Goal: Task Accomplishment & Management: Manage account settings

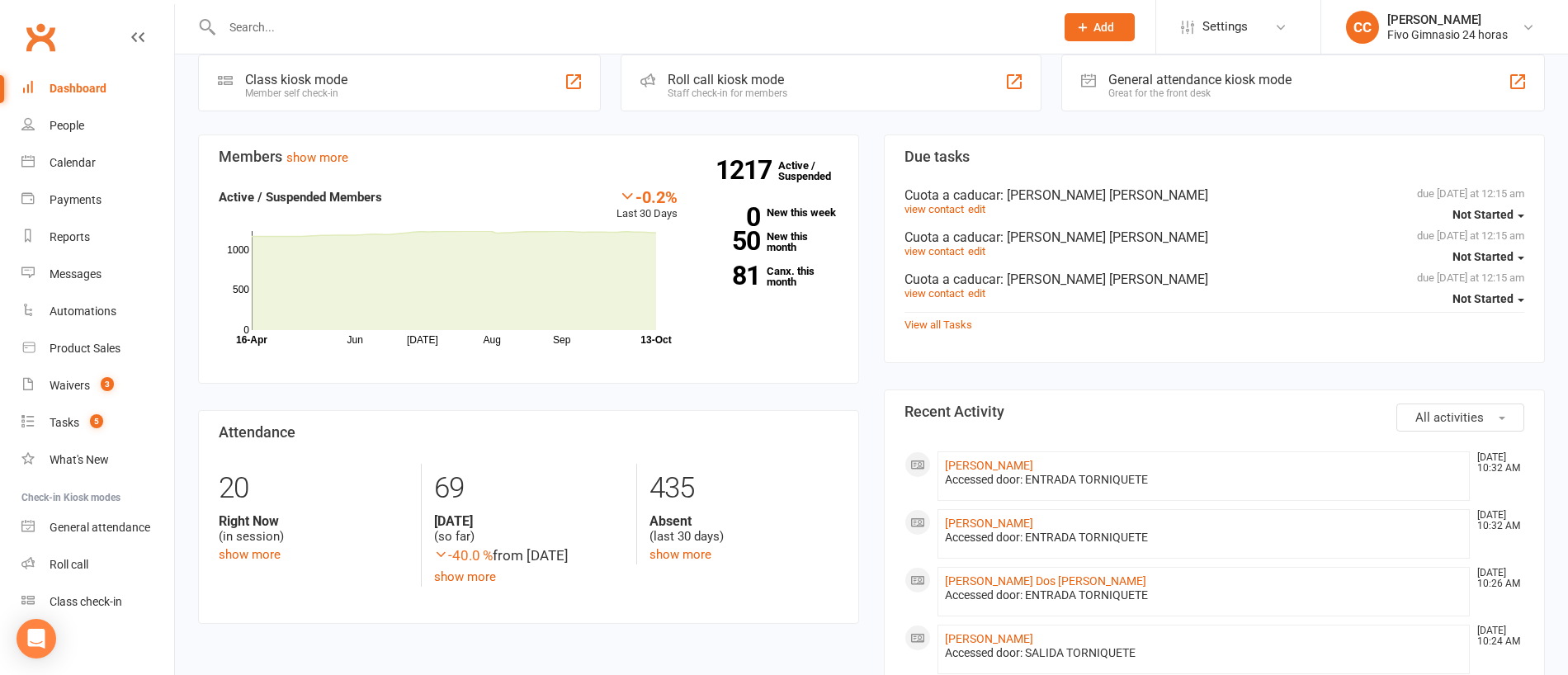
scroll to position [541, 0]
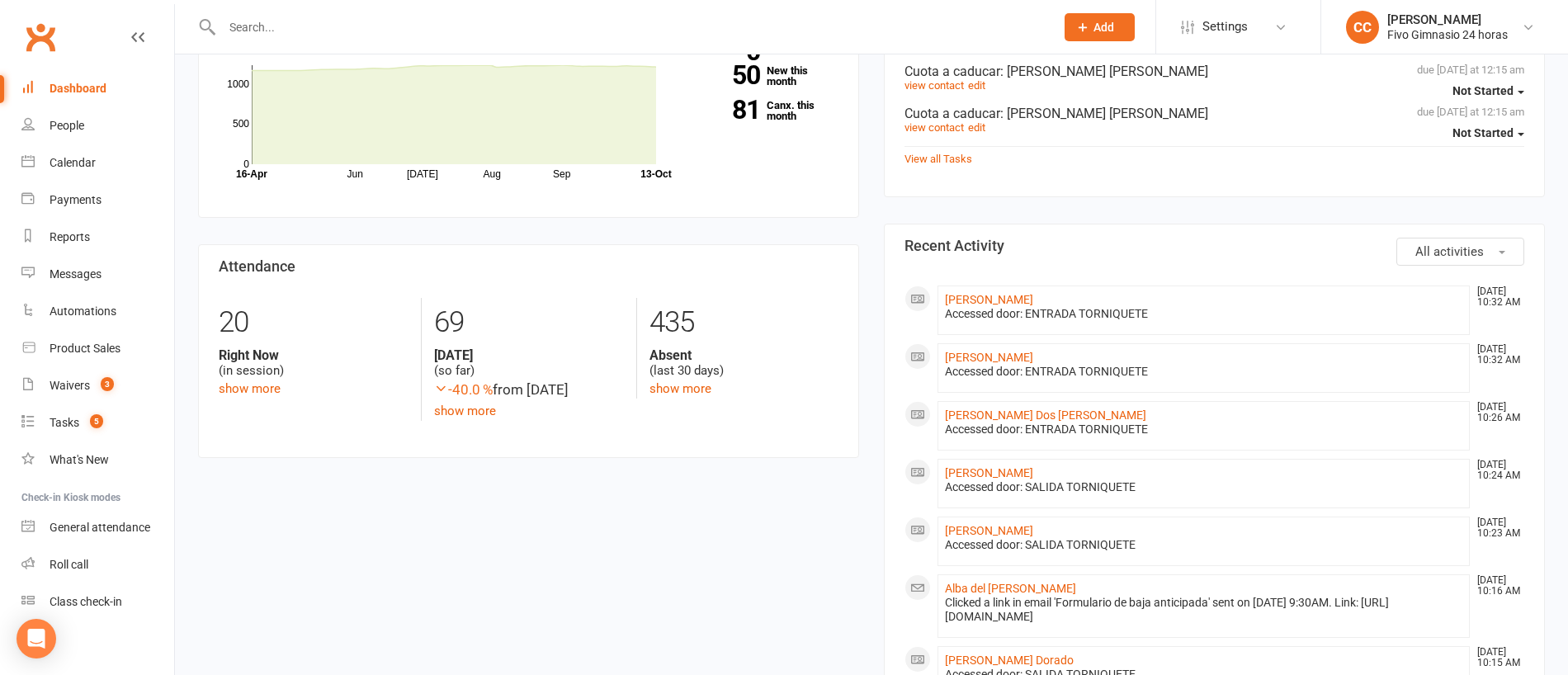
click at [83, 78] on link "Dashboard" at bounding box center [98, 89] width 152 height 38
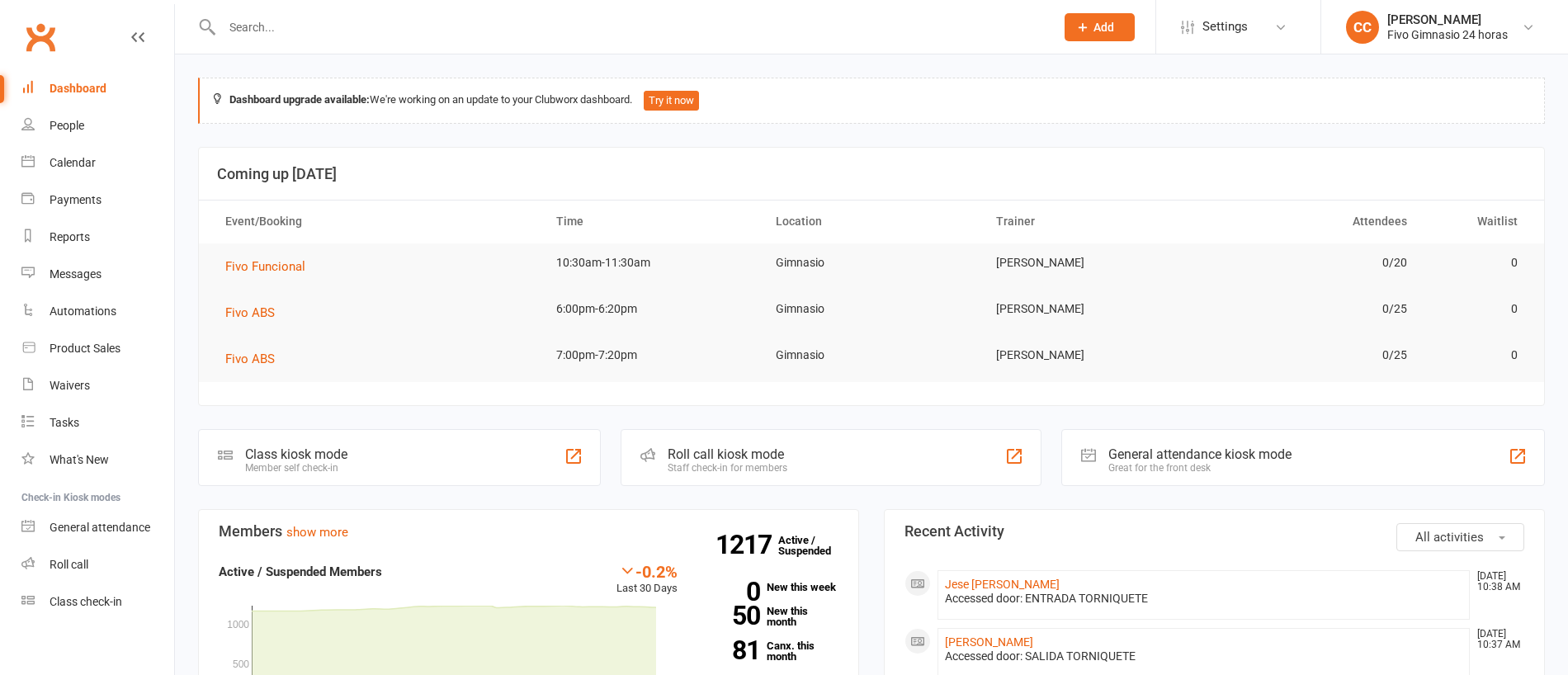
scroll to position [541, 0]
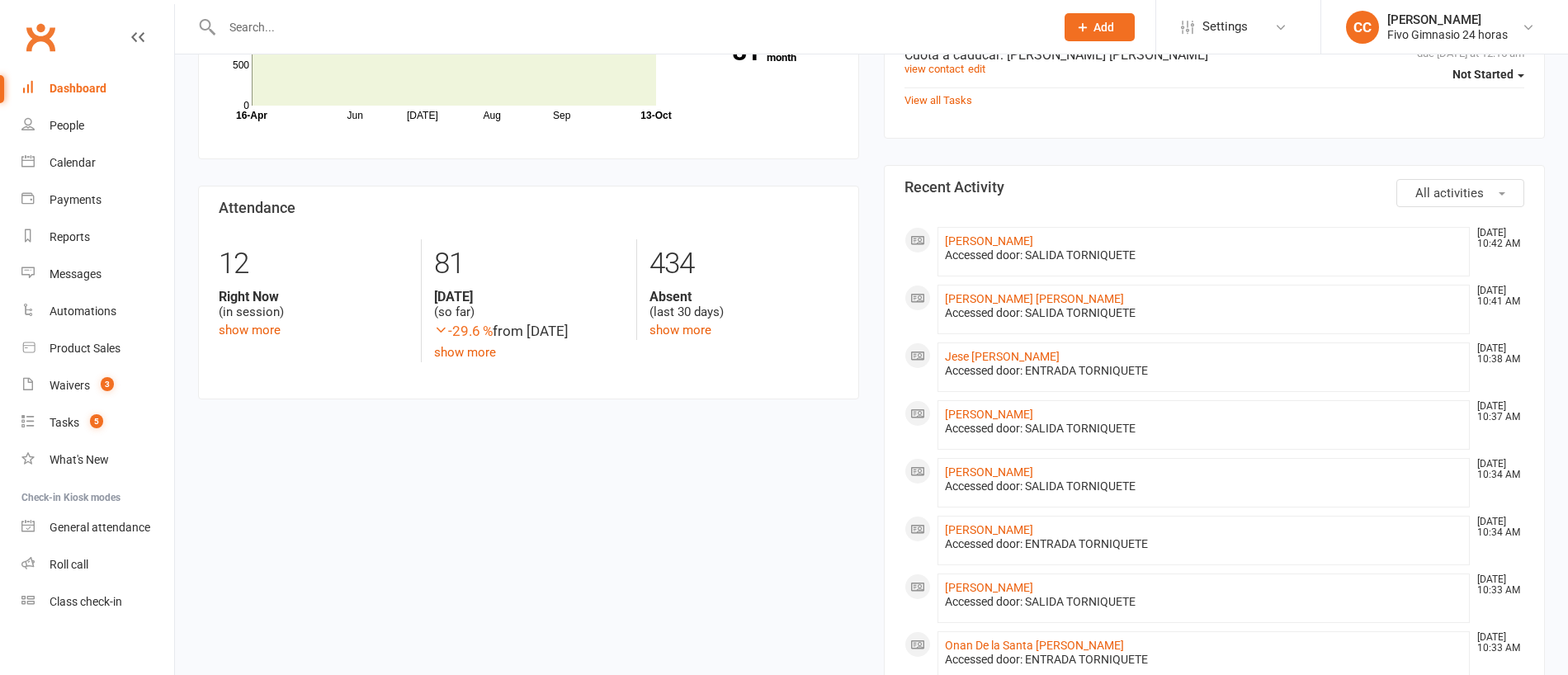
scroll to position [600, 0]
click at [1018, 294] on link "[PERSON_NAME] [PERSON_NAME]" at bounding box center [1034, 298] width 180 height 13
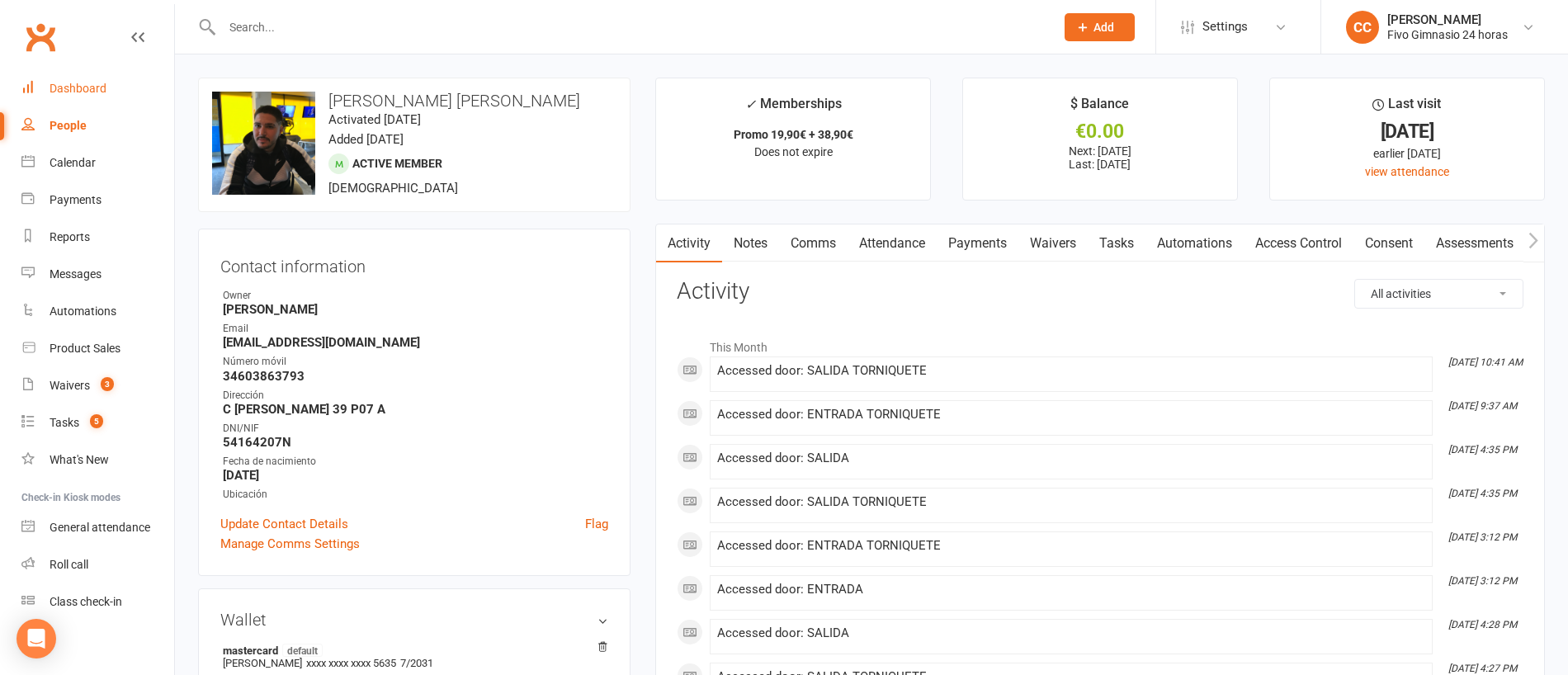
click at [75, 86] on div "Dashboard" at bounding box center [78, 88] width 57 height 13
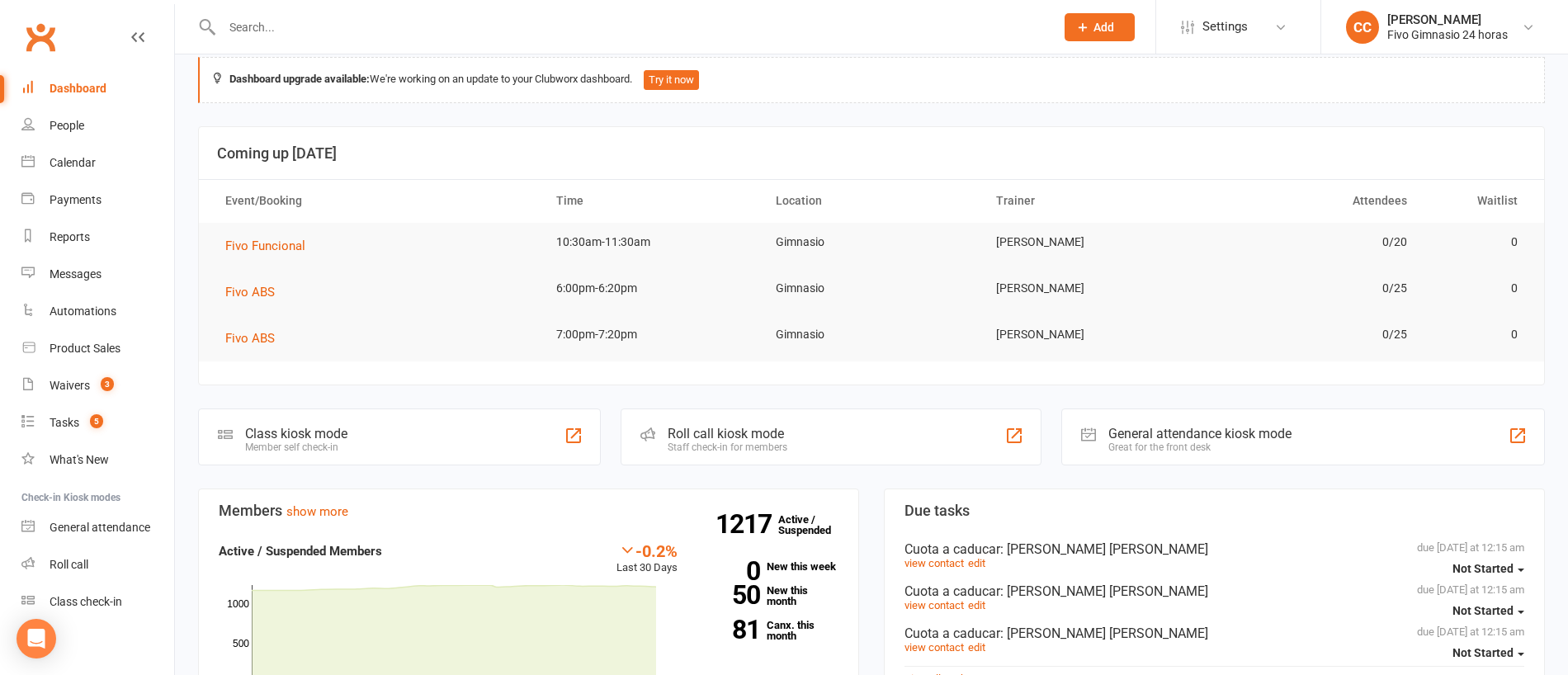
scroll to position [35, 0]
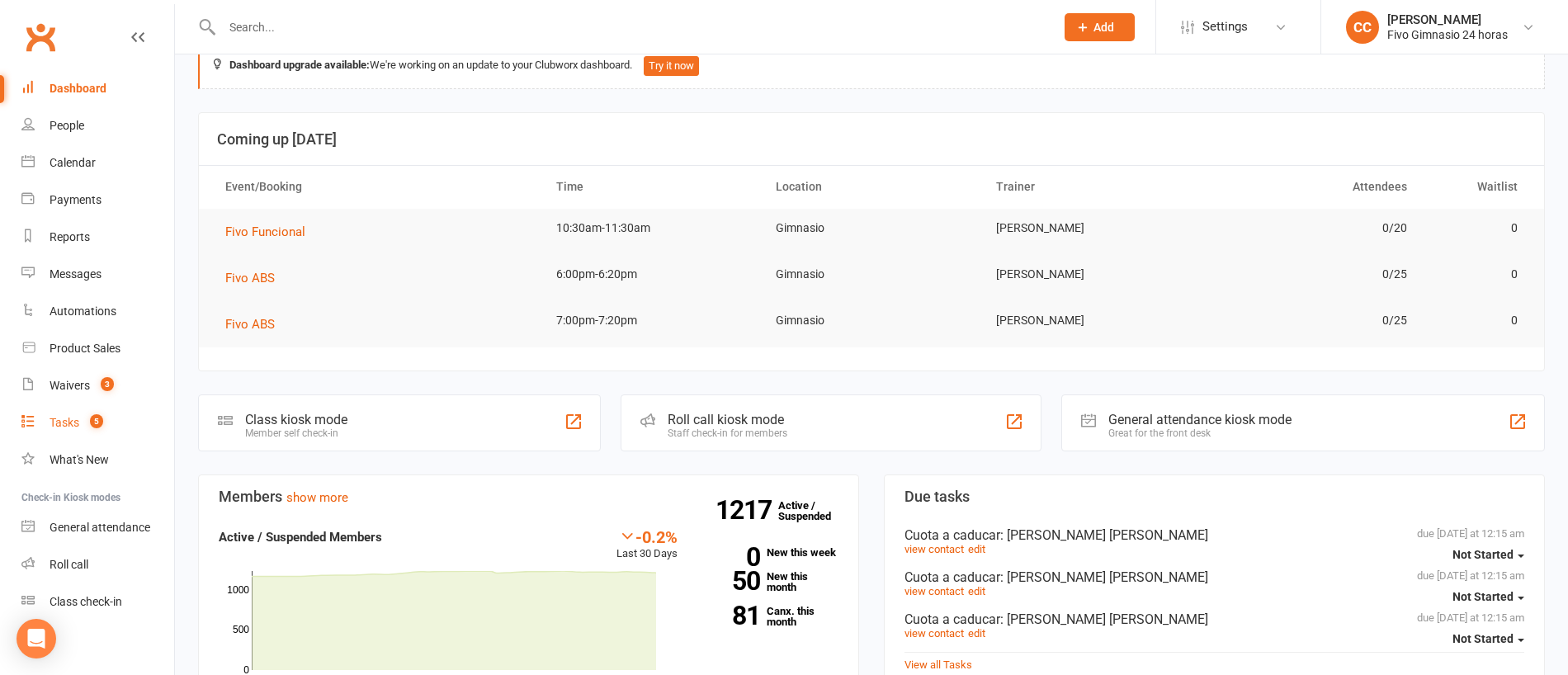
click at [67, 421] on div "Tasks" at bounding box center [65, 423] width 30 height 13
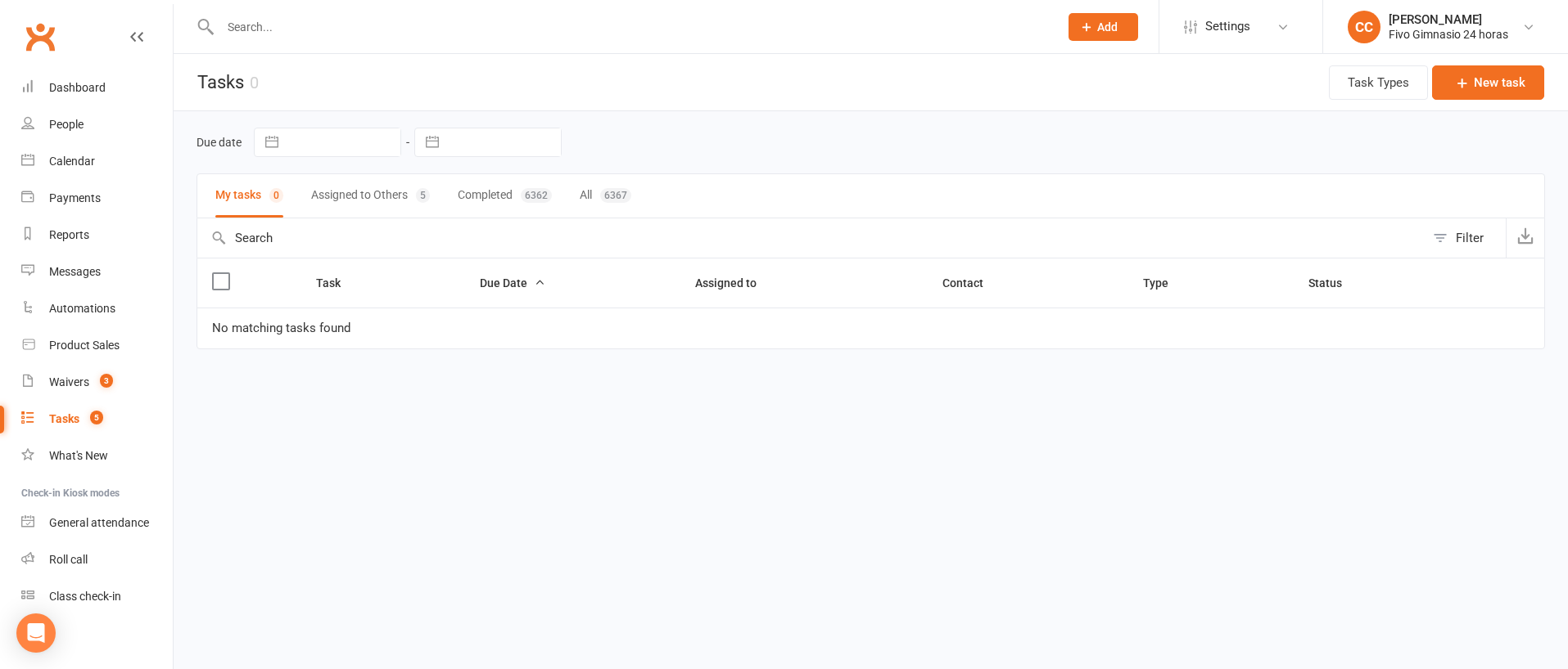
click at [321, 28] on input "text" at bounding box center [631, 27] width 832 height 23
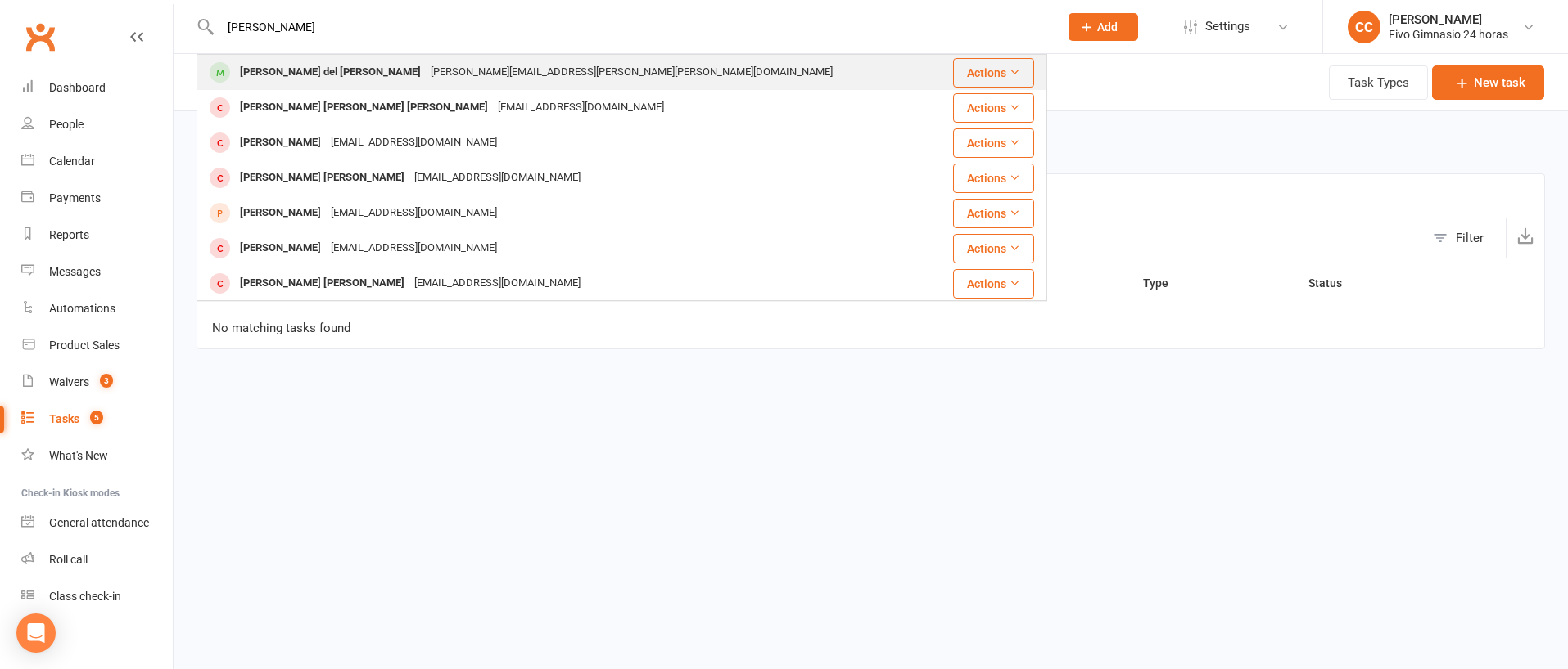
type input "alvarez ramirez"
click at [447, 73] on div "sara.alvarez.ramirez@gmail.com" at bounding box center [632, 72] width 412 height 23
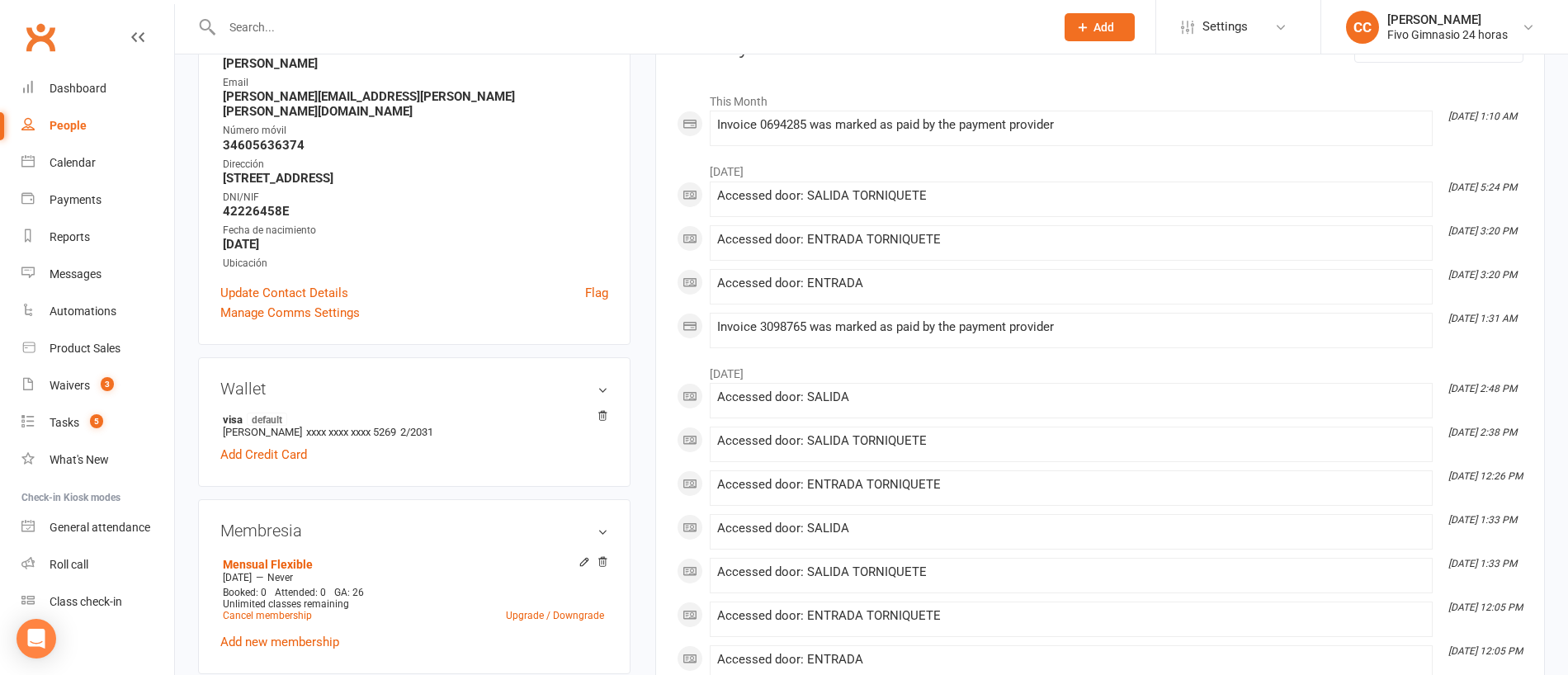
scroll to position [328, 0]
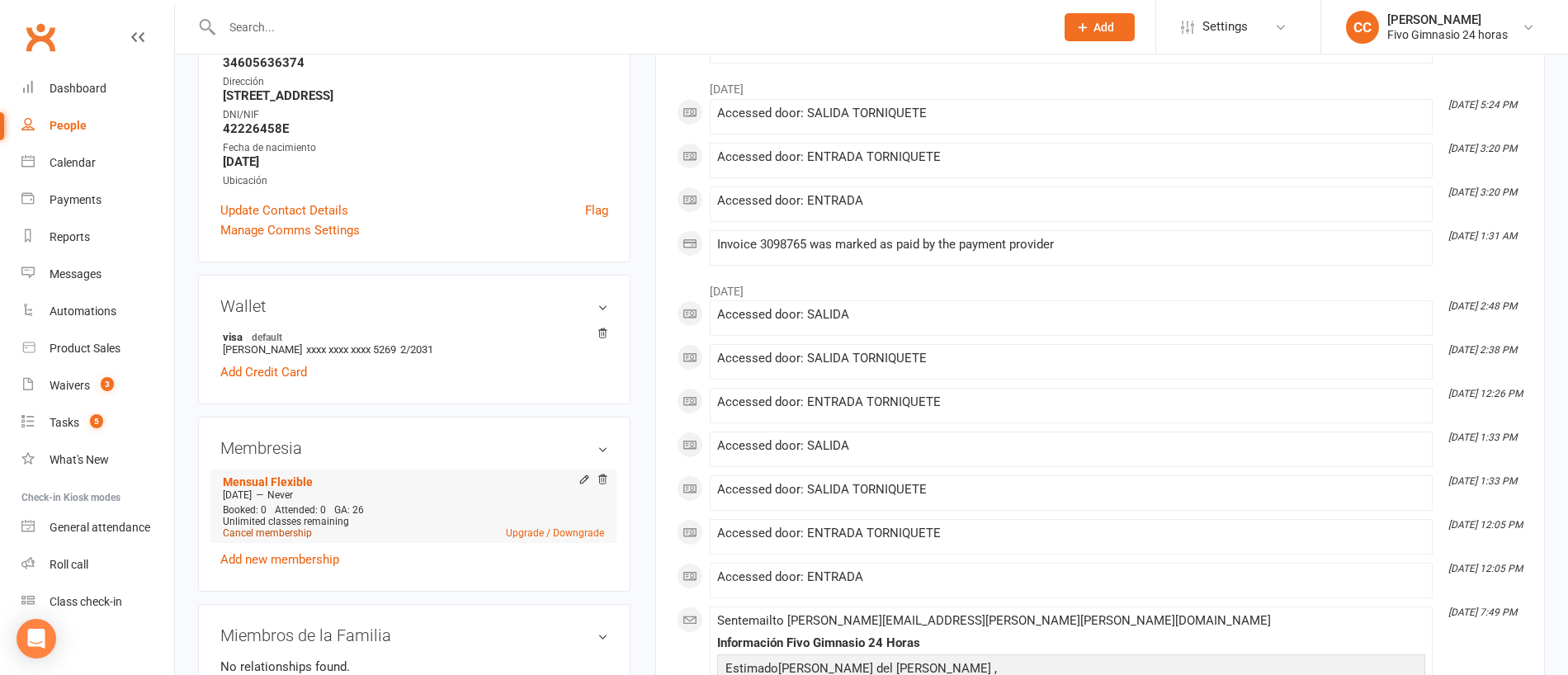
click at [288, 527] on link "Cancel membership" at bounding box center [267, 533] width 89 height 11
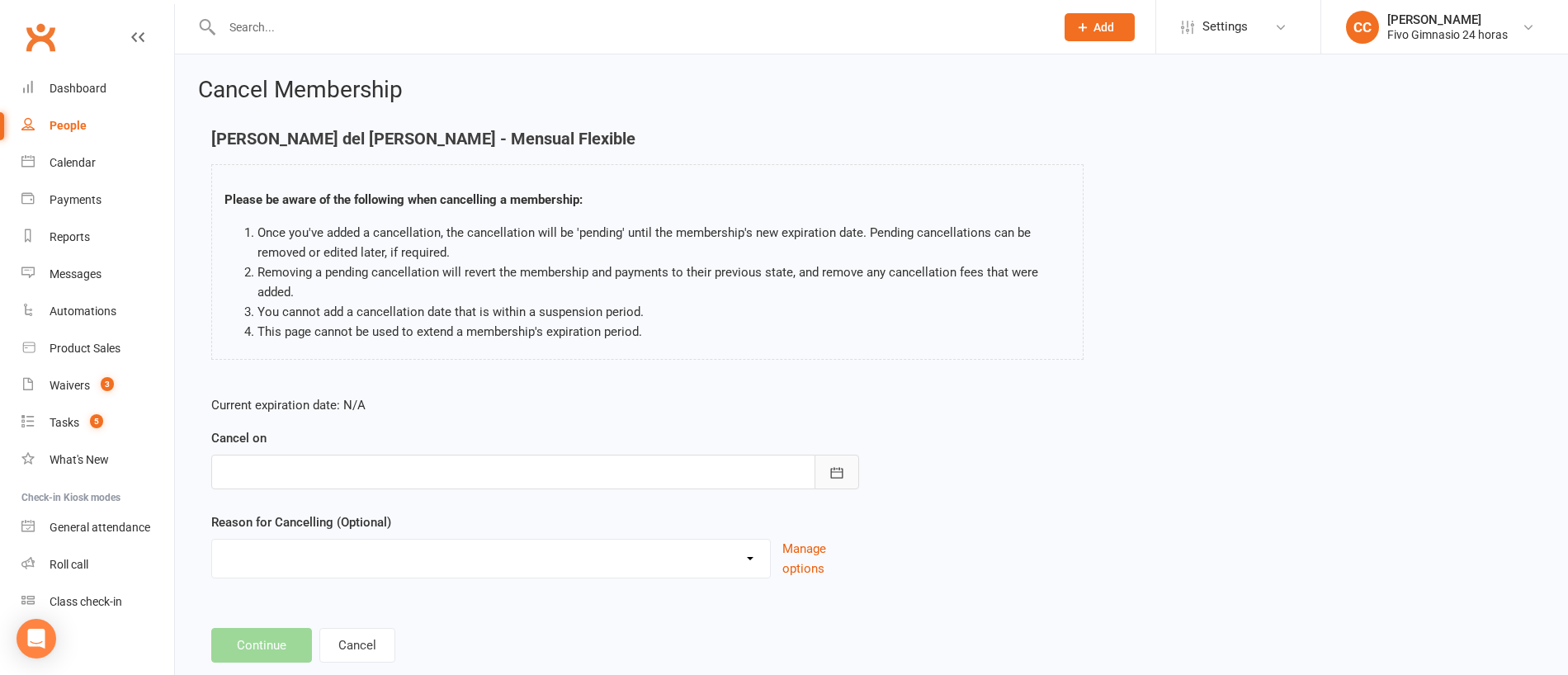
click at [839, 475] on icon "button" at bounding box center [838, 473] width 17 height 17
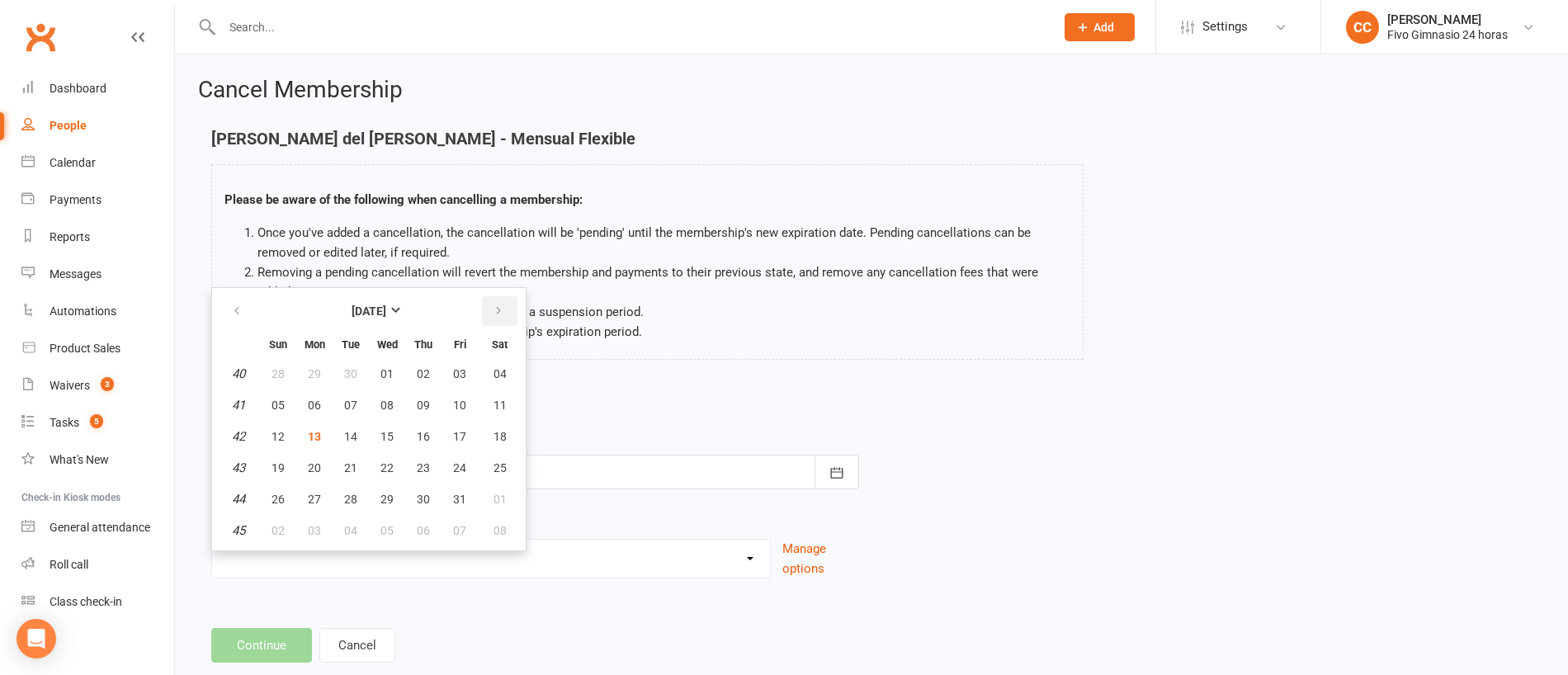
click at [506, 313] on button "button" at bounding box center [500, 311] width 36 height 30
click at [277, 440] on span "09" at bounding box center [278, 436] width 13 height 13
type input "09 Nov 2025"
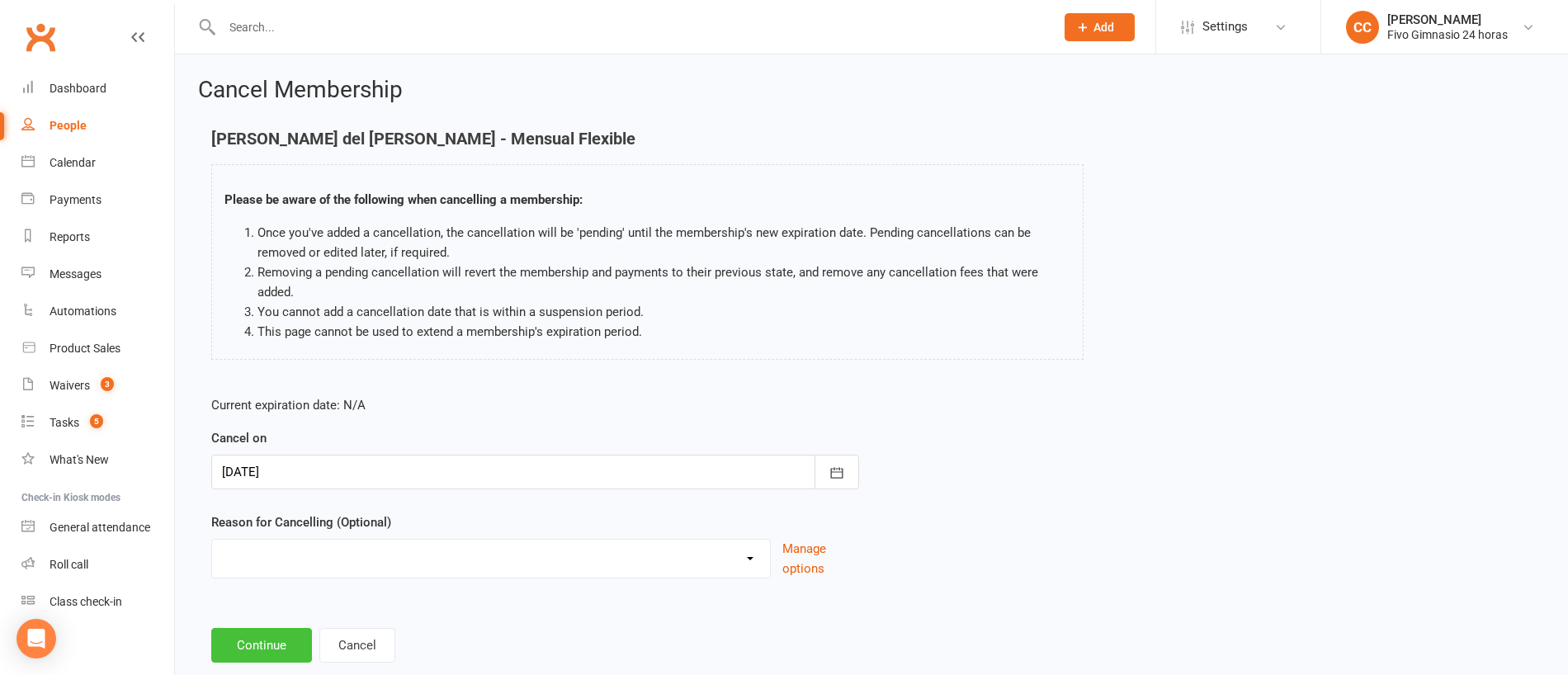
click at [274, 651] on button "Continue" at bounding box center [261, 645] width 101 height 35
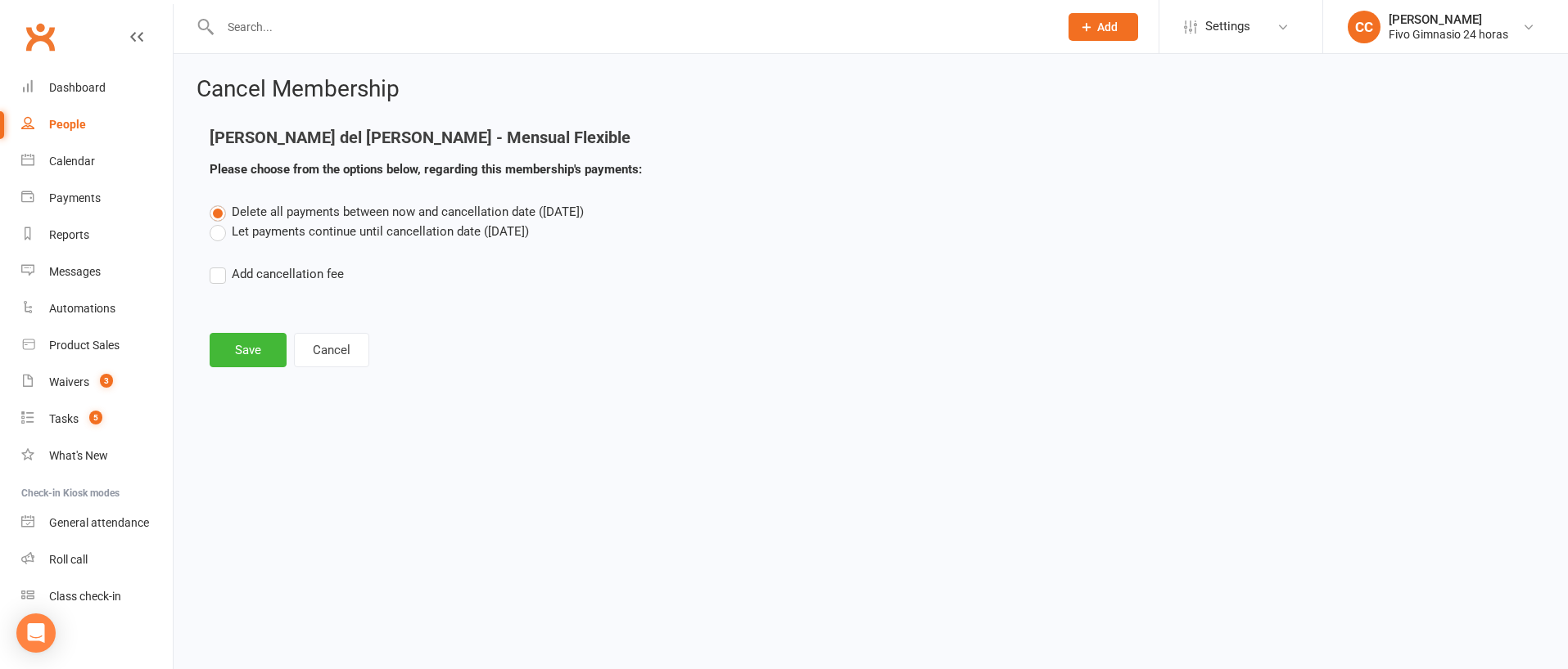
click at [217, 282] on label "Add cancellation fee" at bounding box center [277, 274] width 134 height 20
click at [217, 265] on input "Add cancellation fee" at bounding box center [214, 265] width 10 height 0
click at [364, 327] on input "number" at bounding box center [357, 323] width 137 height 34
type input "38.90"
click at [589, 303] on div "Delete all payments between now and cancellation date (Nov 9, 2025) Let payment…" at bounding box center [871, 283] width 1346 height 162
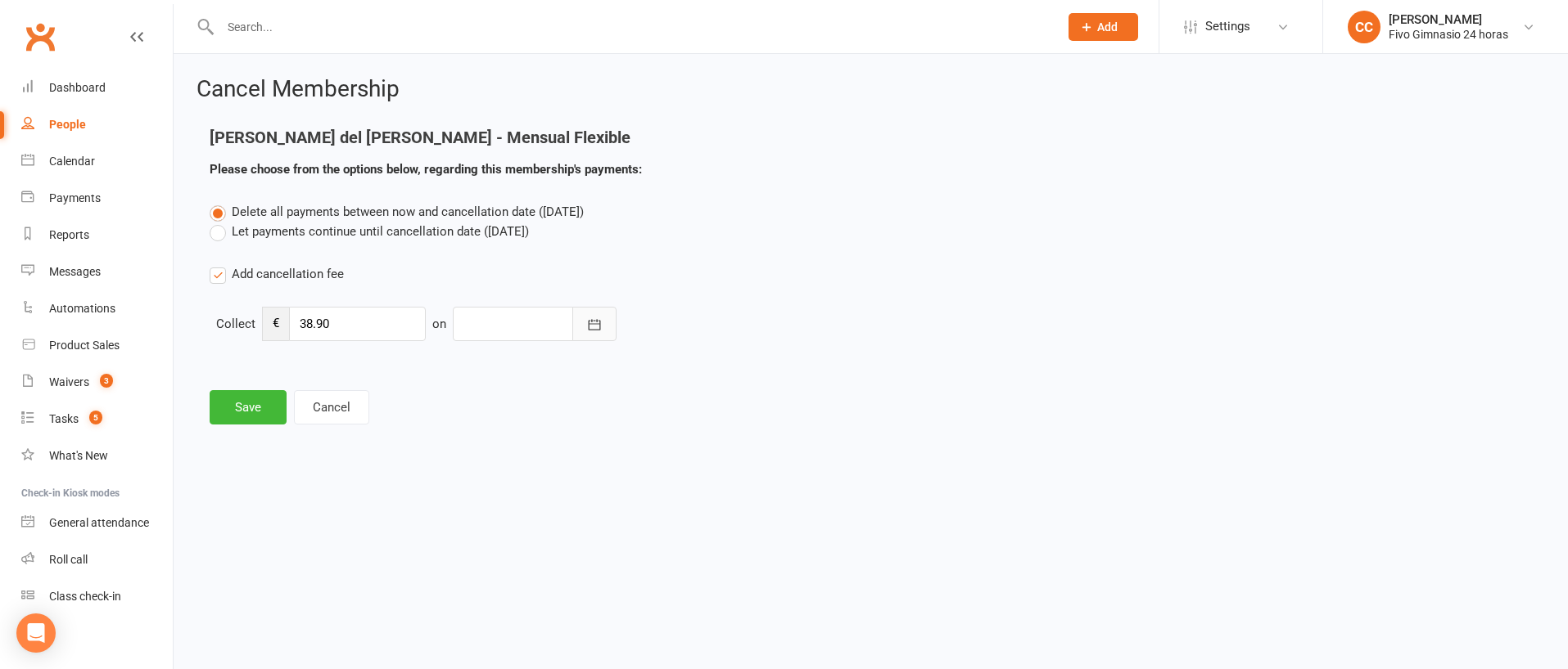
click at [595, 324] on icon "button" at bounding box center [595, 325] width 17 height 17
click at [557, 489] on span "13" at bounding box center [555, 490] width 13 height 13
type input "[DATE]"
click at [244, 396] on button "Save" at bounding box center [248, 407] width 77 height 34
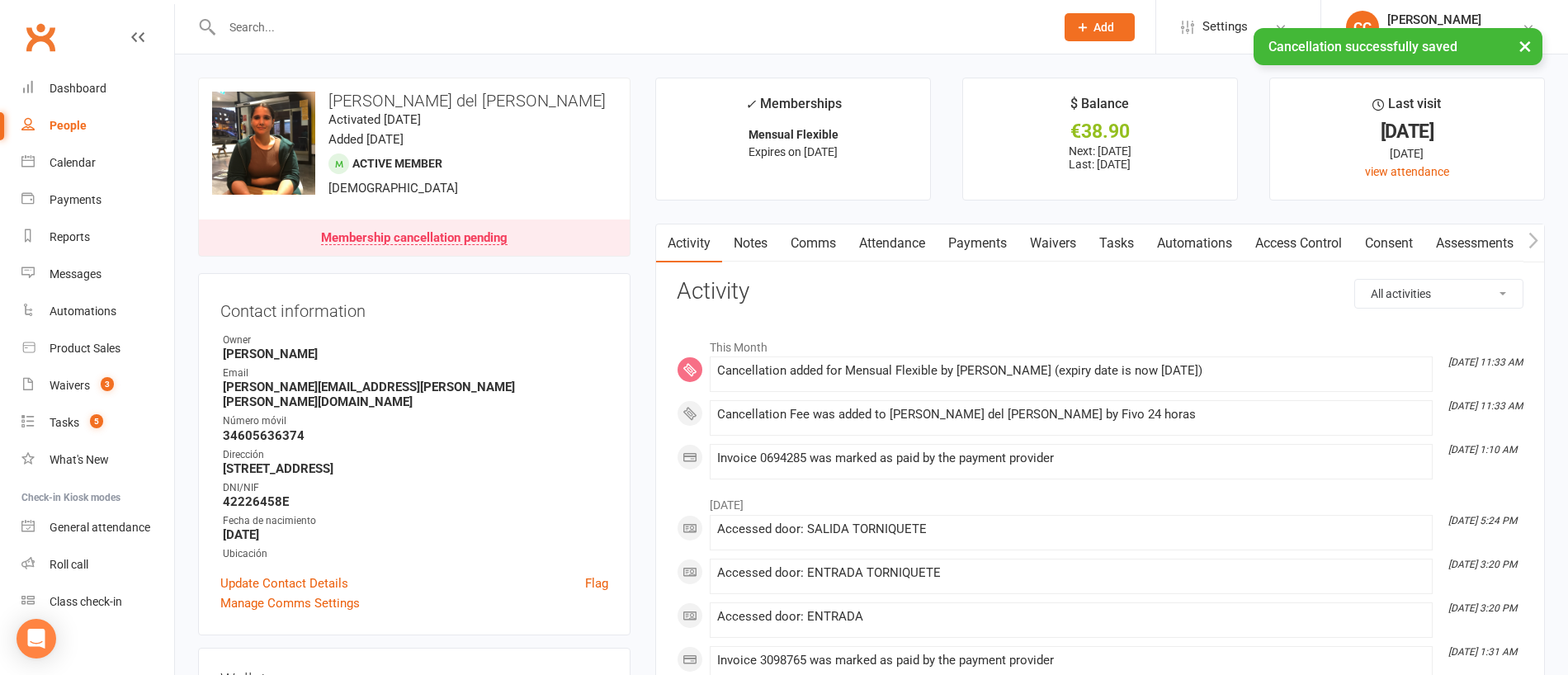
click at [976, 247] on link "Payments" at bounding box center [978, 243] width 82 height 38
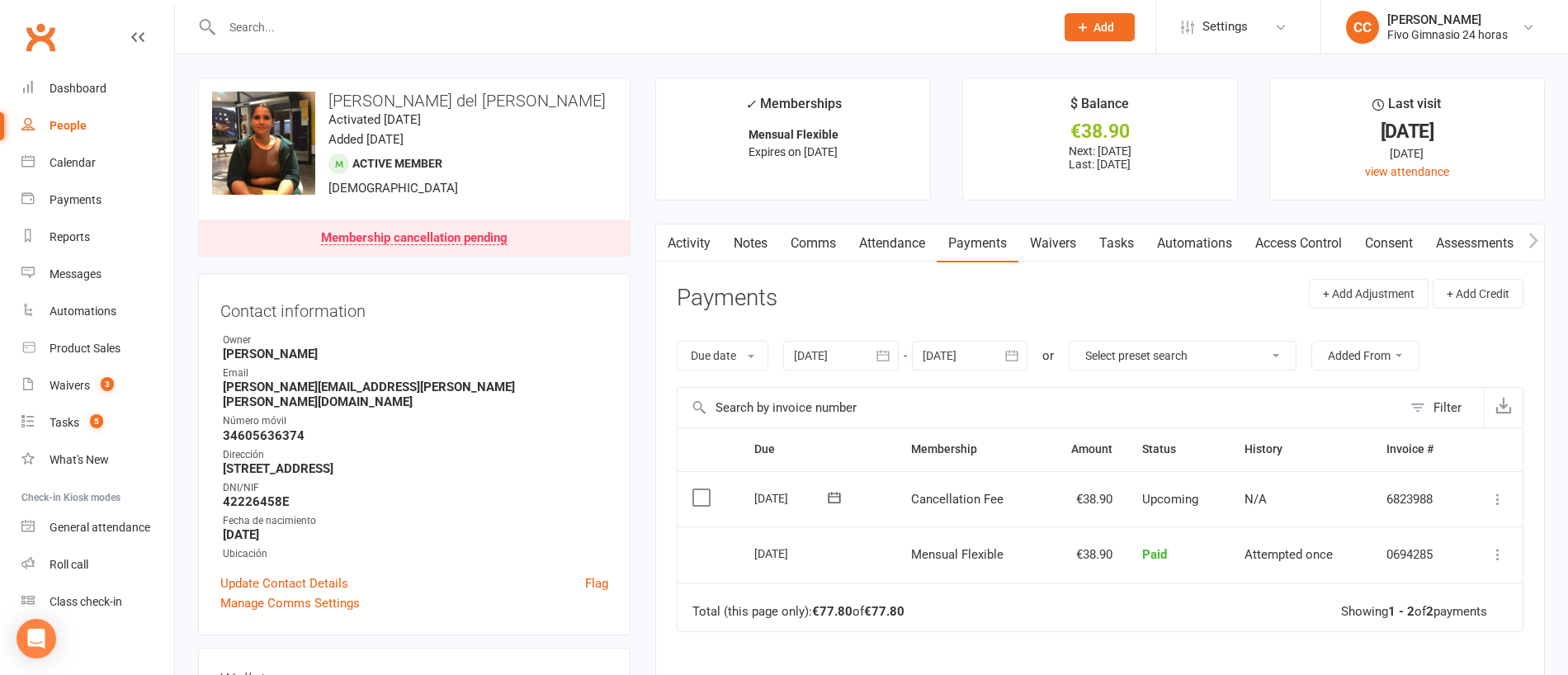
click at [1497, 504] on icon at bounding box center [1498, 499] width 17 height 17
click at [1446, 571] on link "Mark as Paid (POS)" at bounding box center [1426, 564] width 164 height 33
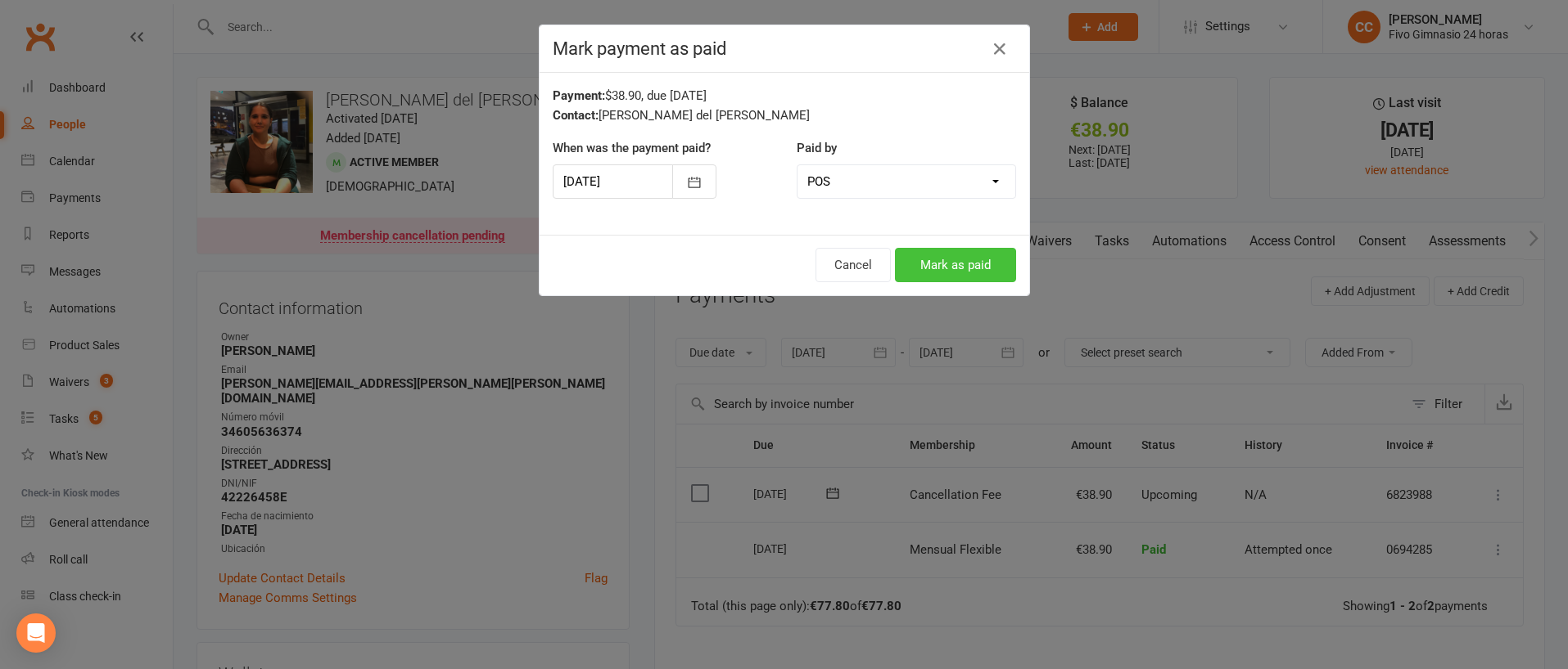
click at [930, 266] on button "Mark as paid" at bounding box center [956, 265] width 121 height 34
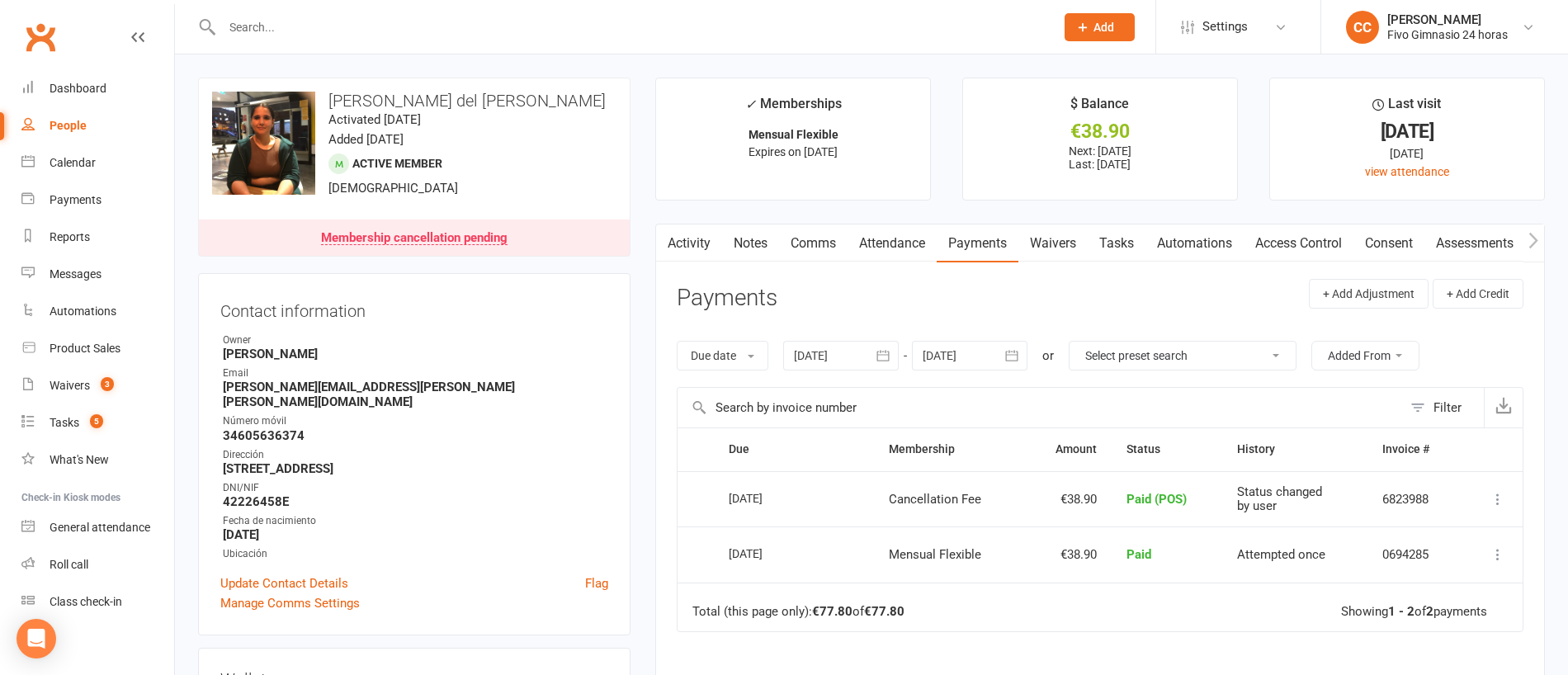
click at [816, 250] on link "Comms" at bounding box center [813, 243] width 69 height 38
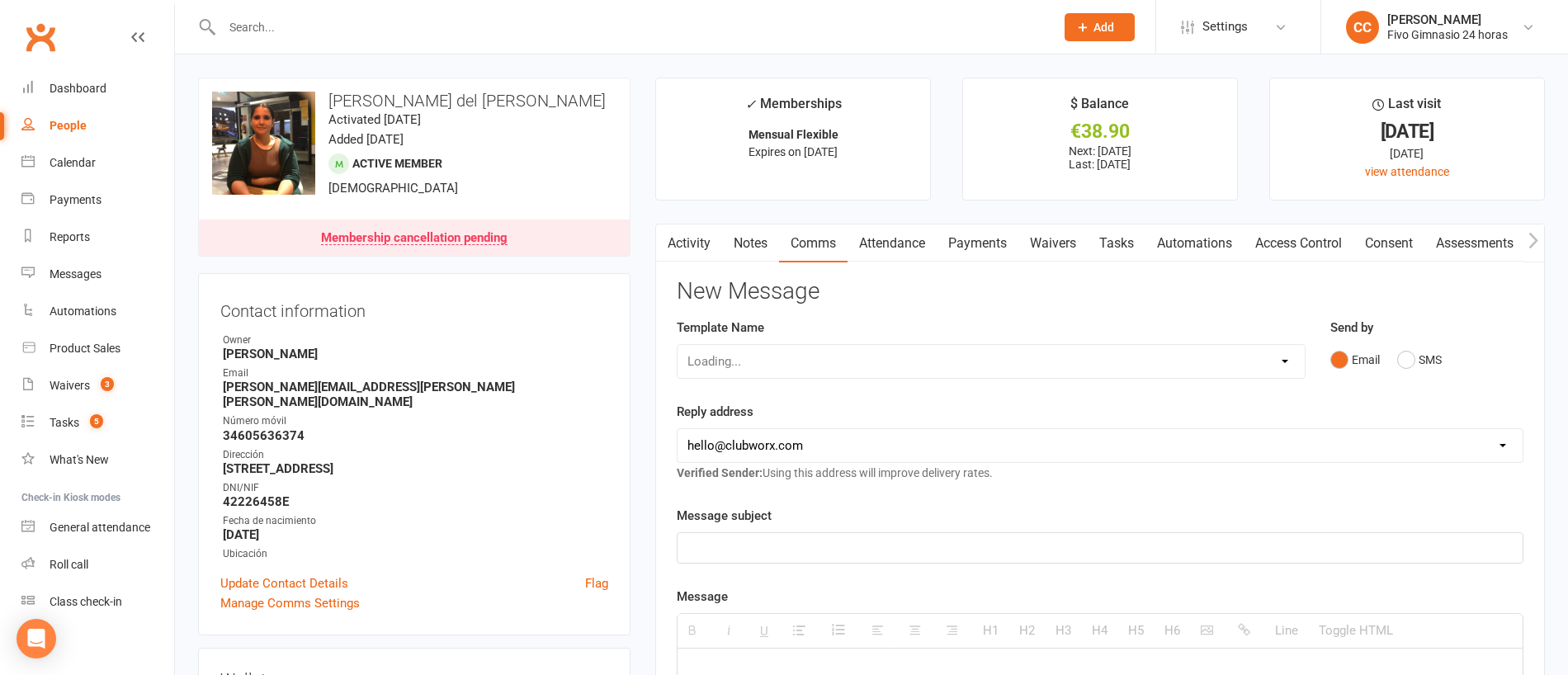
click at [816, 353] on div "Loading..." at bounding box center [991, 361] width 629 height 35
click at [814, 368] on select "Select Template [Email] Información fase 3 [Email] Aviso primero de incumplimie…" at bounding box center [991, 361] width 627 height 33
select select "18"
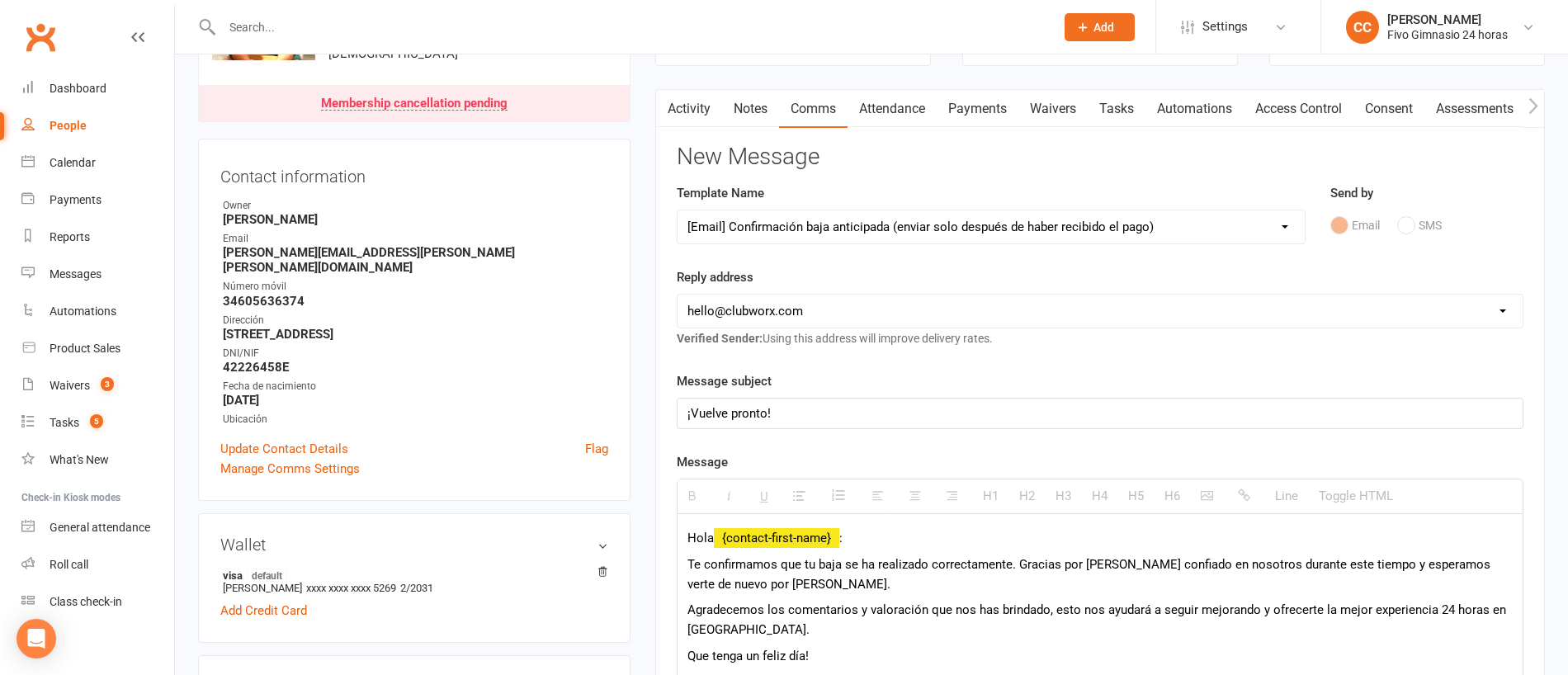
scroll to position [196, 0]
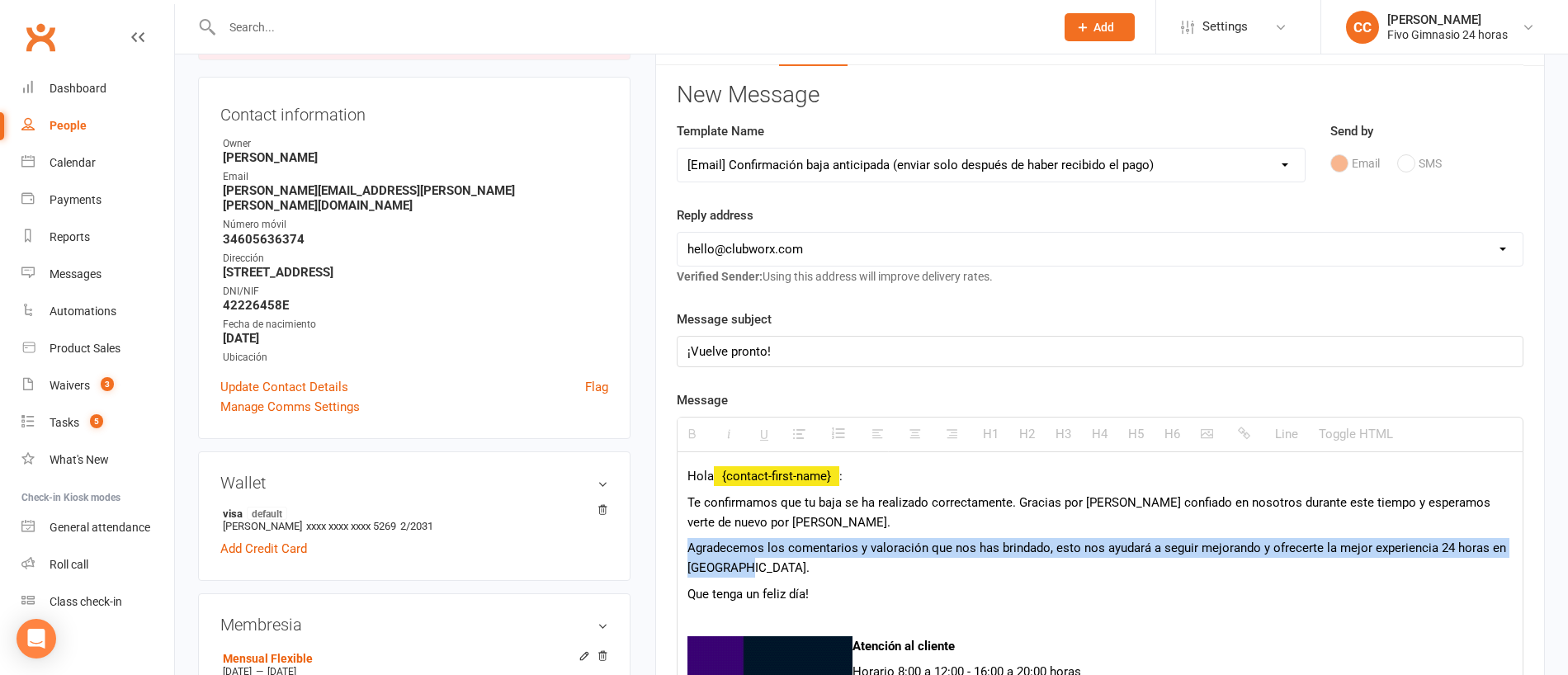
drag, startPoint x: 681, startPoint y: 545, endPoint x: 807, endPoint y: 572, distance: 128.9
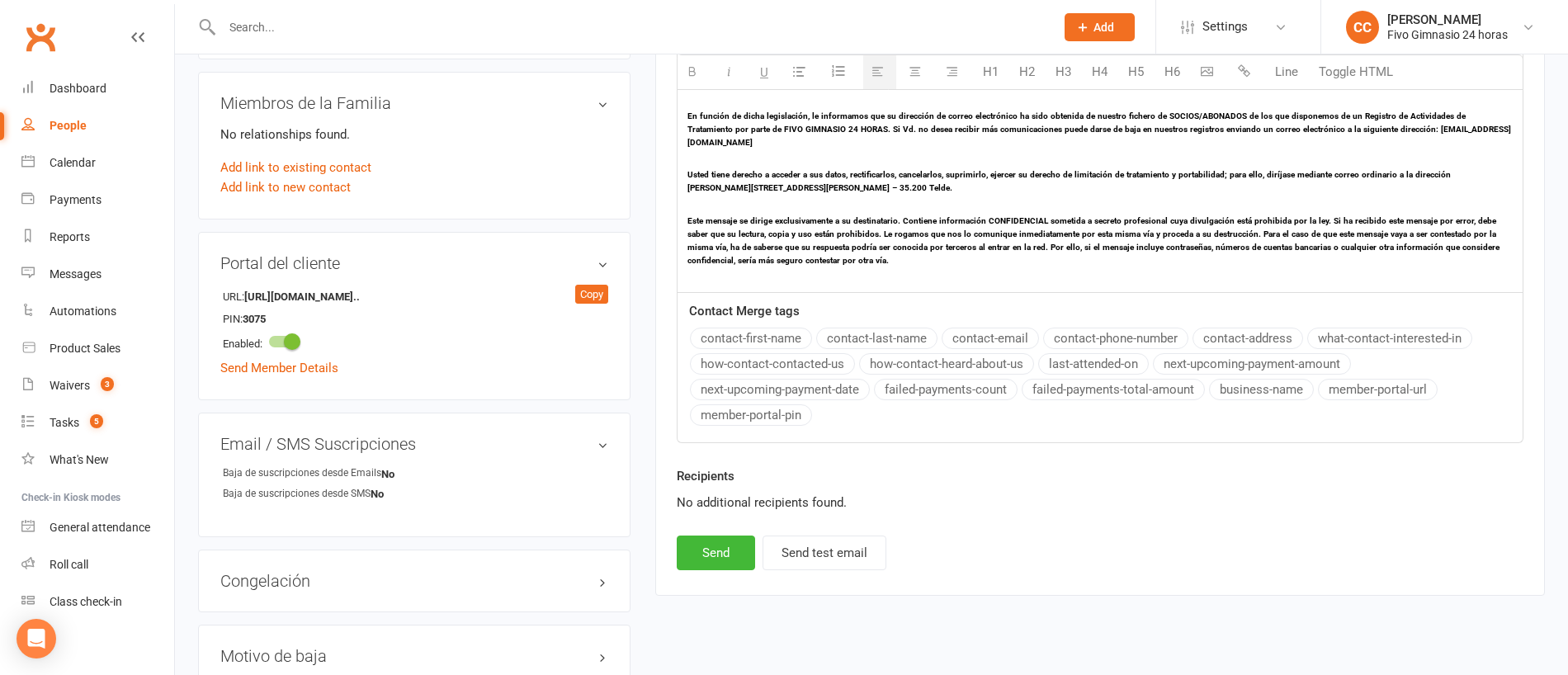
scroll to position [1170, 0]
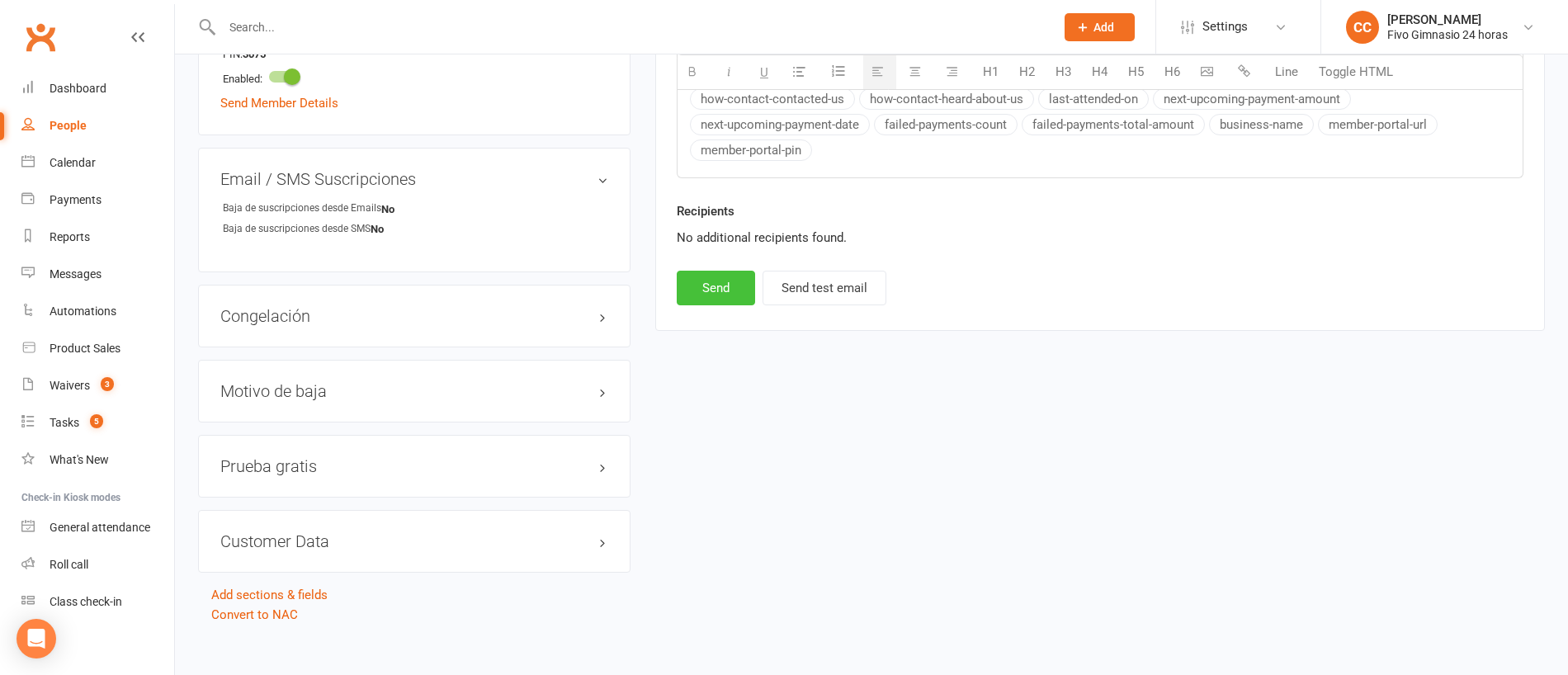
click at [715, 271] on button "Send" at bounding box center [715, 288] width 78 height 35
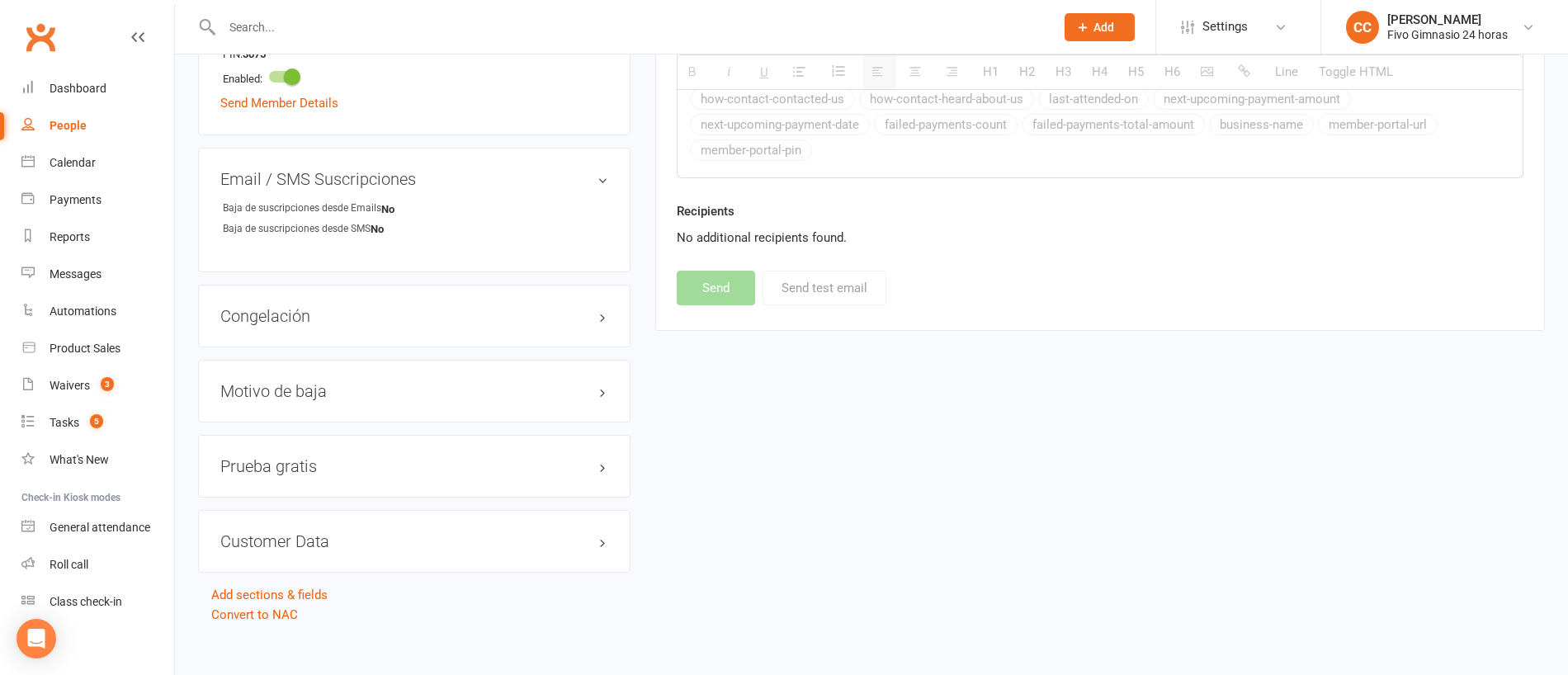
select select
click at [364, 22] on input "text" at bounding box center [630, 27] width 826 height 24
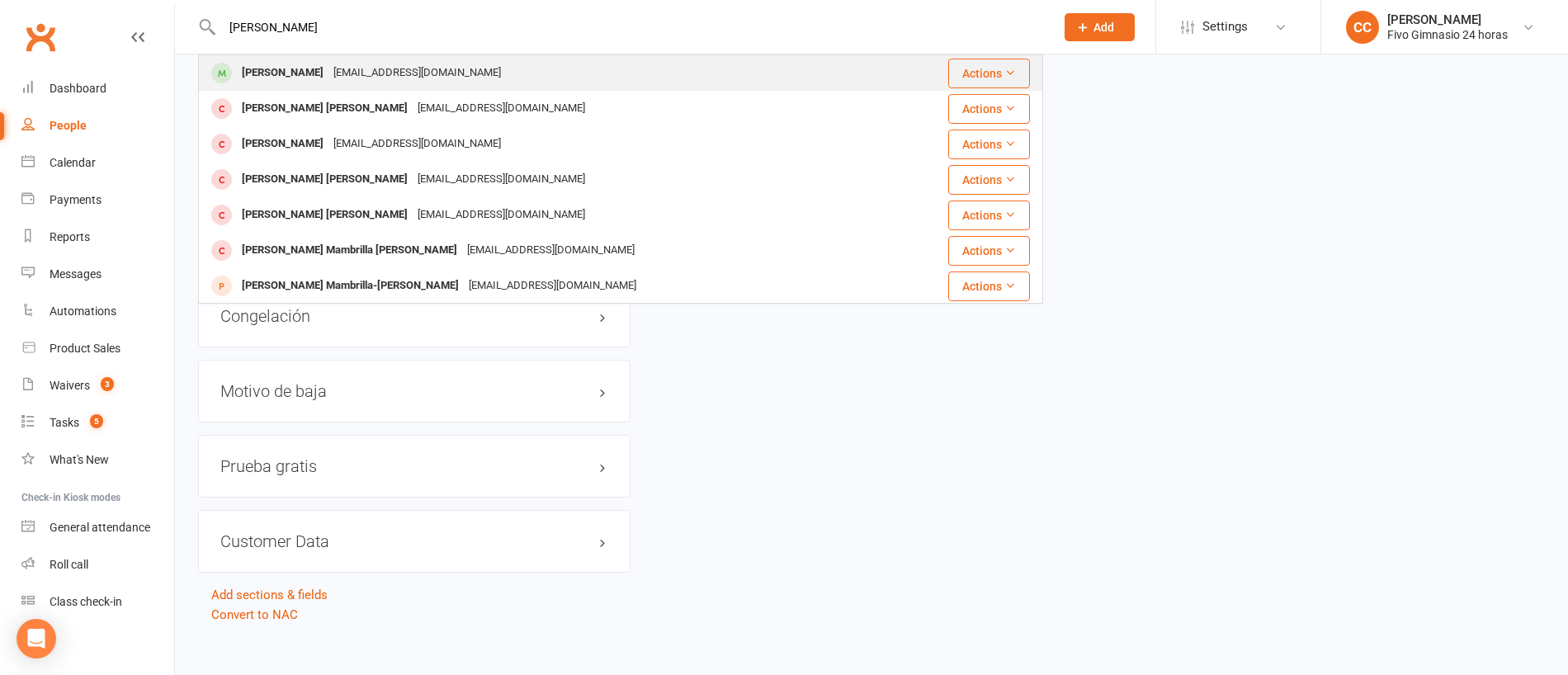
type input "velazquez martin"
click at [602, 67] on div "Flavio Velazquez Martin fvlzqzm@gmail.com" at bounding box center [554, 73] width 710 height 34
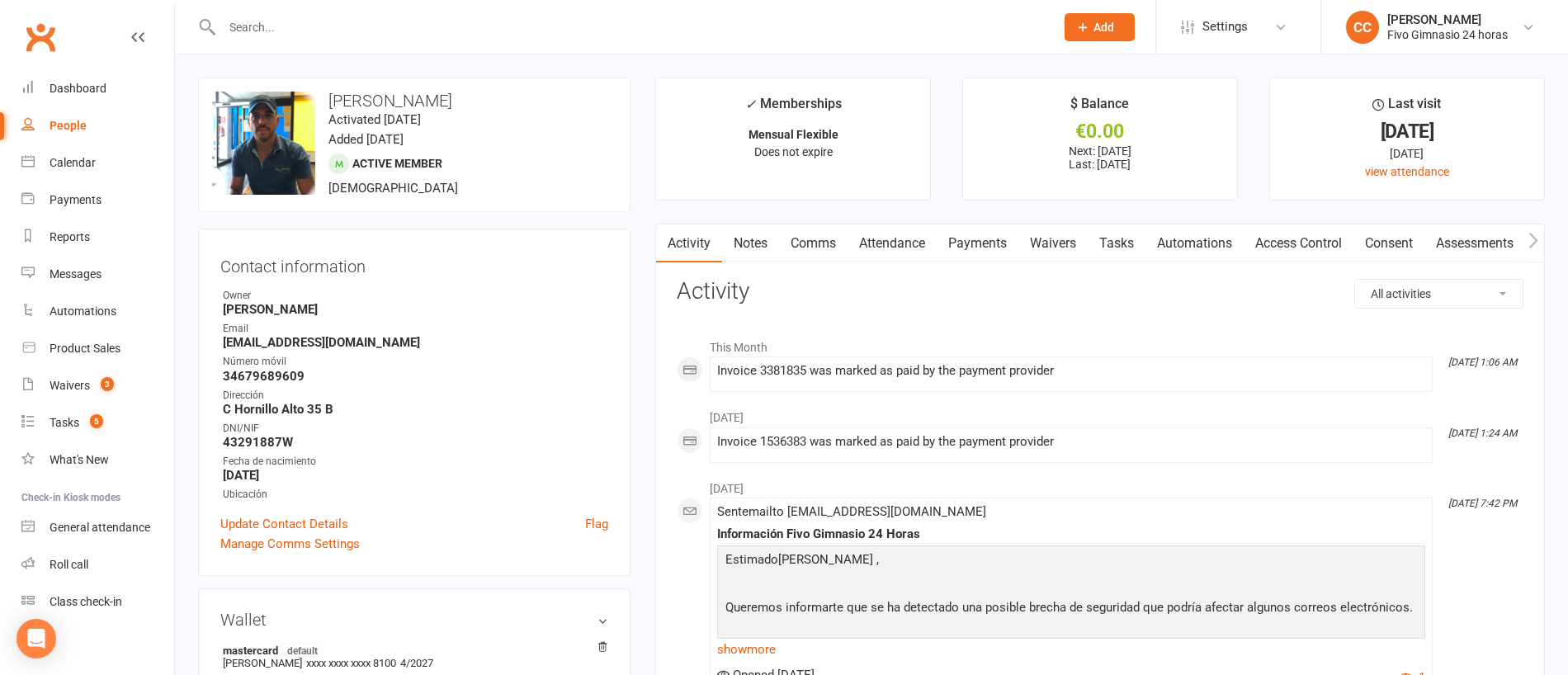
click at [1302, 242] on link "Access Control" at bounding box center [1298, 243] width 110 height 38
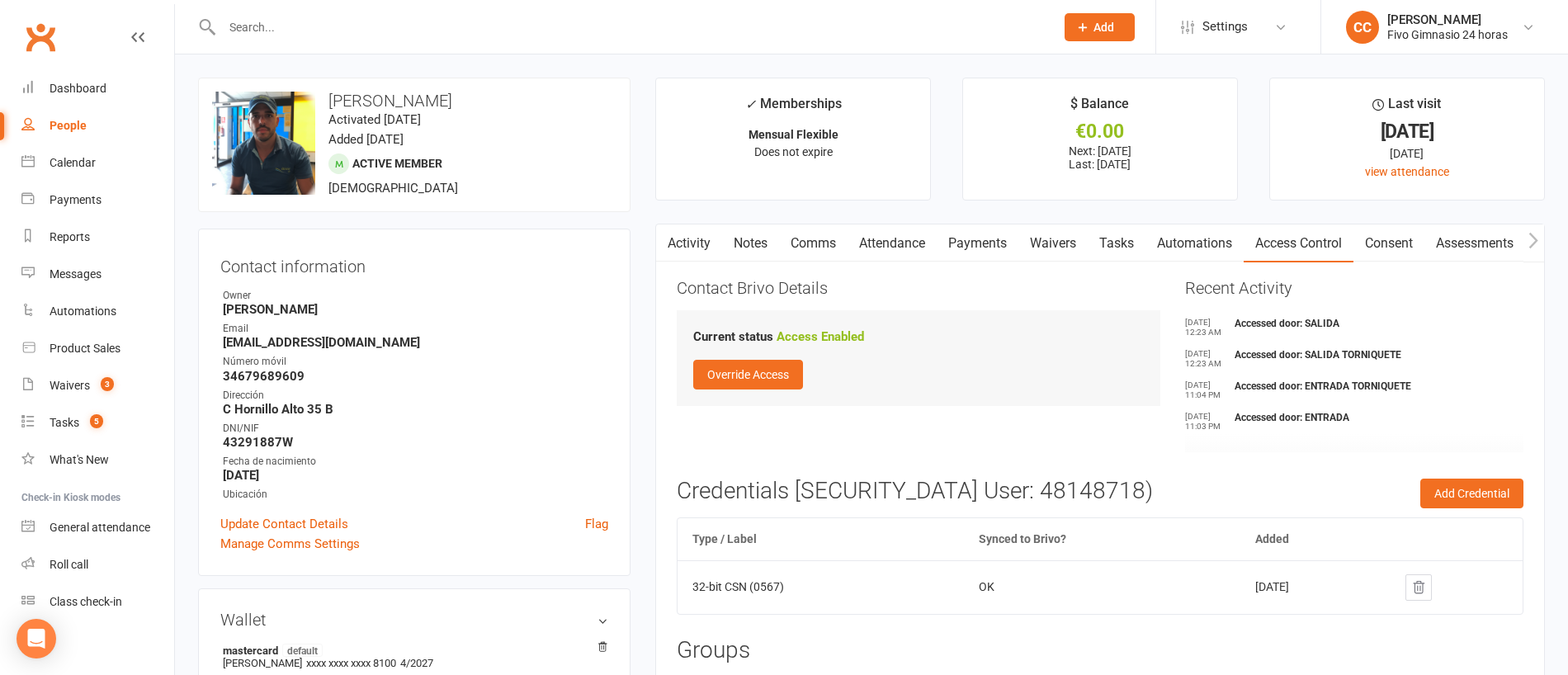
click at [1426, 589] on icon at bounding box center [1419, 588] width 15 height 15
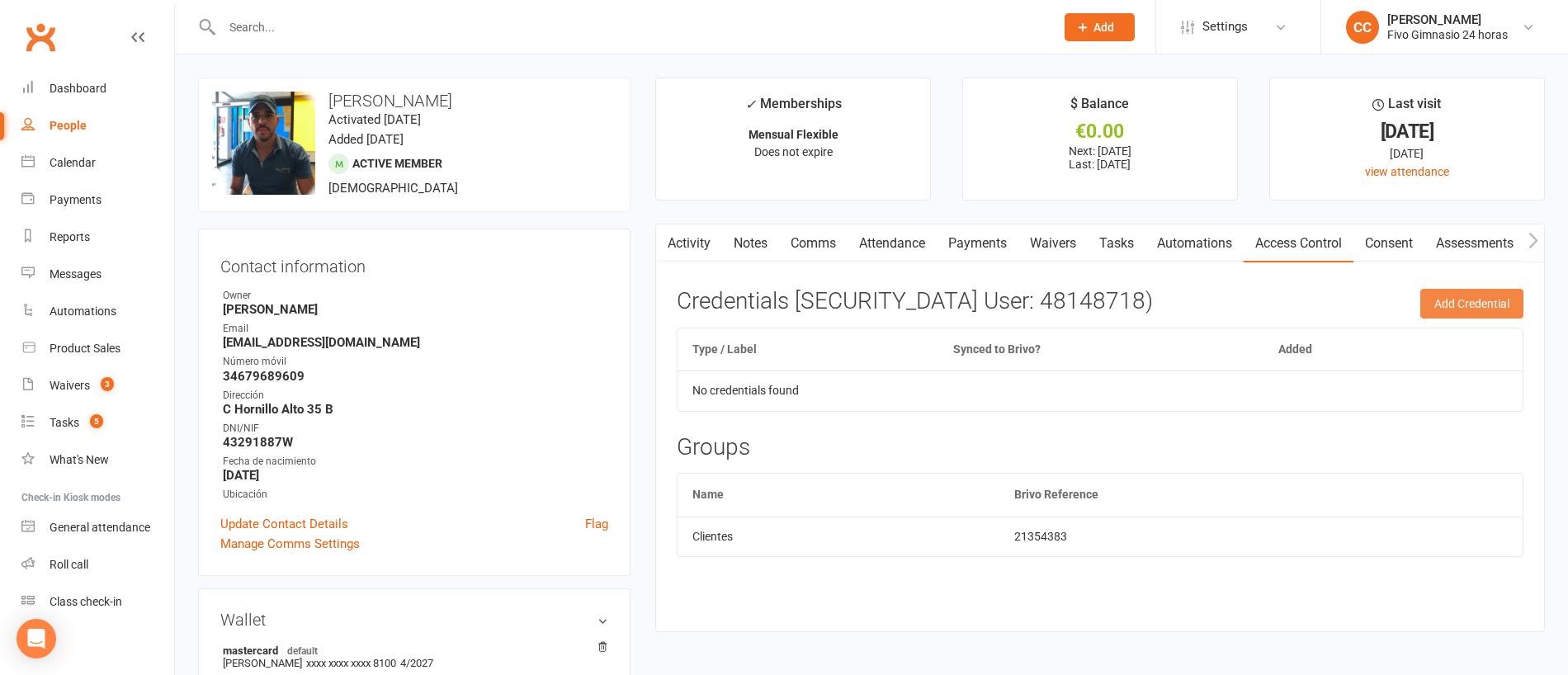
click at [1450, 302] on button "Add Credential" at bounding box center [1472, 304] width 103 height 30
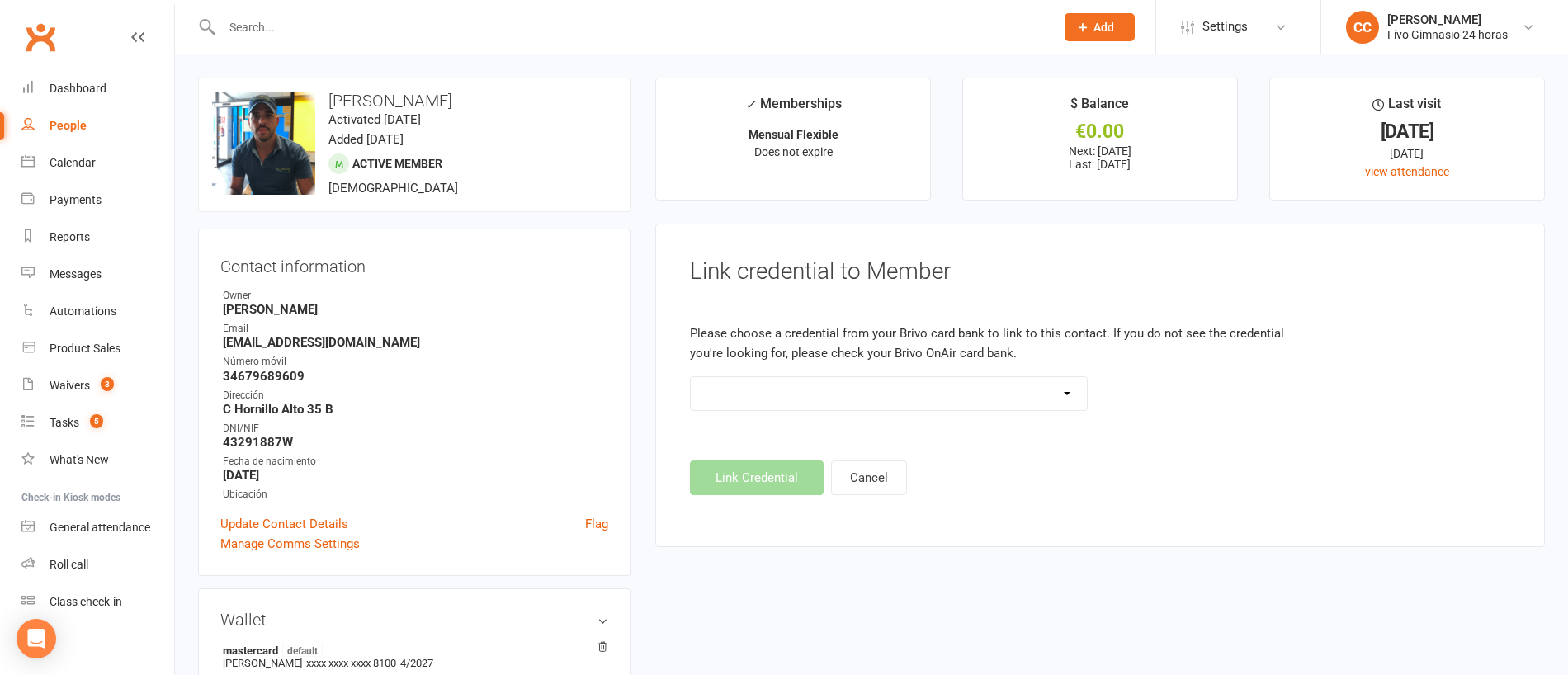
click at [967, 390] on select "Standard 26 Bit (54268) Standard 26 Bit (54269) Standard 26 Bit (54270) Standar…" at bounding box center [888, 393] width 396 height 33
select select "8795"
click at [760, 478] on button "Link Credential" at bounding box center [757, 478] width 133 height 35
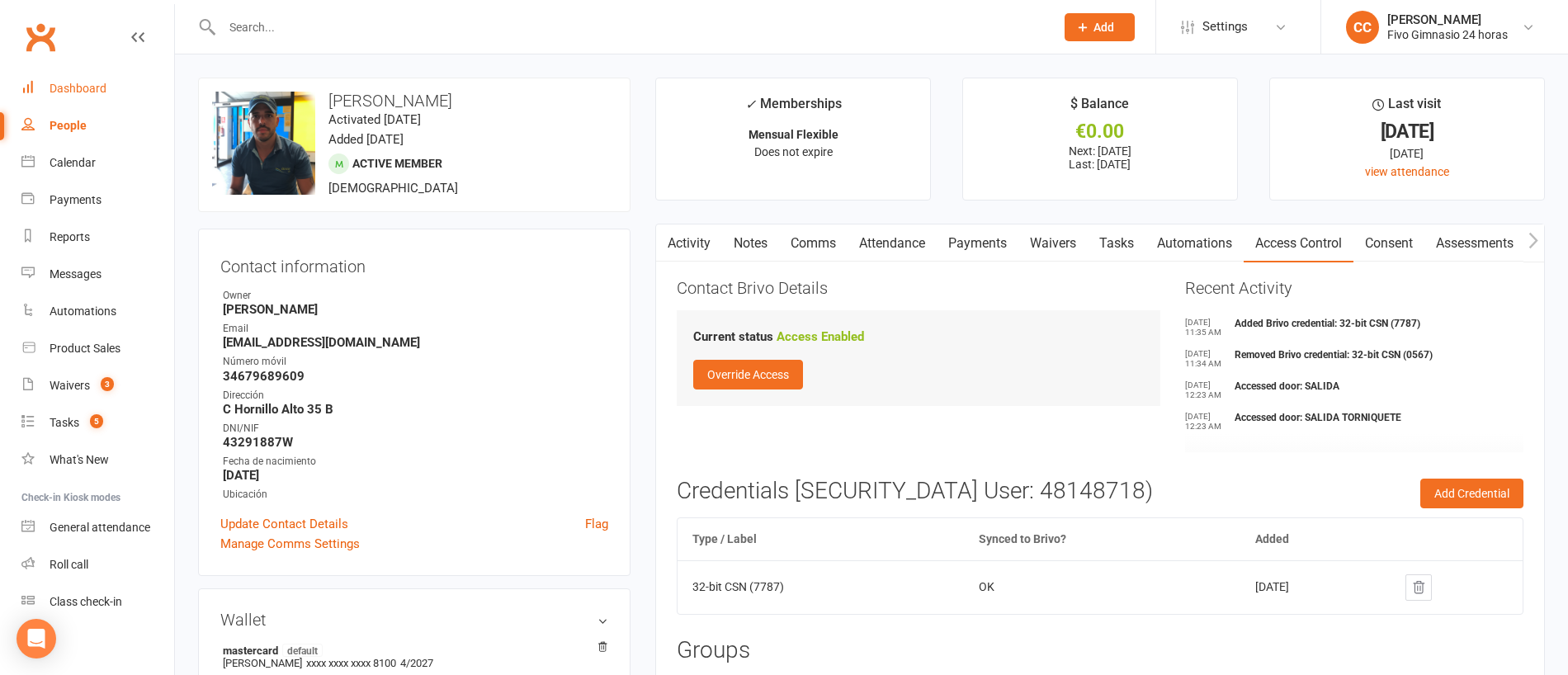
click at [61, 82] on div "Dashboard" at bounding box center [78, 88] width 57 height 13
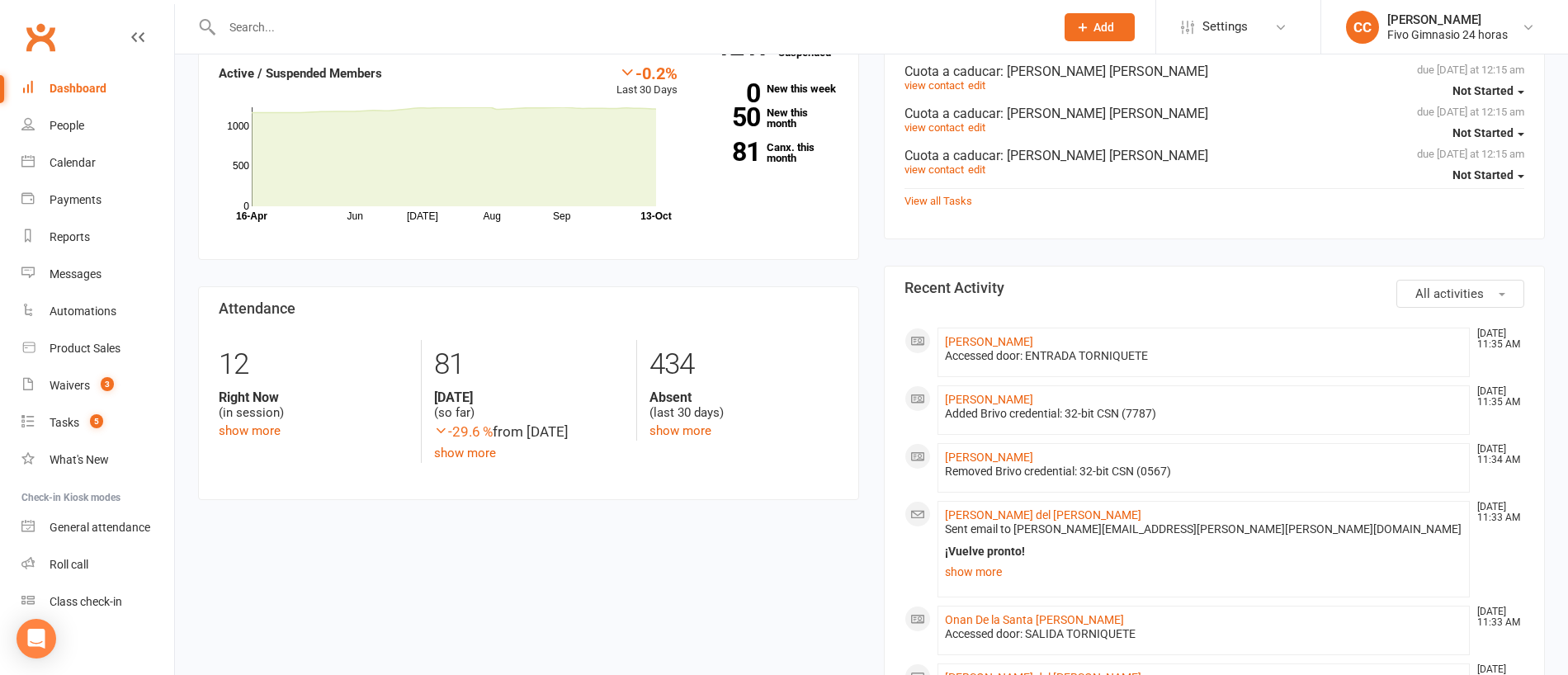
scroll to position [432, 0]
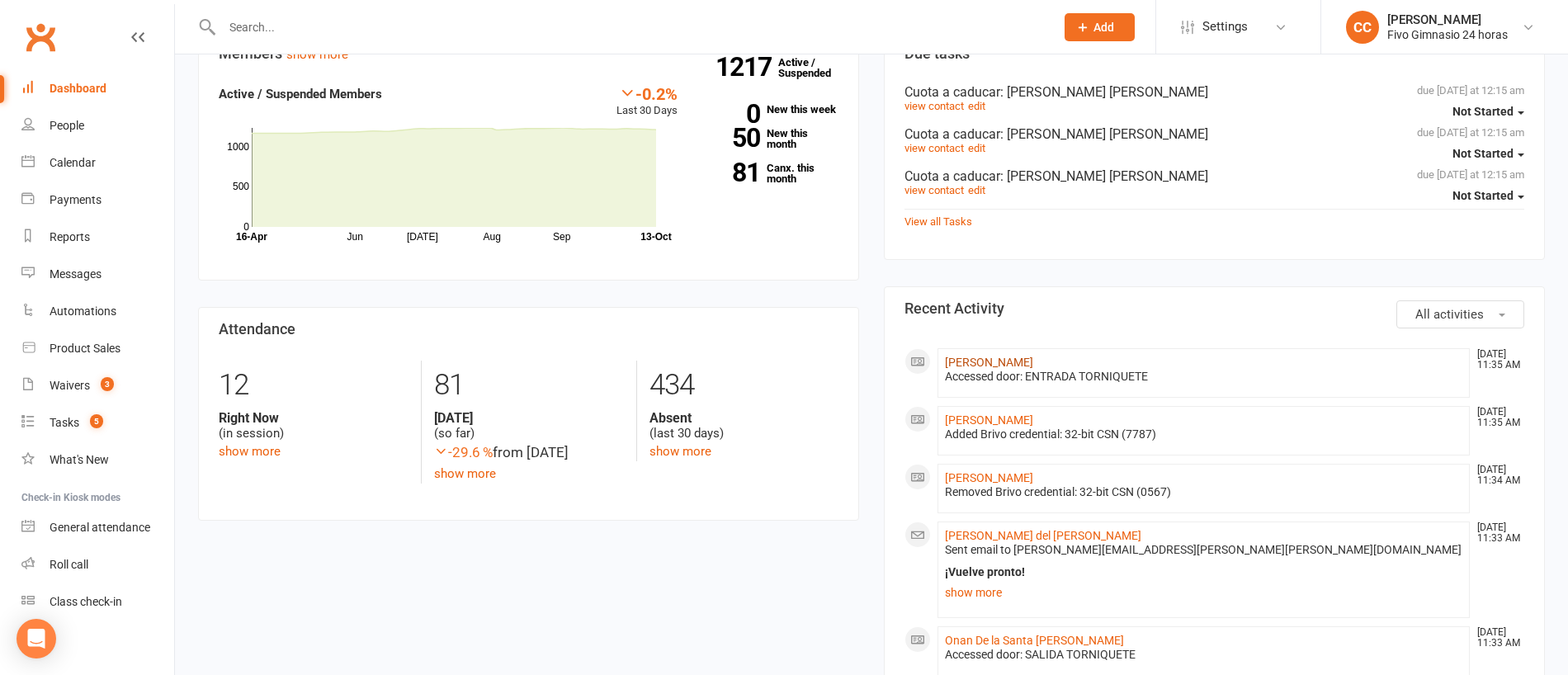
drag, startPoint x: 1081, startPoint y: 359, endPoint x: 945, endPoint y: 360, distance: 136.0
click at [945, 360] on li "Flavio Velazquez Martin Oct 13, 11:35 AM Accessed door: ENTRADA TORNIQUETE" at bounding box center [1204, 373] width 532 height 50
copy link "Flavio Velazquez Martin"
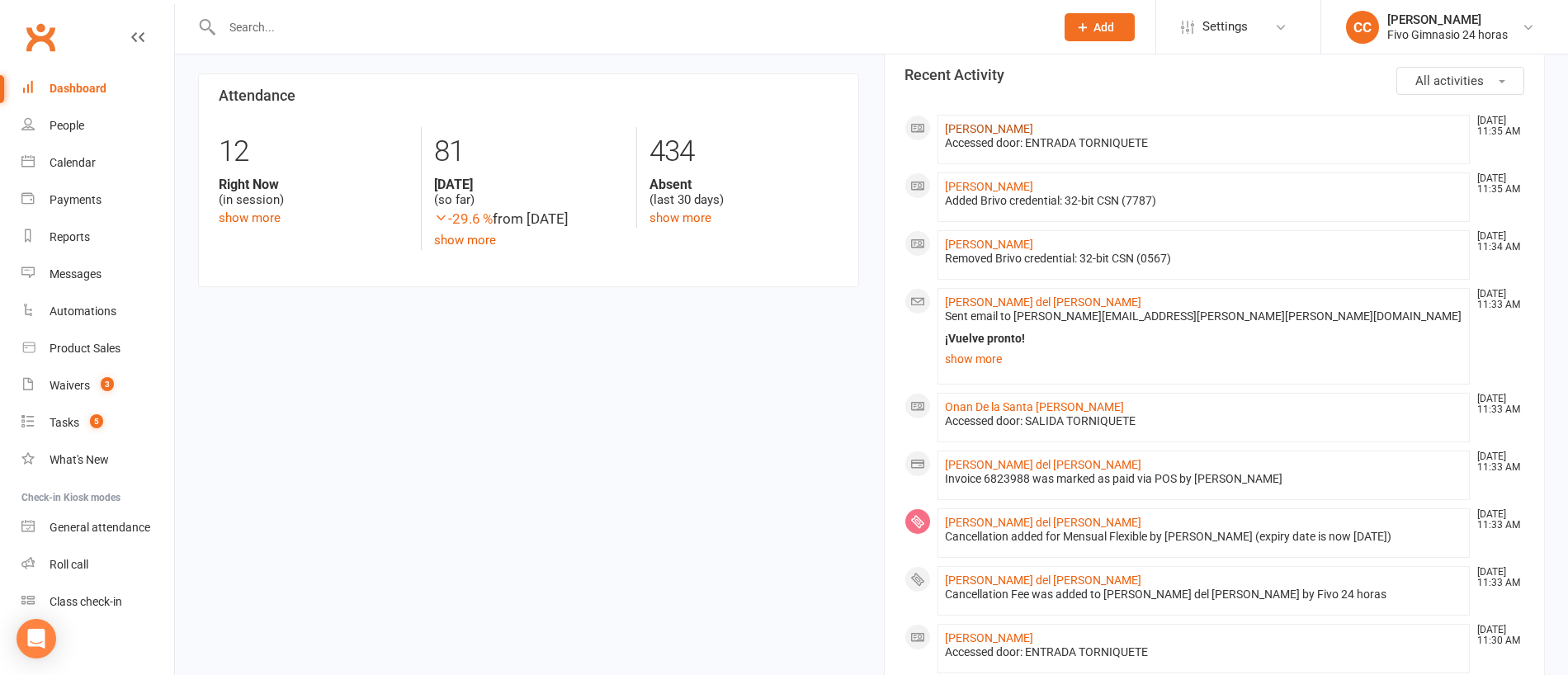
scroll to position [579, 0]
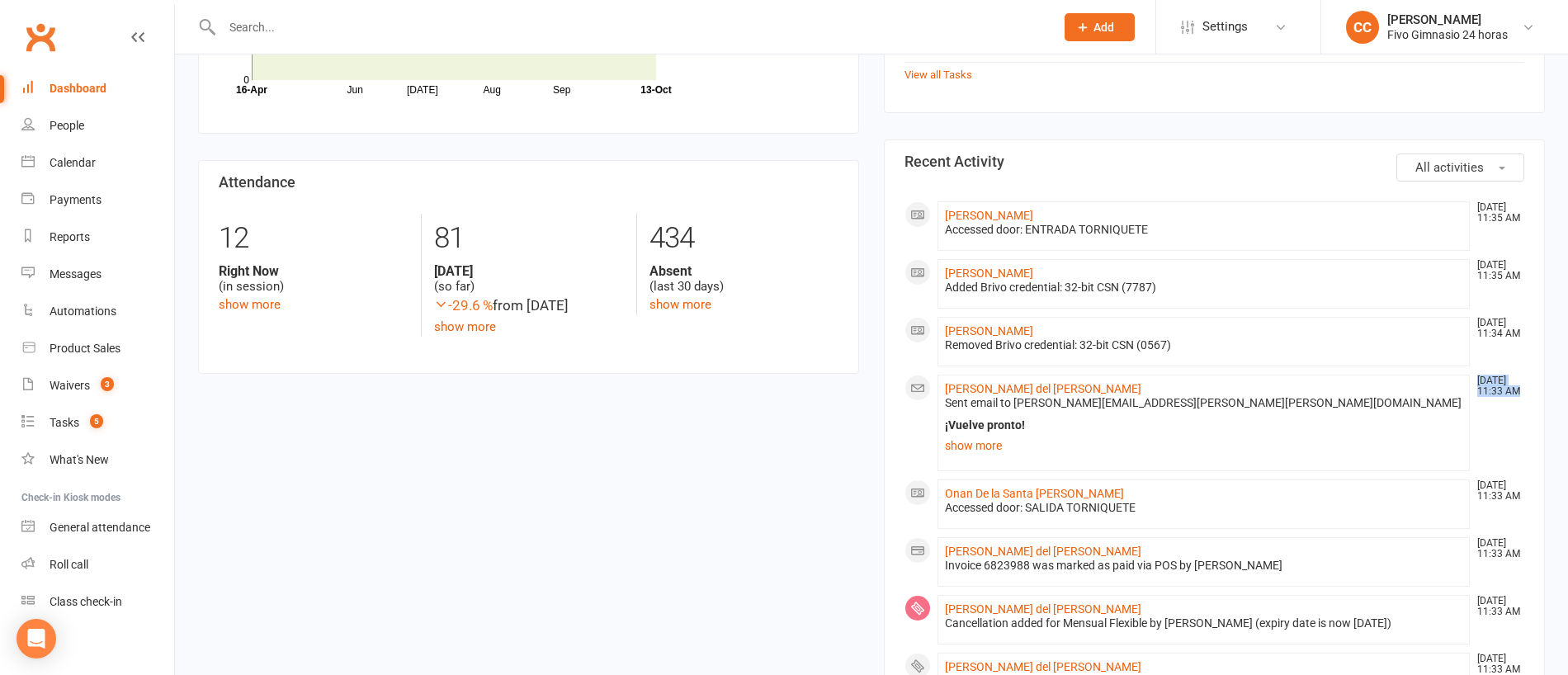
drag, startPoint x: 1121, startPoint y: 388, endPoint x: 919, endPoint y: 387, distance: 202.0
click at [938, 387] on li "Sara del Carmen Alvarez Ramirez Oct 13, 11:33 AM Sent email to sara.alvarez.ram…" at bounding box center [1204, 423] width 532 height 97
click at [1127, 383] on li "Sara del Carmen Alvarez Ramirez Oct 13, 11:33 AM Sent email to sara.alvarez.ram…" at bounding box center [1204, 423] width 532 height 97
drag, startPoint x: 1130, startPoint y: 386, endPoint x: 939, endPoint y: 385, distance: 191.0
click at [939, 385] on li "Sara del Carmen Alvarez Ramirez Oct 13, 11:33 AM Sent email to sara.alvarez.ram…" at bounding box center [1204, 423] width 532 height 97
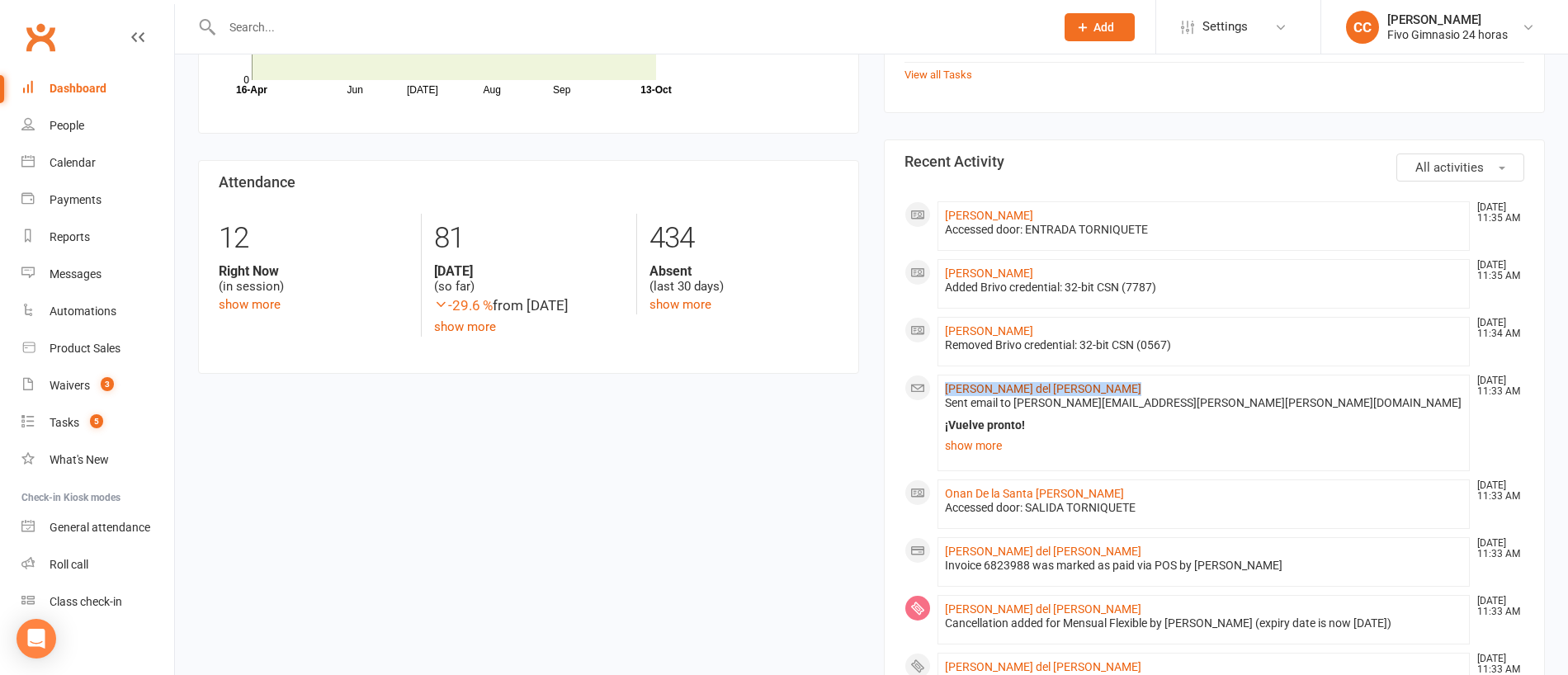
copy link "Sara del Carmen Alvarez Ramirez"
click at [72, 121] on div "People" at bounding box center [67, 125] width 35 height 13
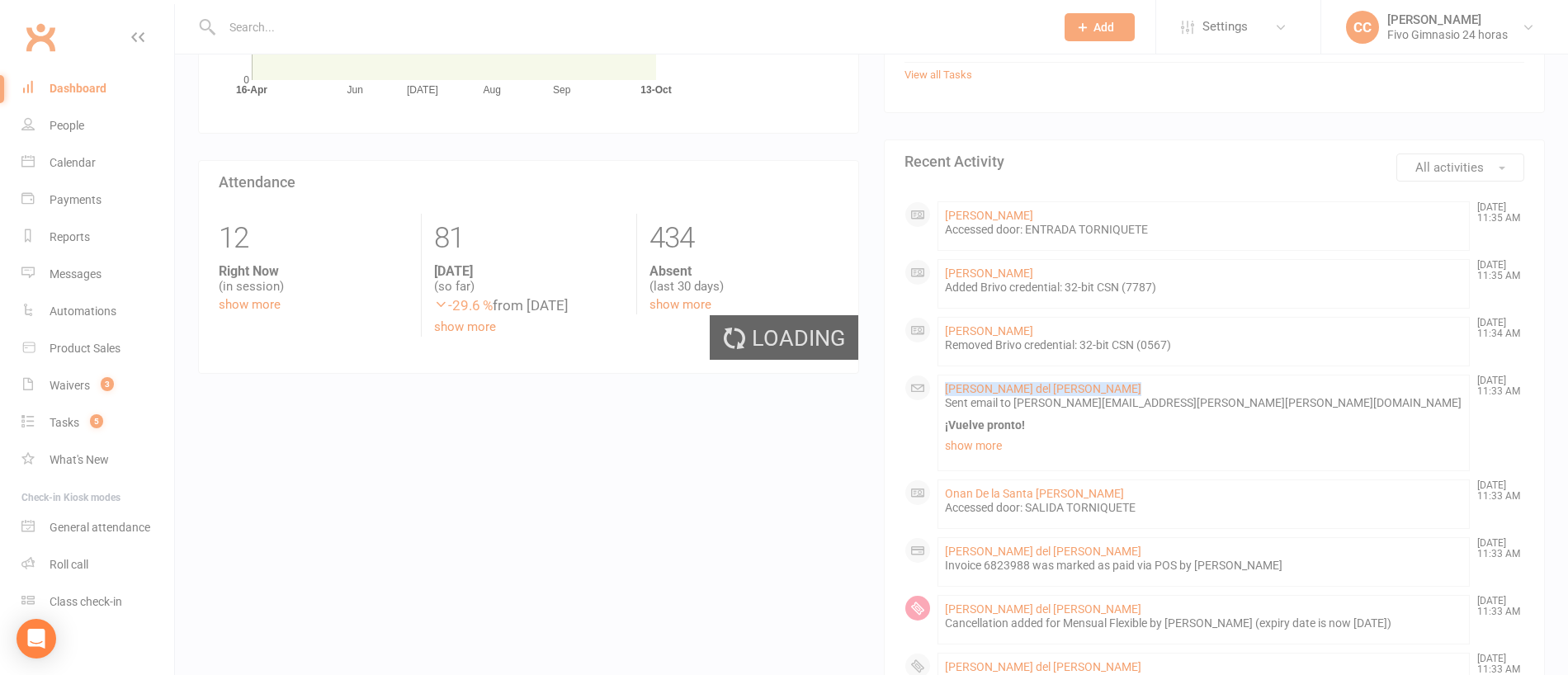
select select "100"
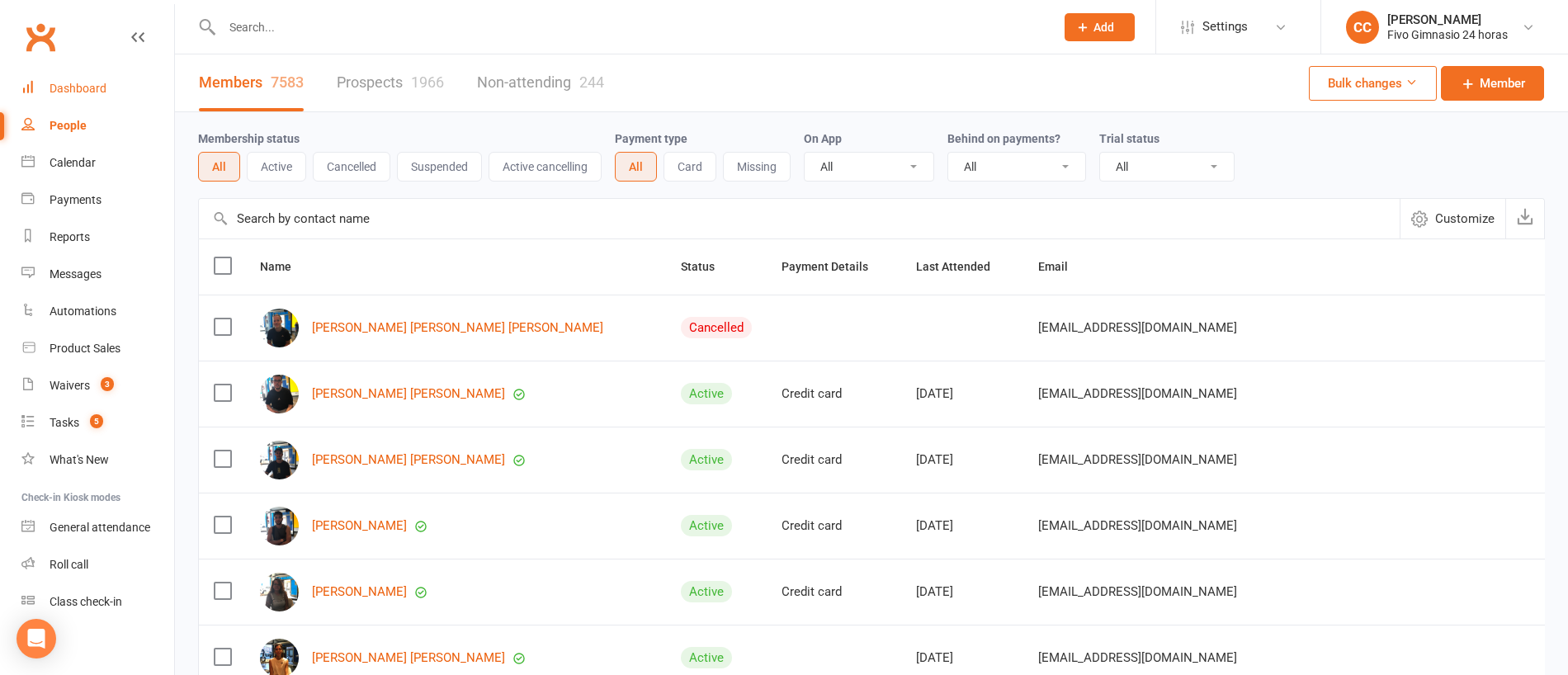
click at [98, 95] on link "Dashboard" at bounding box center [98, 89] width 152 height 38
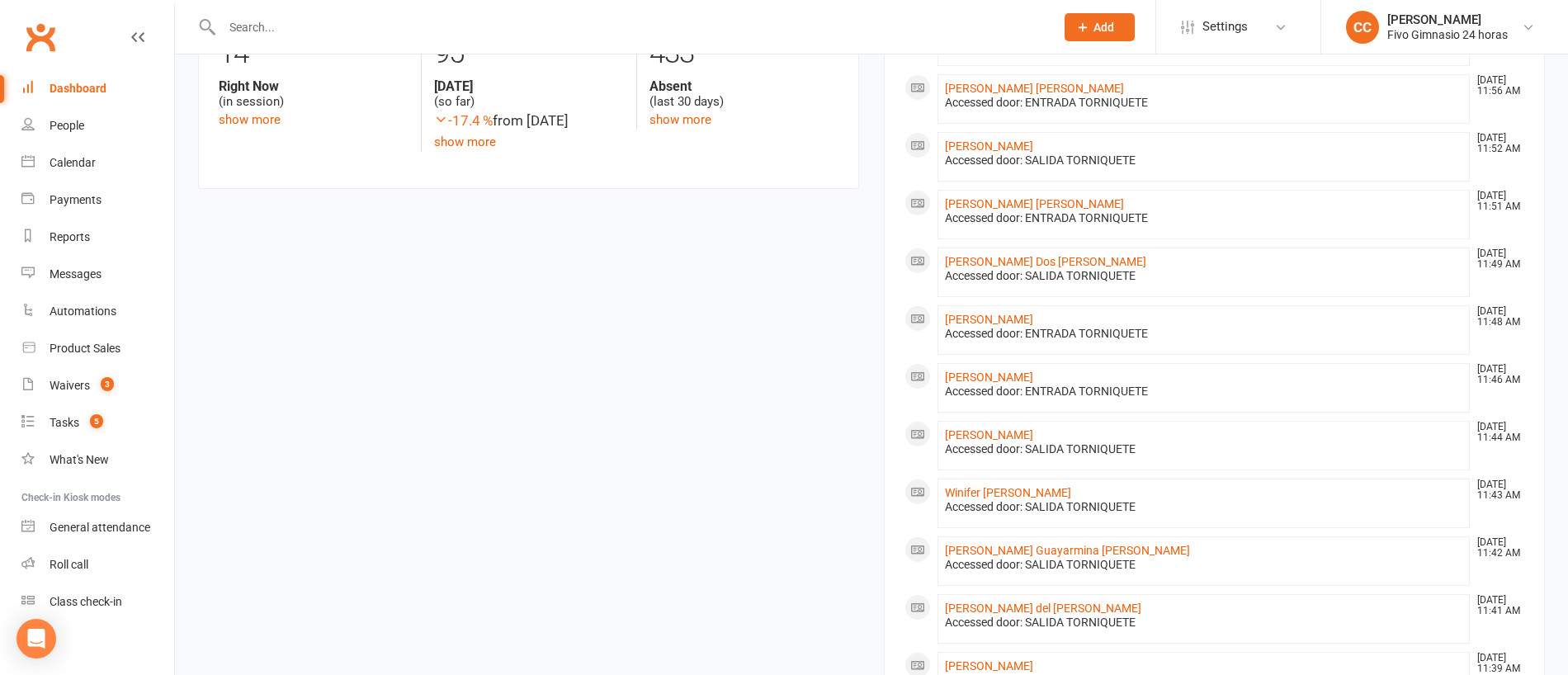
scroll to position [835, 0]
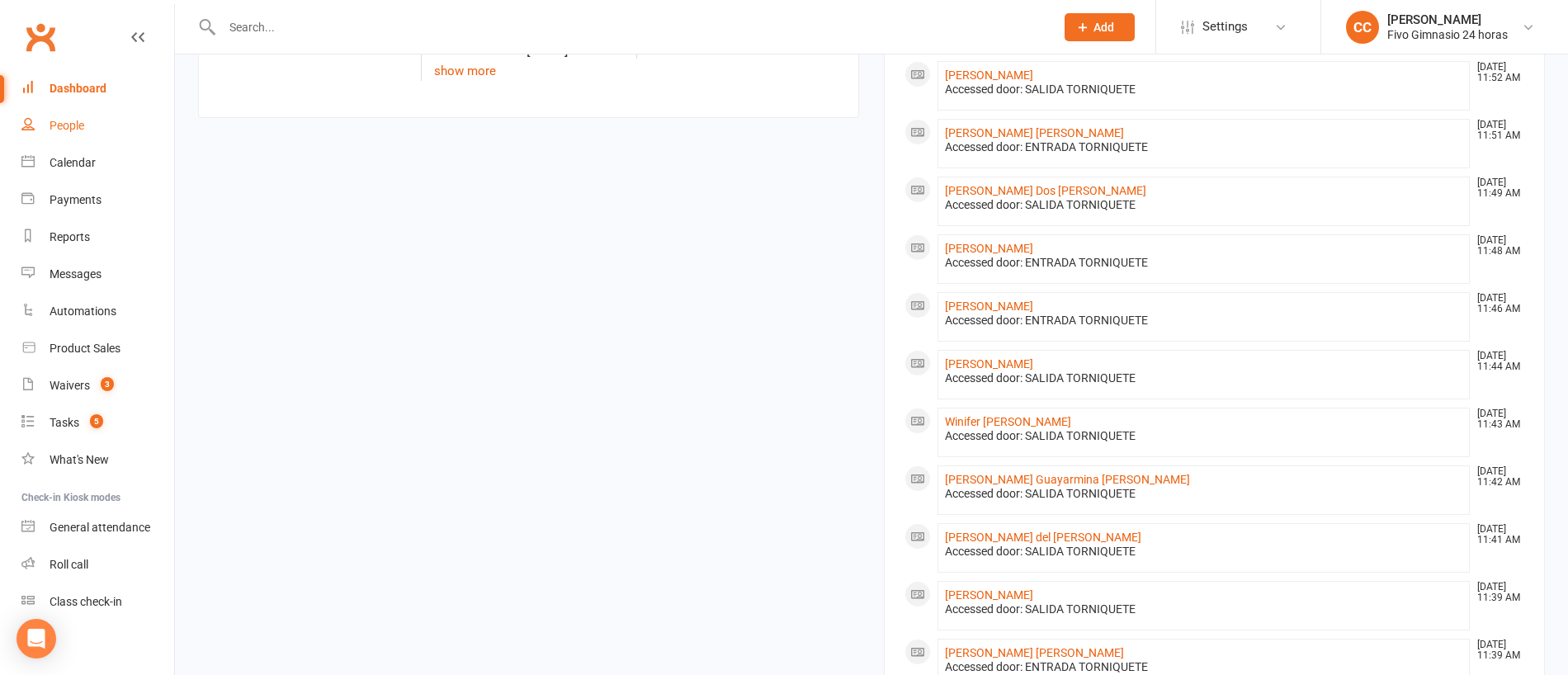
click at [102, 130] on link "People" at bounding box center [98, 126] width 152 height 38
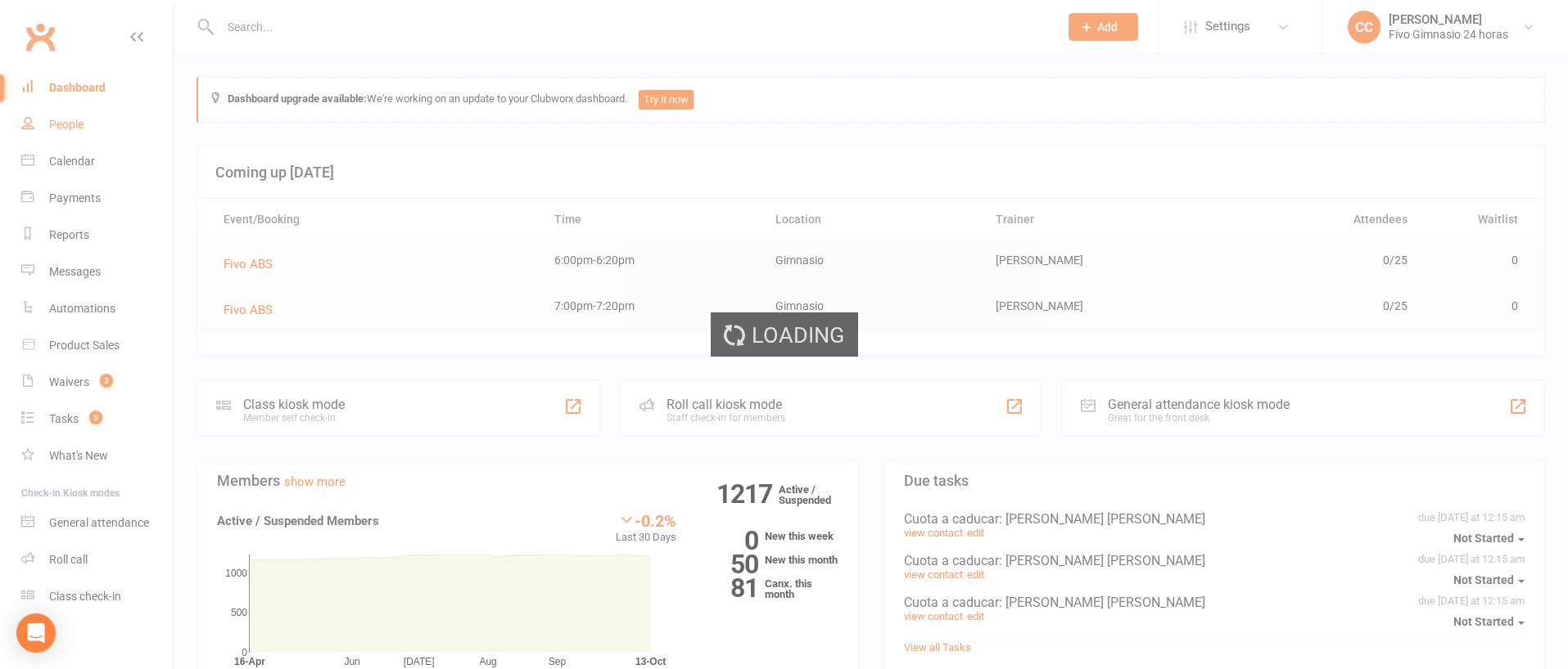
select select "100"
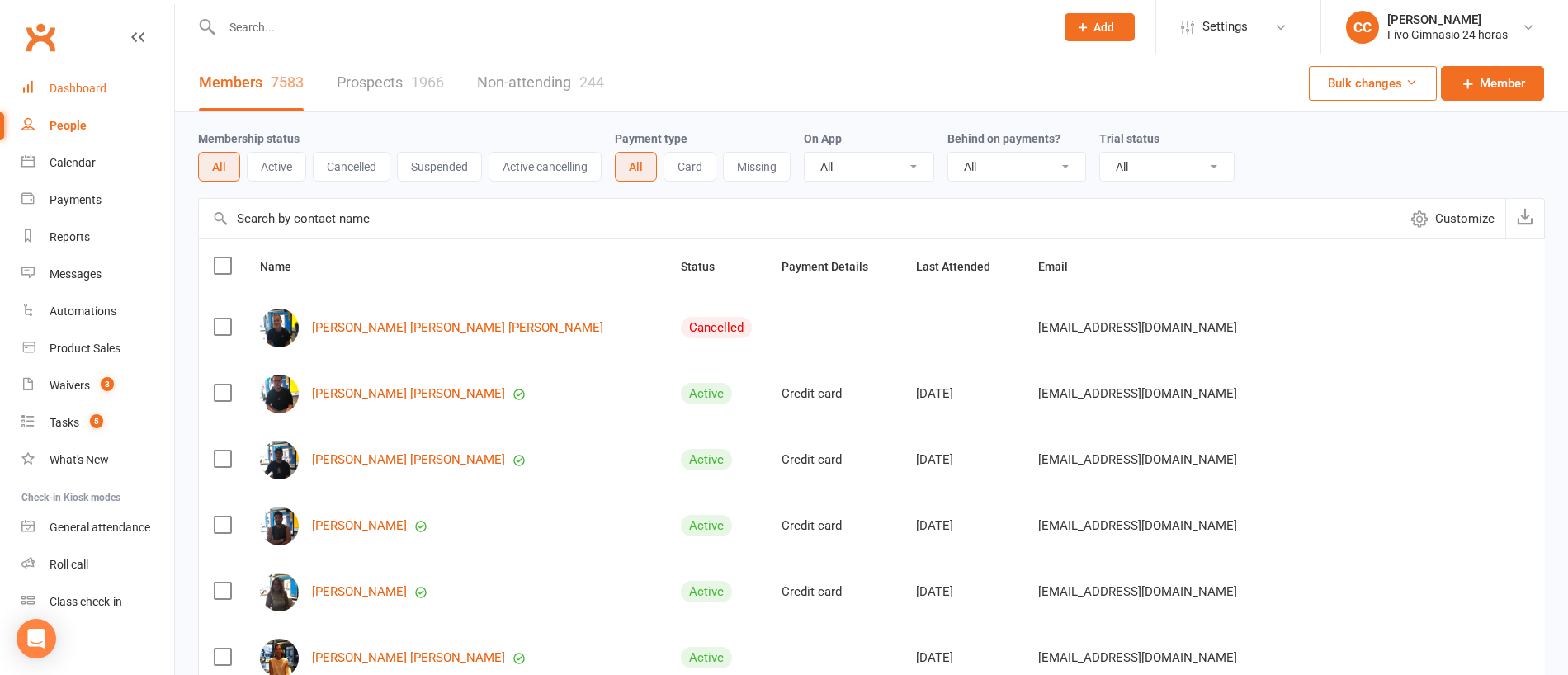
click at [85, 82] on div "Dashboard" at bounding box center [78, 88] width 57 height 13
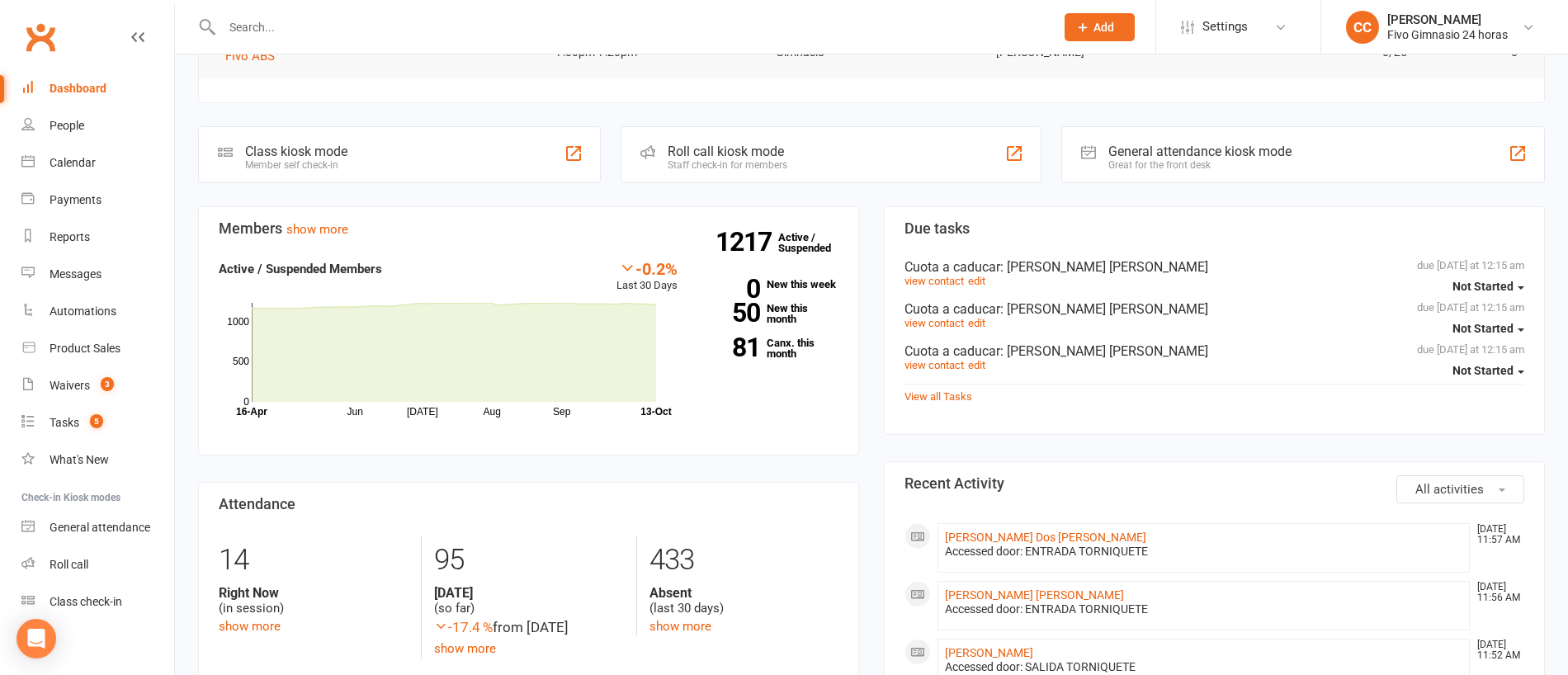
scroll to position [233, 0]
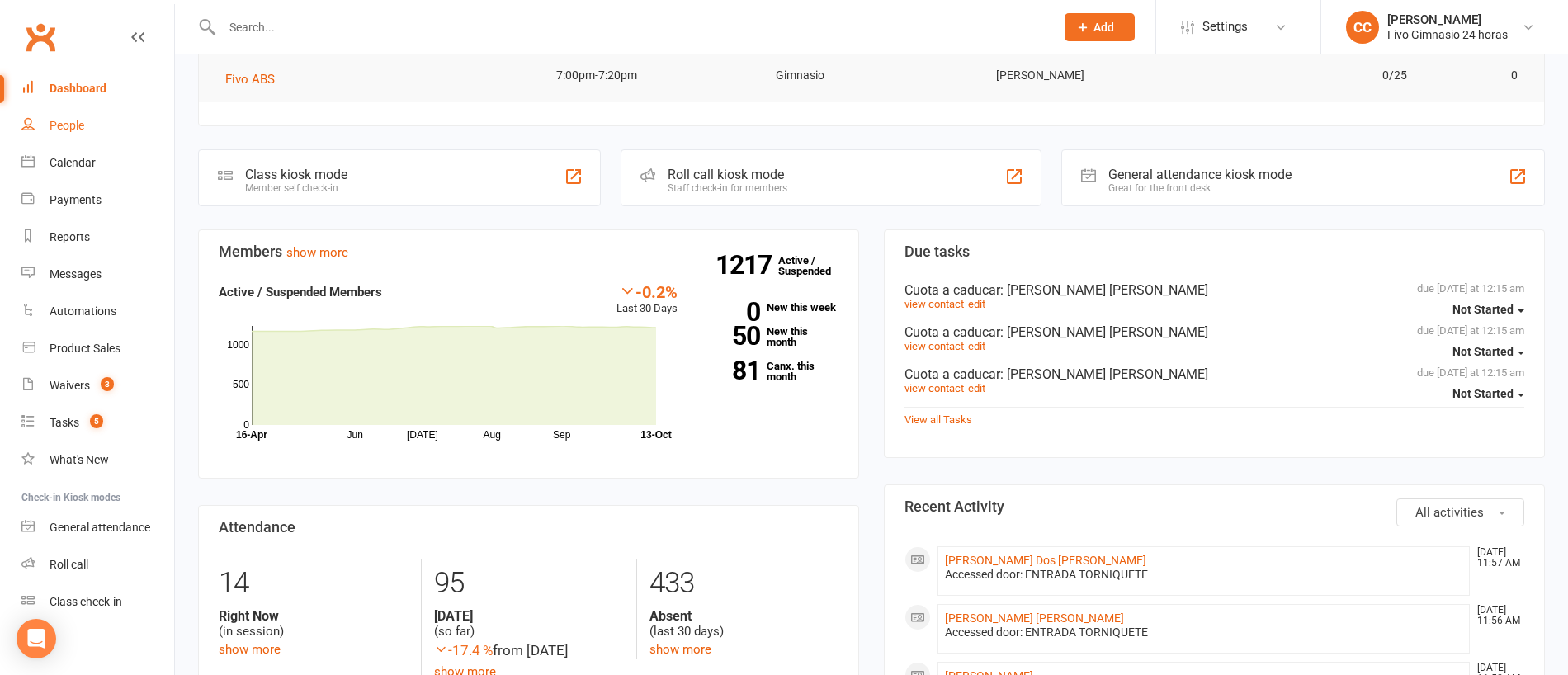
click at [120, 121] on link "People" at bounding box center [98, 126] width 152 height 38
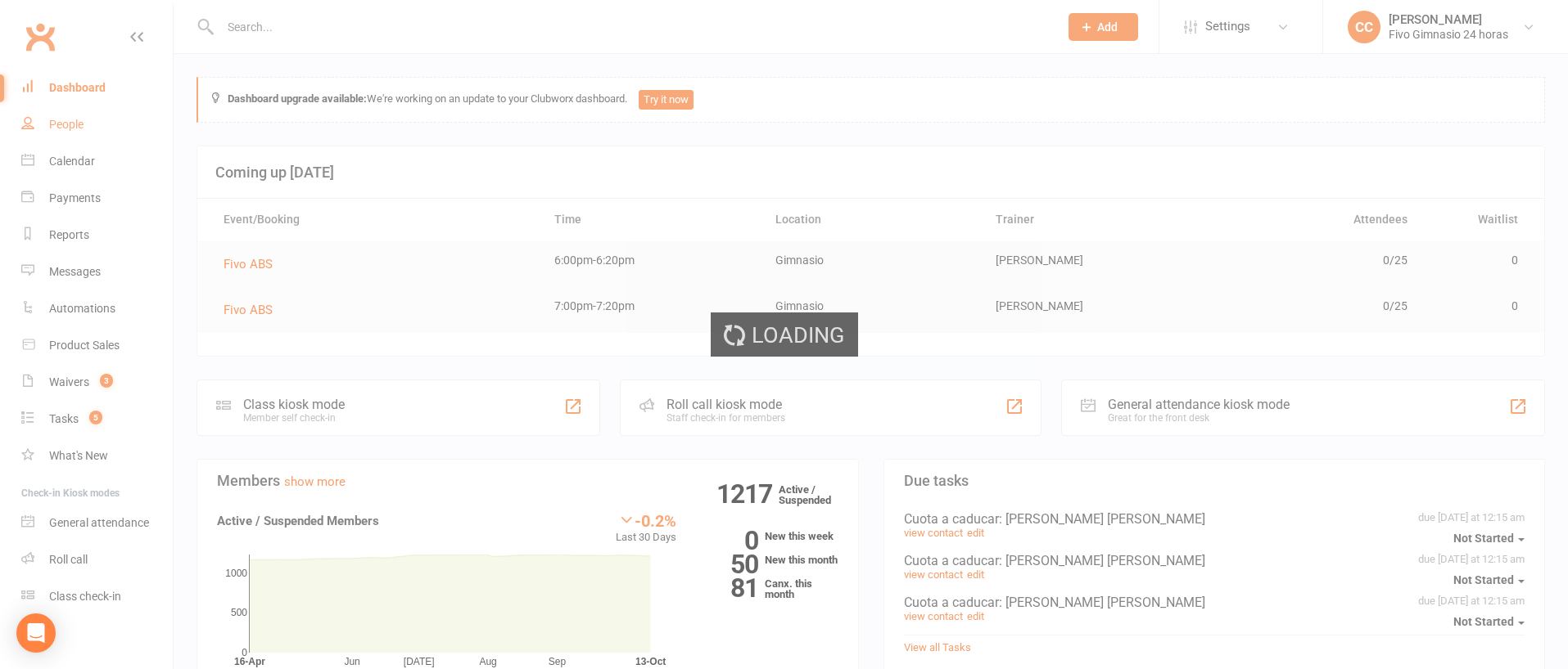
select select "100"
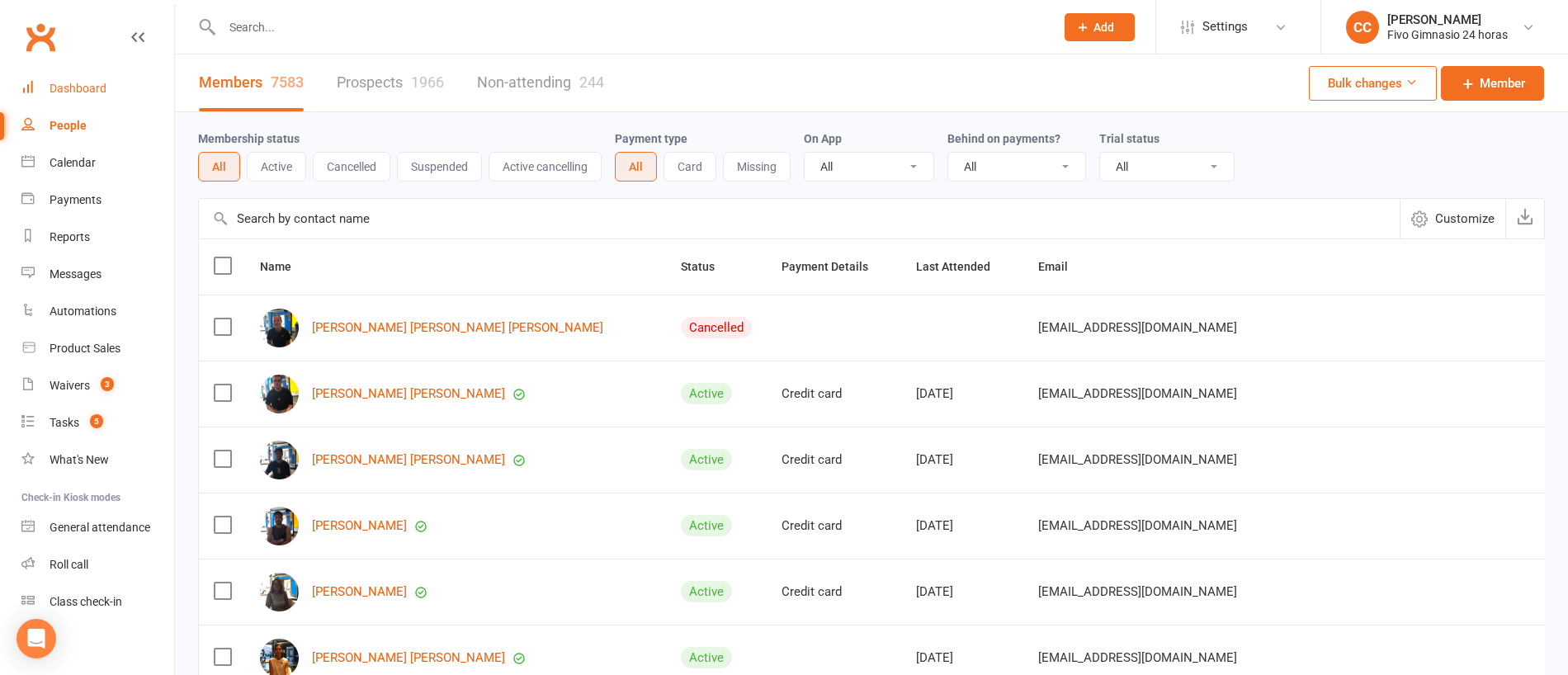
drag, startPoint x: 101, startPoint y: 78, endPoint x: 141, endPoint y: 6, distance: 82.4
click at [101, 78] on link "Dashboard" at bounding box center [98, 89] width 152 height 38
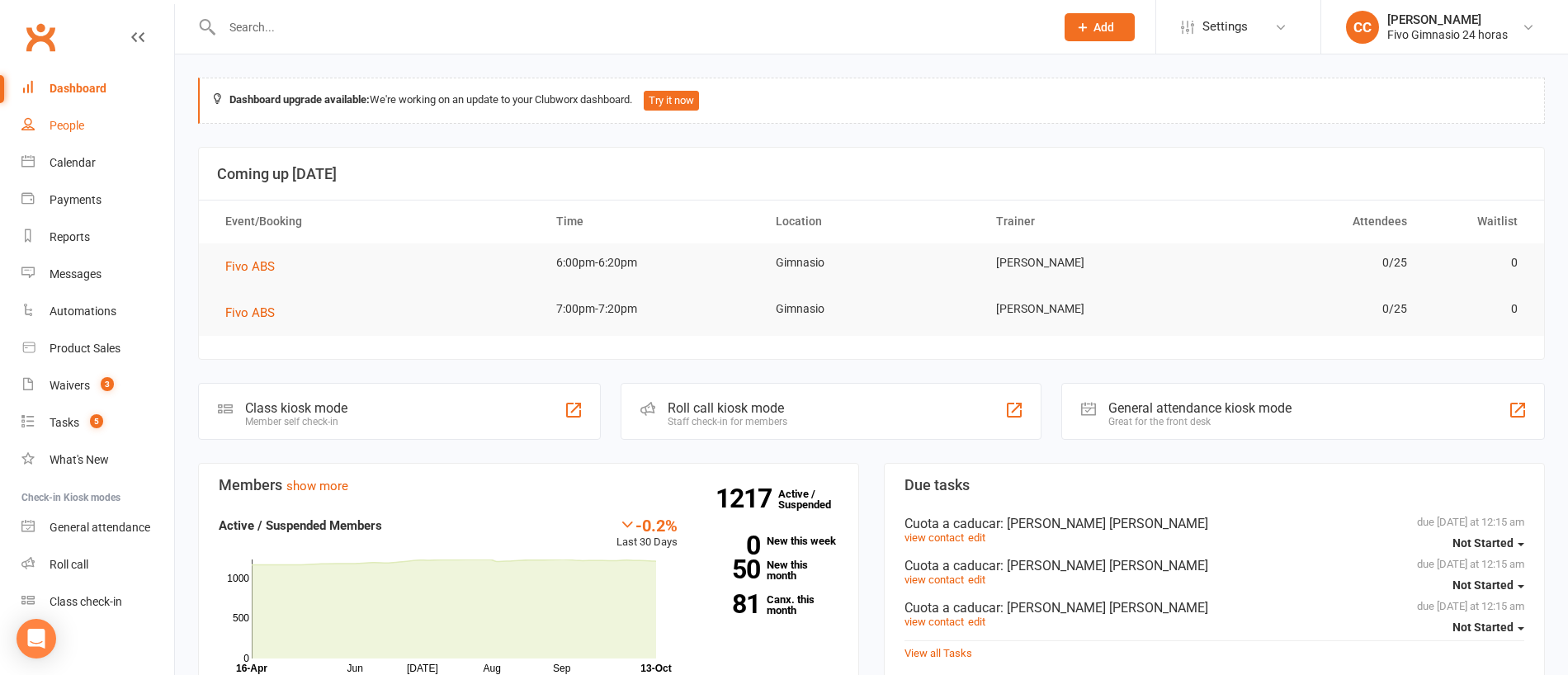
click at [61, 124] on div "People" at bounding box center [67, 125] width 35 height 13
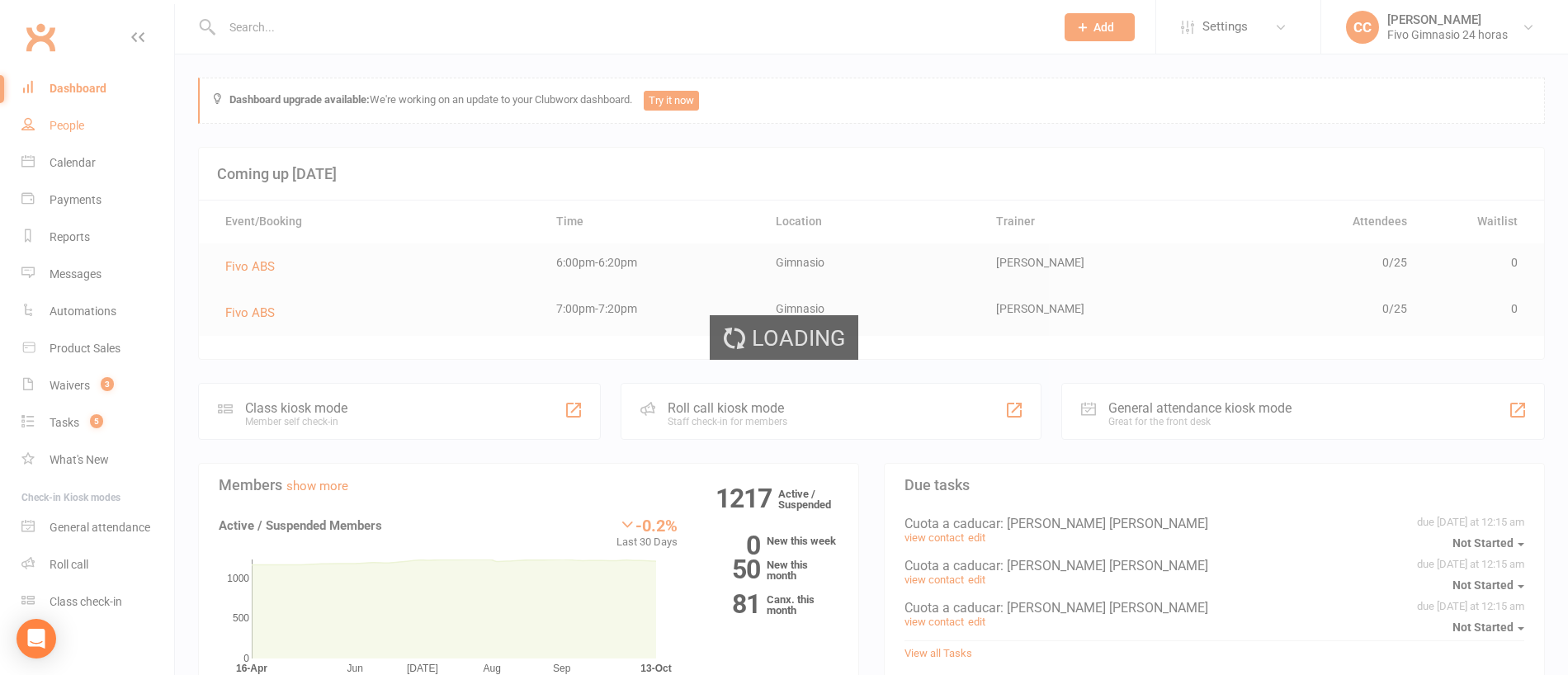
select select "100"
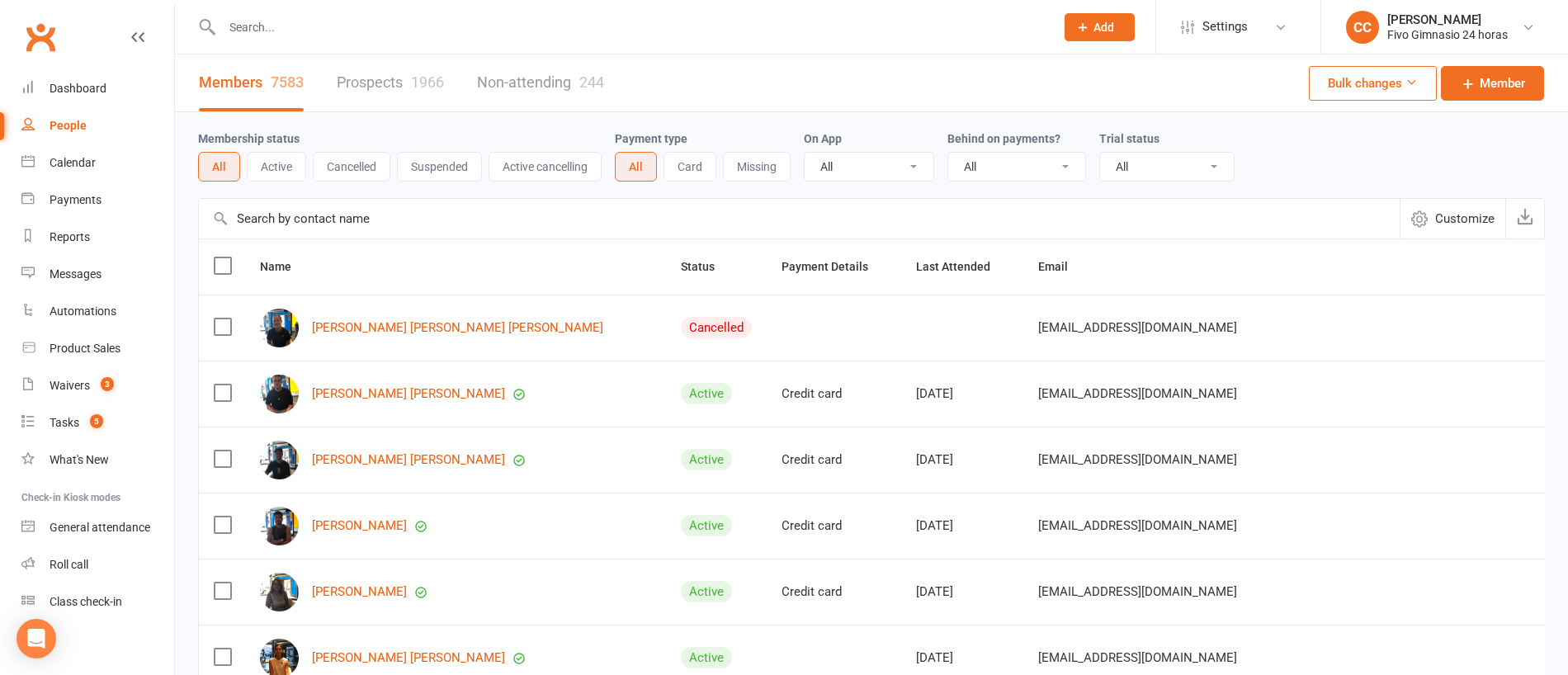
scroll to position [118, 0]
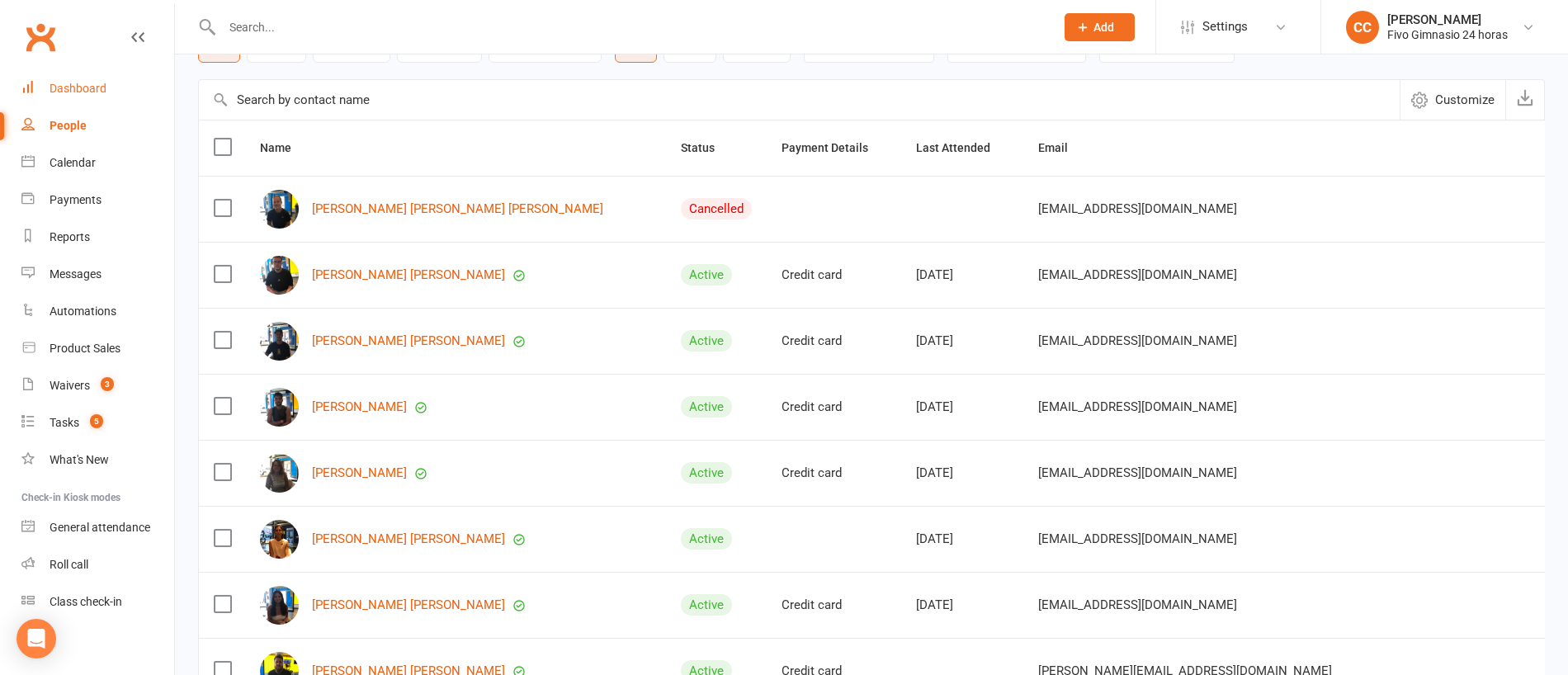
click at [96, 90] on div "Dashboard" at bounding box center [78, 88] width 57 height 13
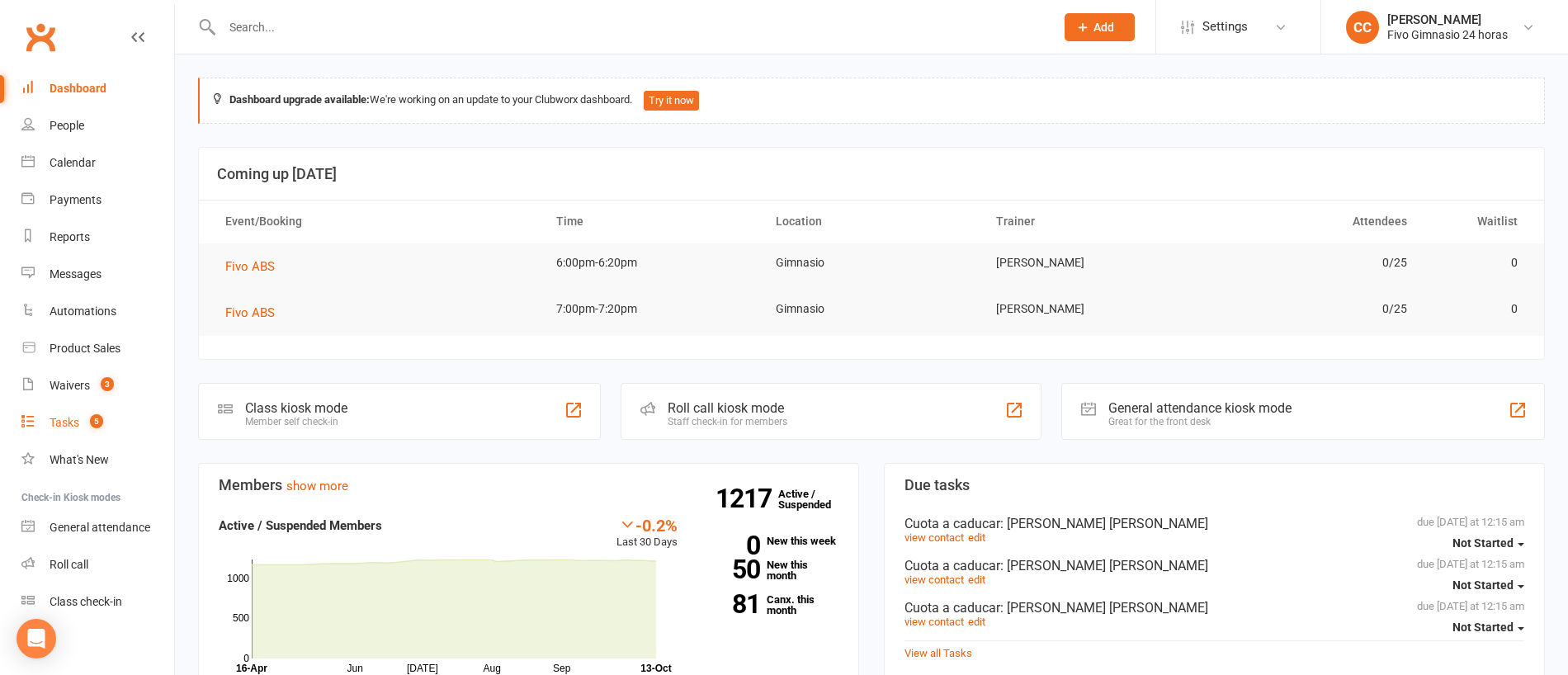
click at [44, 417] on link "Tasks 5" at bounding box center [98, 423] width 152 height 38
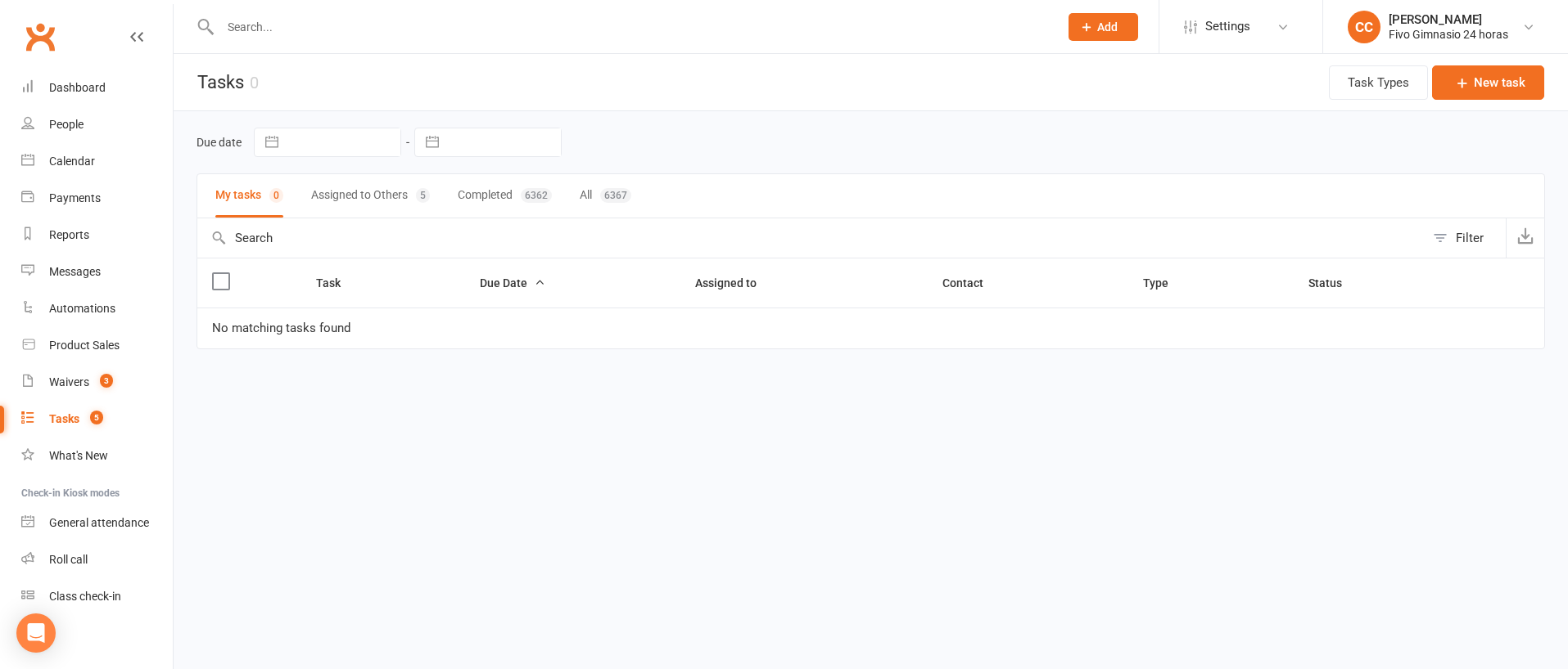
click at [237, 22] on input "text" at bounding box center [631, 27] width 832 height 23
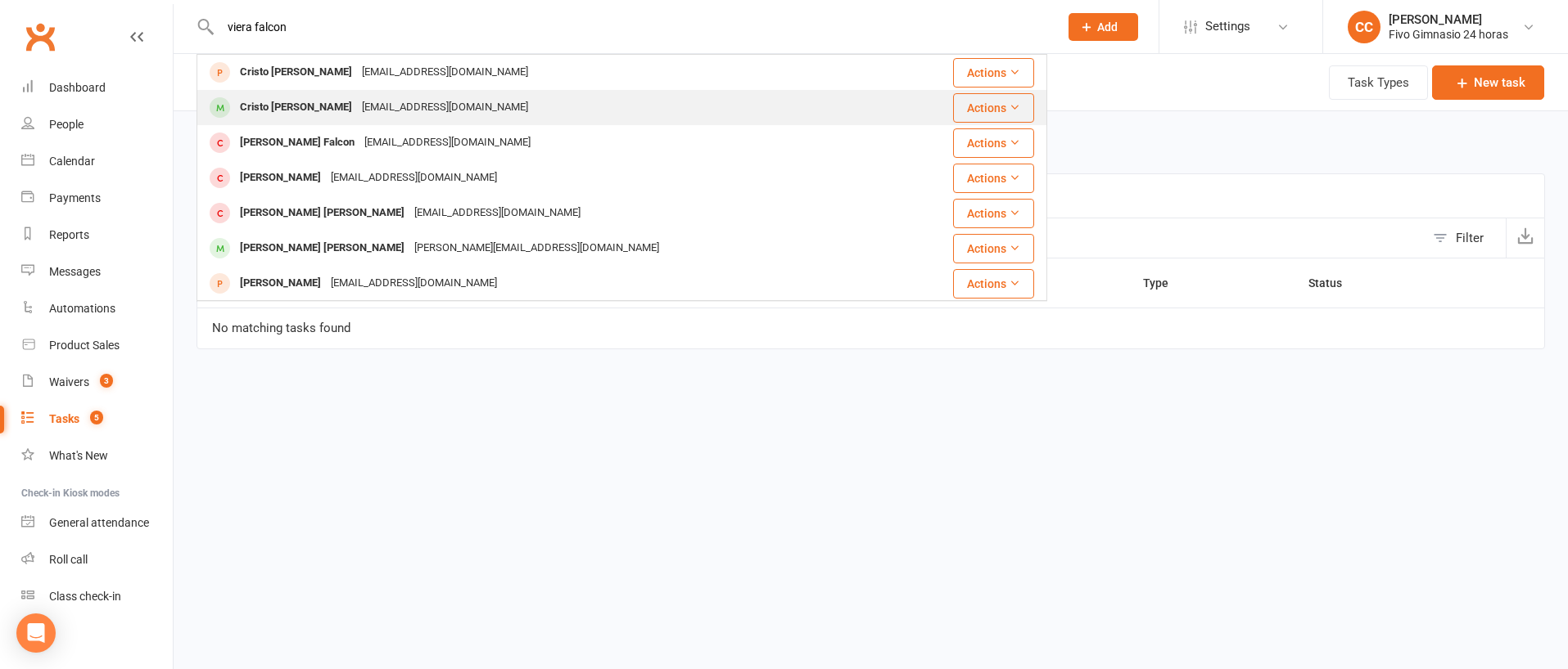
type input "viera falcon"
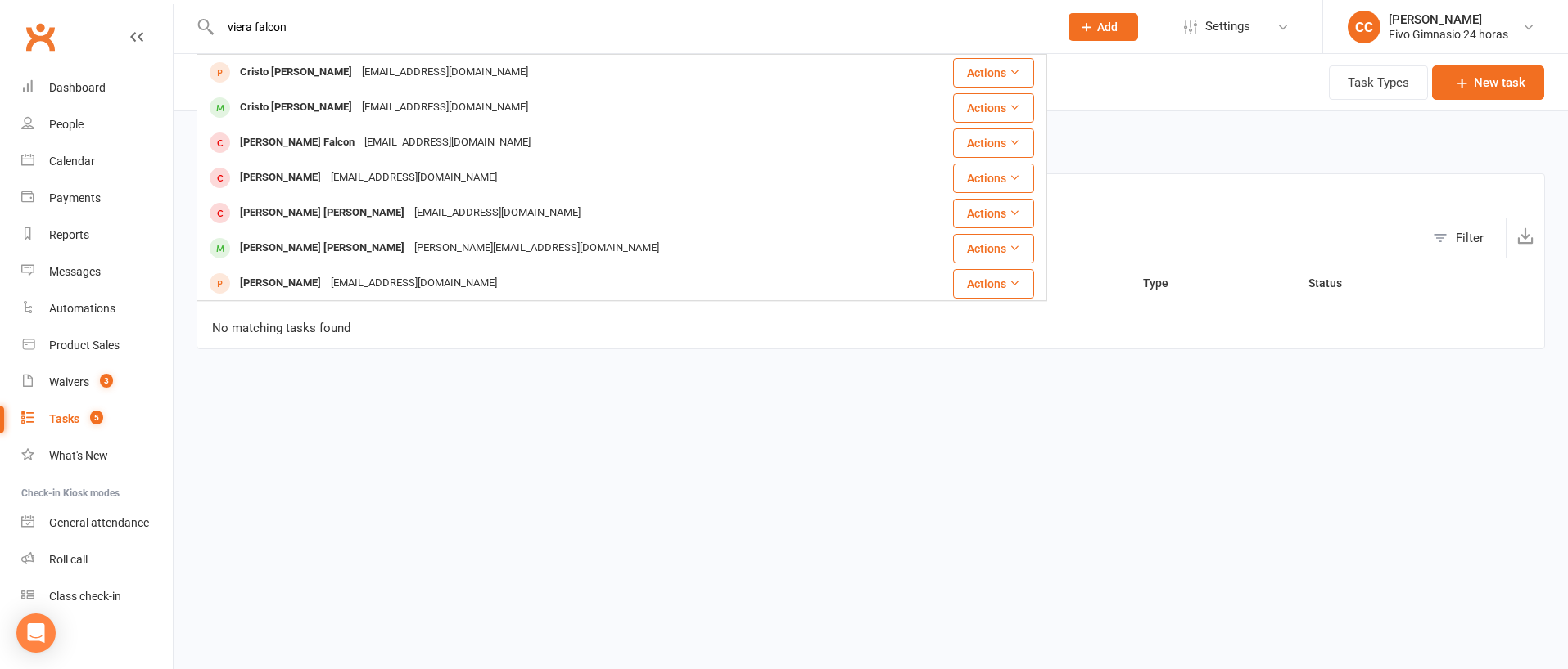
drag, startPoint x: 491, startPoint y: 104, endPoint x: 601, endPoint y: 82, distance: 112.2
click at [491, 104] on div "franciscoviera56@gmail.com" at bounding box center [445, 107] width 176 height 23
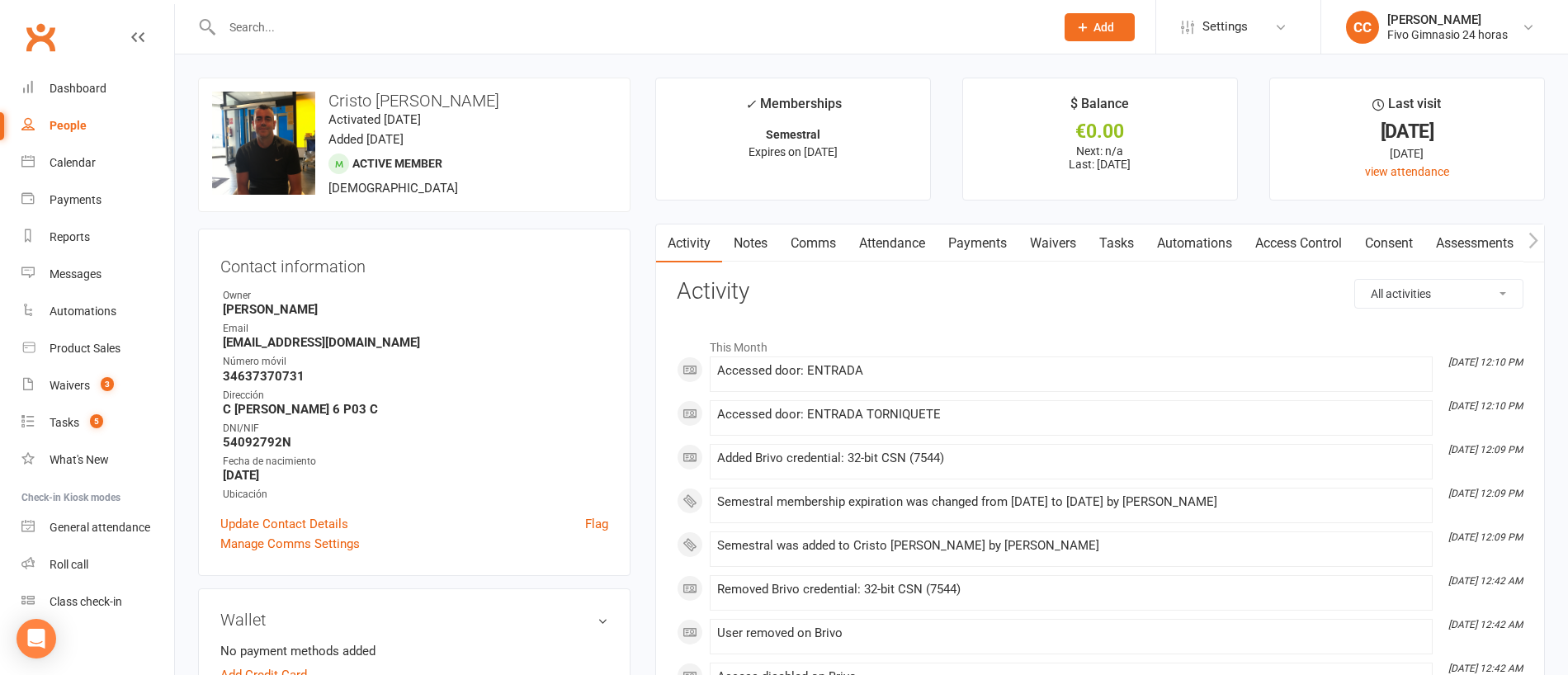
click at [1312, 243] on link "Access Control" at bounding box center [1298, 243] width 110 height 38
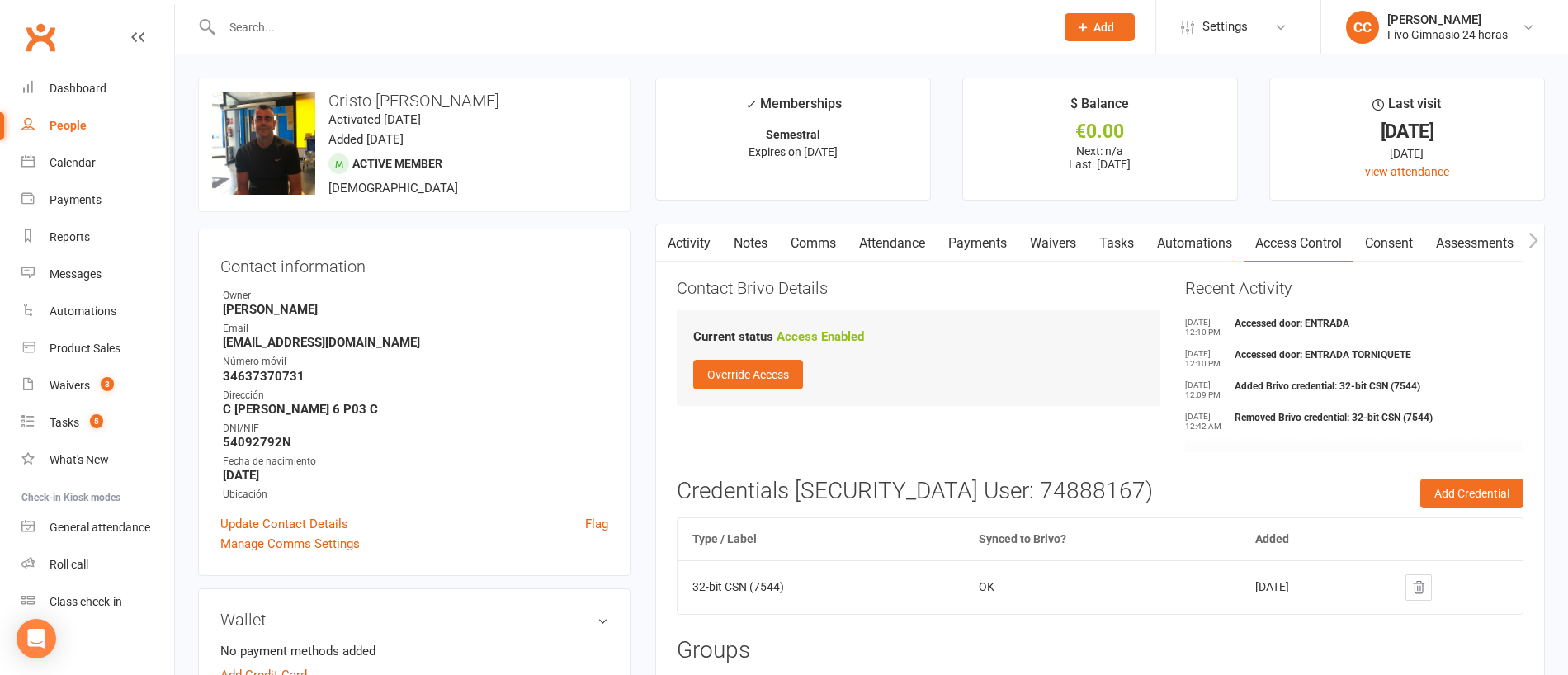
click at [1432, 583] on link at bounding box center [1419, 588] width 26 height 26
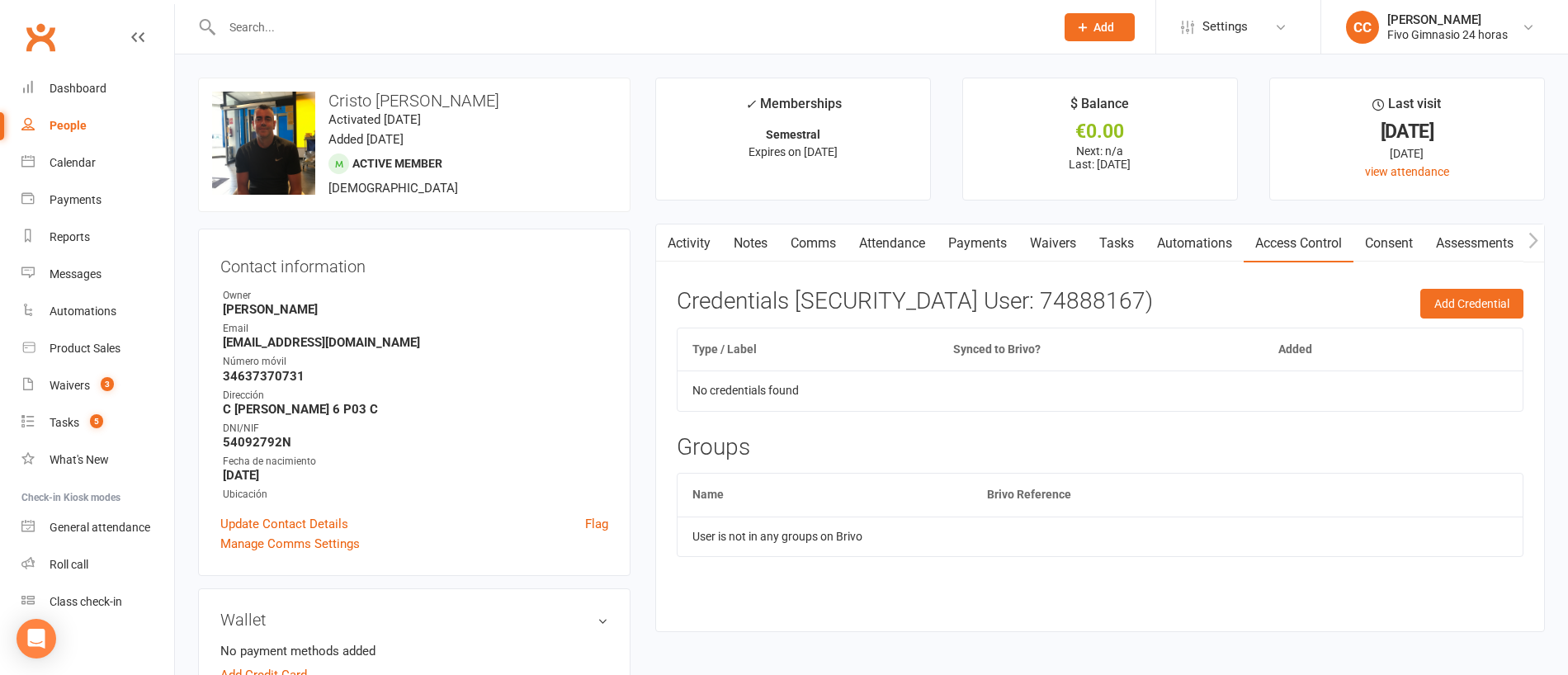
click at [1456, 319] on div "Add Credential Credentials (Brivo User: 74888167) Type / Label Synced to Brivo?…" at bounding box center [1100, 434] width 847 height 291
click at [1449, 312] on button "Add Credential" at bounding box center [1472, 304] width 103 height 30
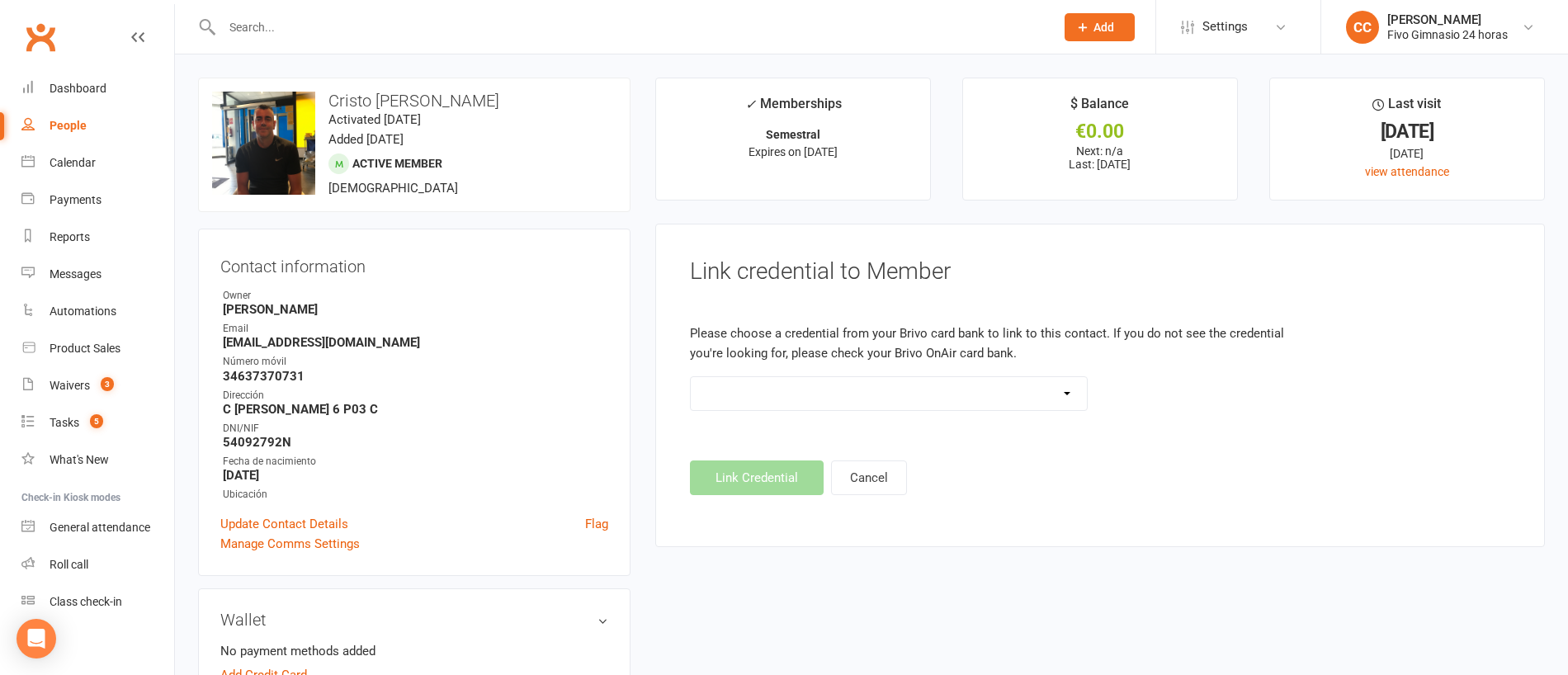
click at [909, 394] on select "Standard 26 Bit (54268) Standard 26 Bit (54269) Standard 26 Bit (54270) Standar…" at bounding box center [888, 393] width 396 height 33
click at [800, 388] on select "Standard 26 Bit (54268) Standard 26 Bit (54269) Standard 26 Bit (54270) Standar…" at bounding box center [888, 393] width 396 height 33
select select "8812"
drag, startPoint x: 773, startPoint y: 477, endPoint x: 807, endPoint y: 400, distance: 84.2
click at [775, 475] on button "Link Credential" at bounding box center [757, 478] width 133 height 35
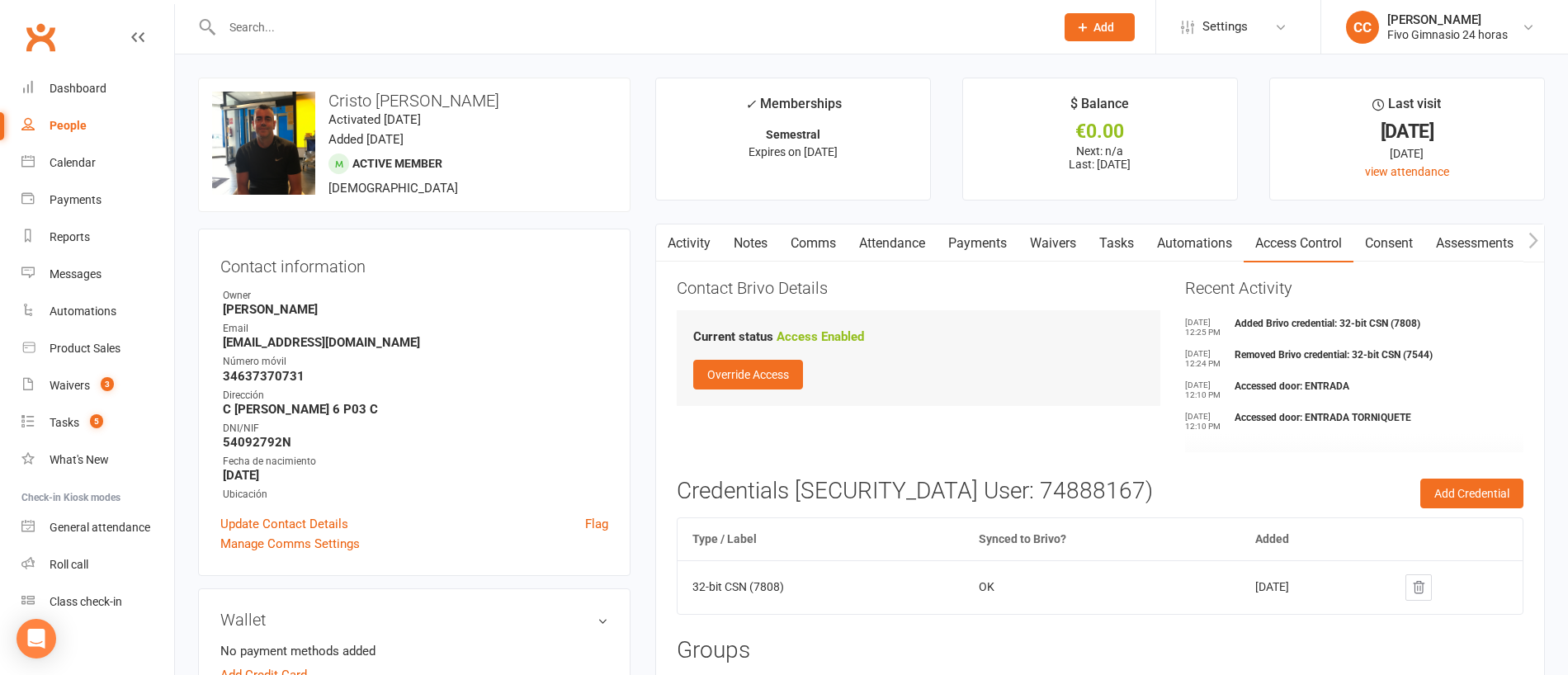
drag, startPoint x: 329, startPoint y: 98, endPoint x: 554, endPoint y: 102, distance: 225.0
click at [554, 102] on h3 "Cristo [PERSON_NAME]" at bounding box center [415, 100] width 404 height 18
copy h3 "Cristo [PERSON_NAME]"
click at [445, 16] on input "text" at bounding box center [630, 27] width 826 height 24
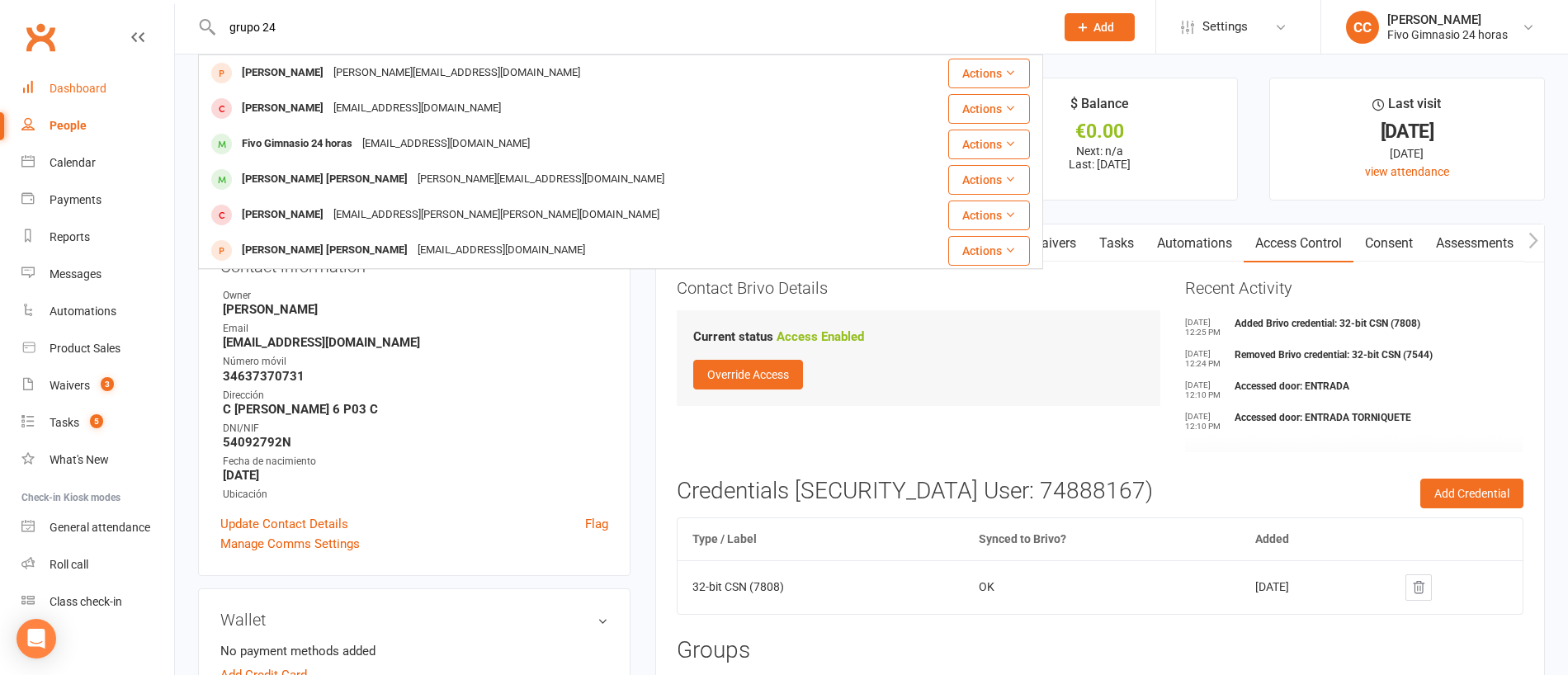
type input "grupo 24"
click at [98, 91] on div "Dashboard" at bounding box center [78, 88] width 57 height 13
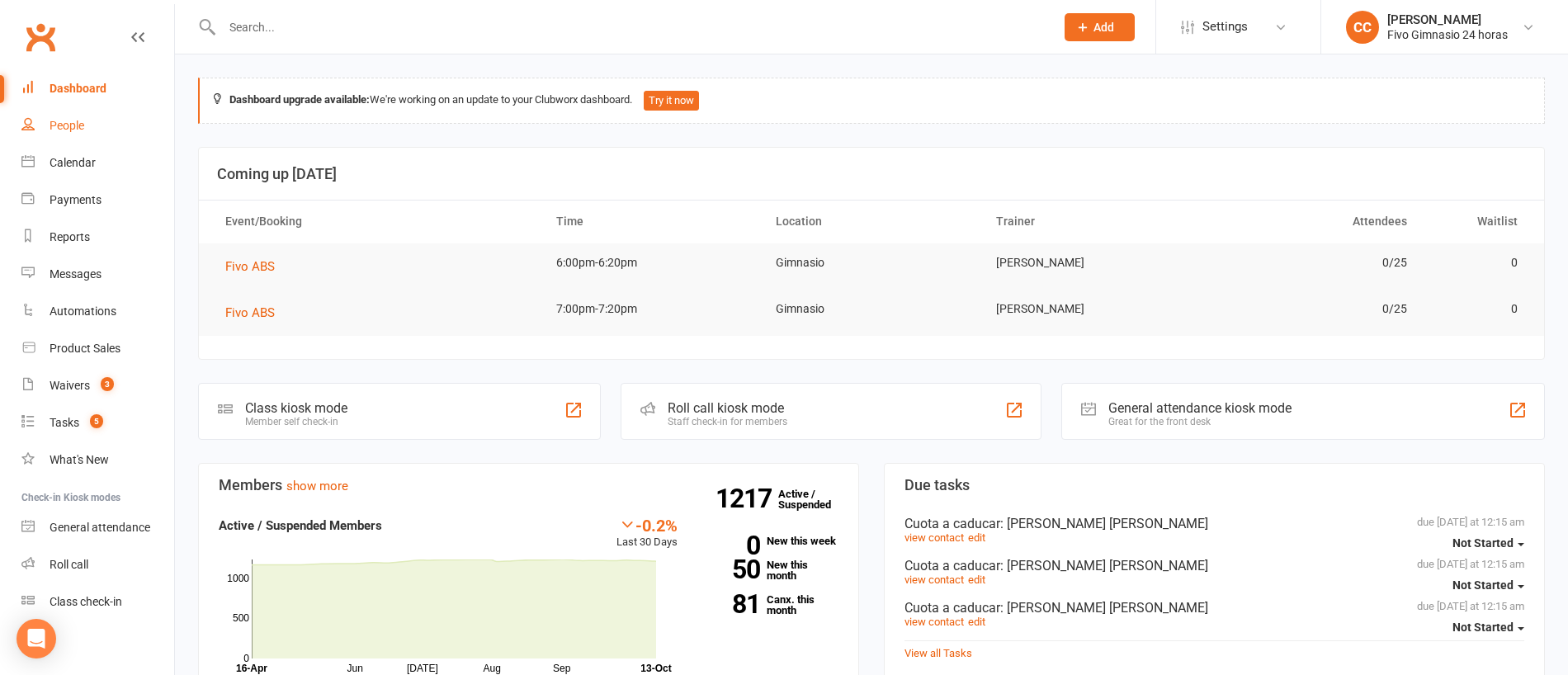
click at [50, 128] on div "People" at bounding box center [67, 125] width 35 height 13
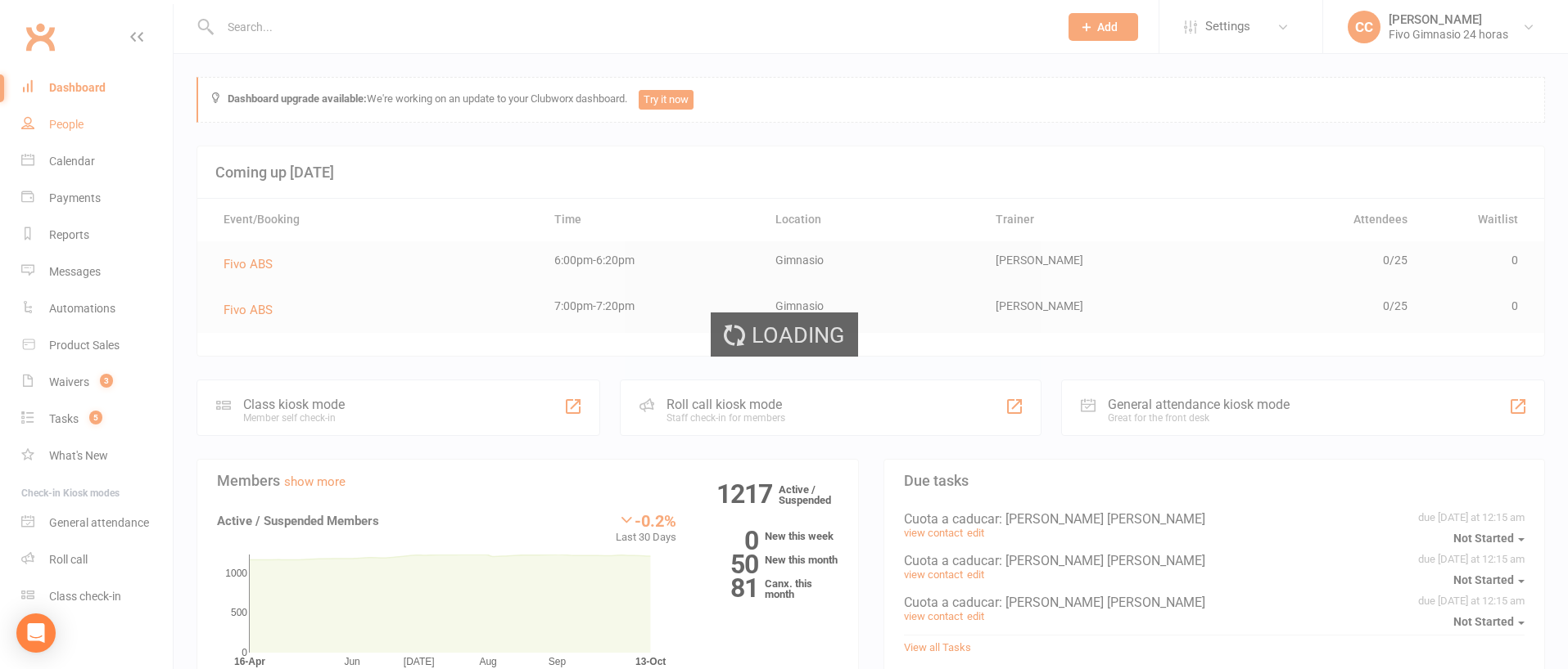
select select "100"
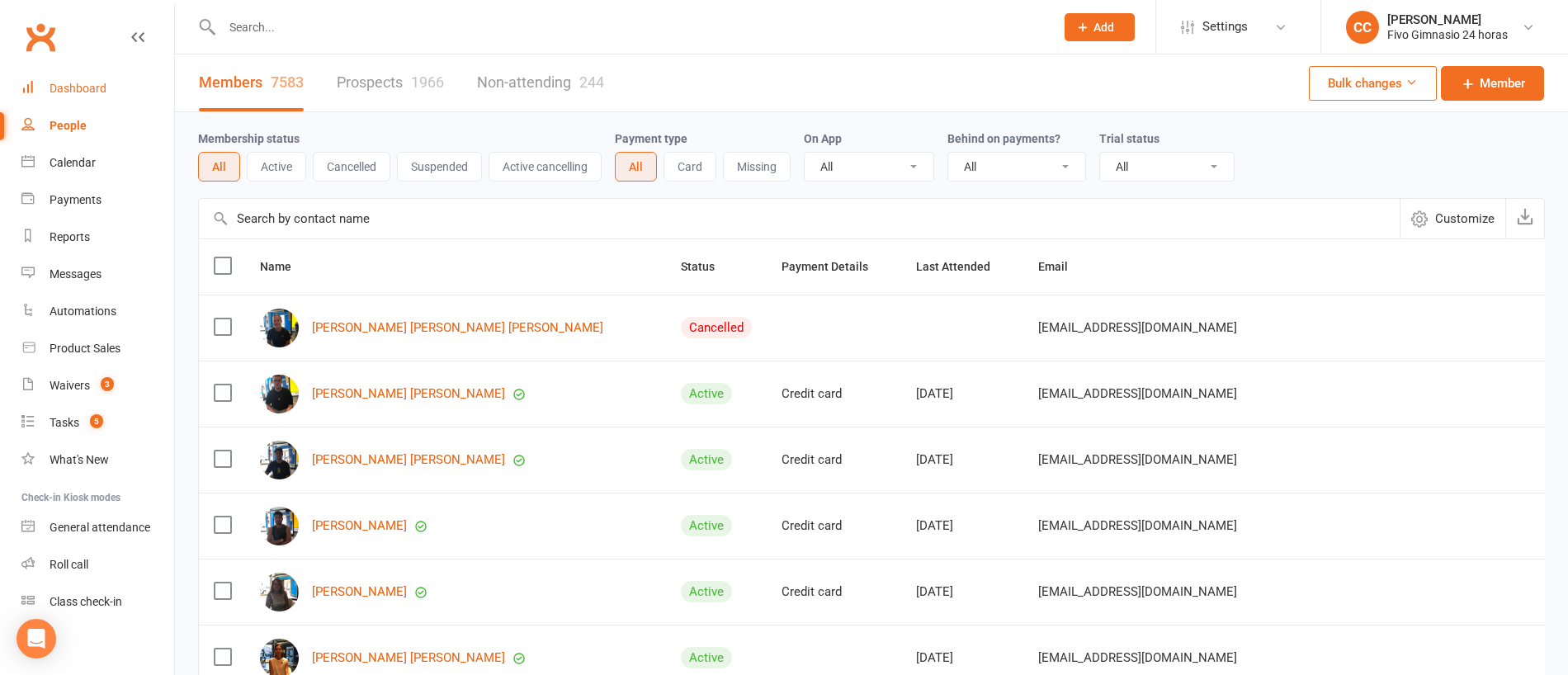
click at [104, 85] on div "Dashboard" at bounding box center [78, 88] width 57 height 13
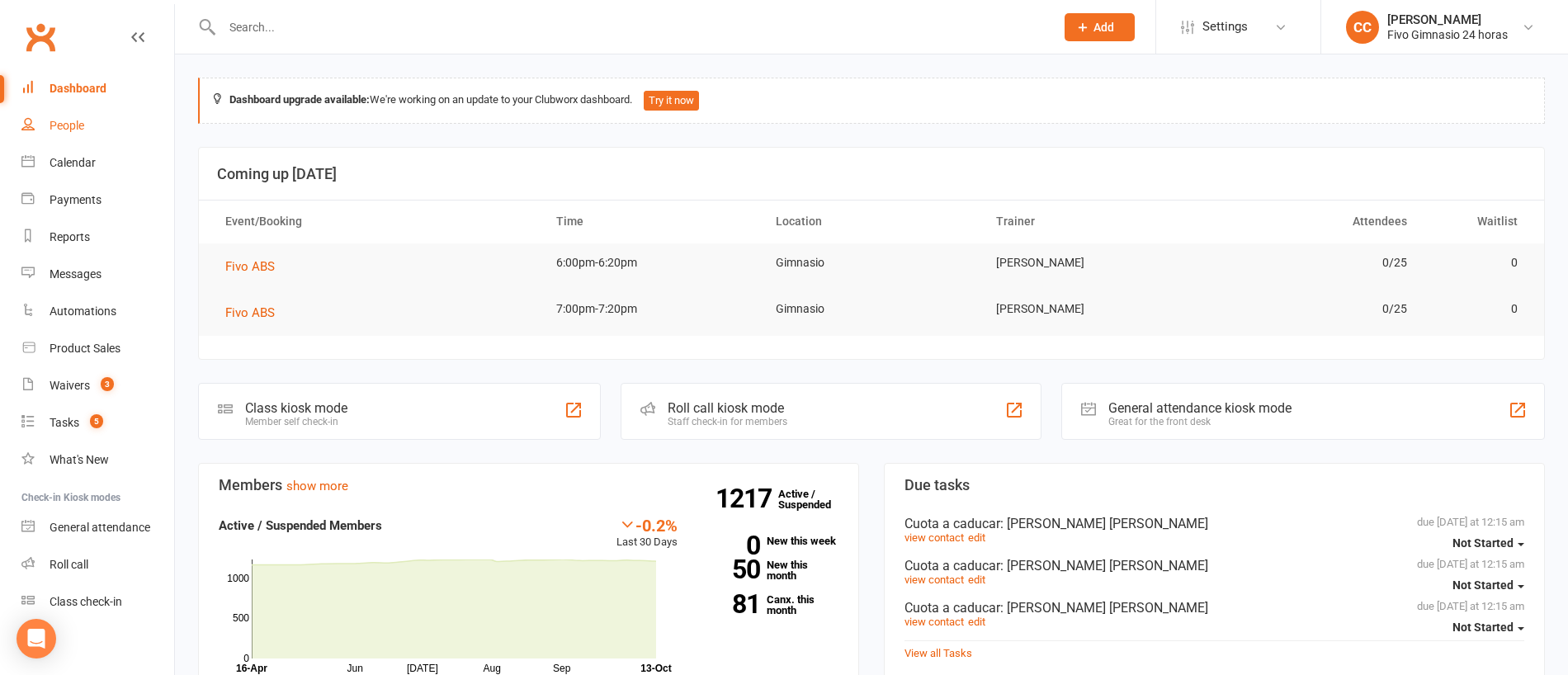
click at [55, 119] on div "People" at bounding box center [67, 125] width 35 height 13
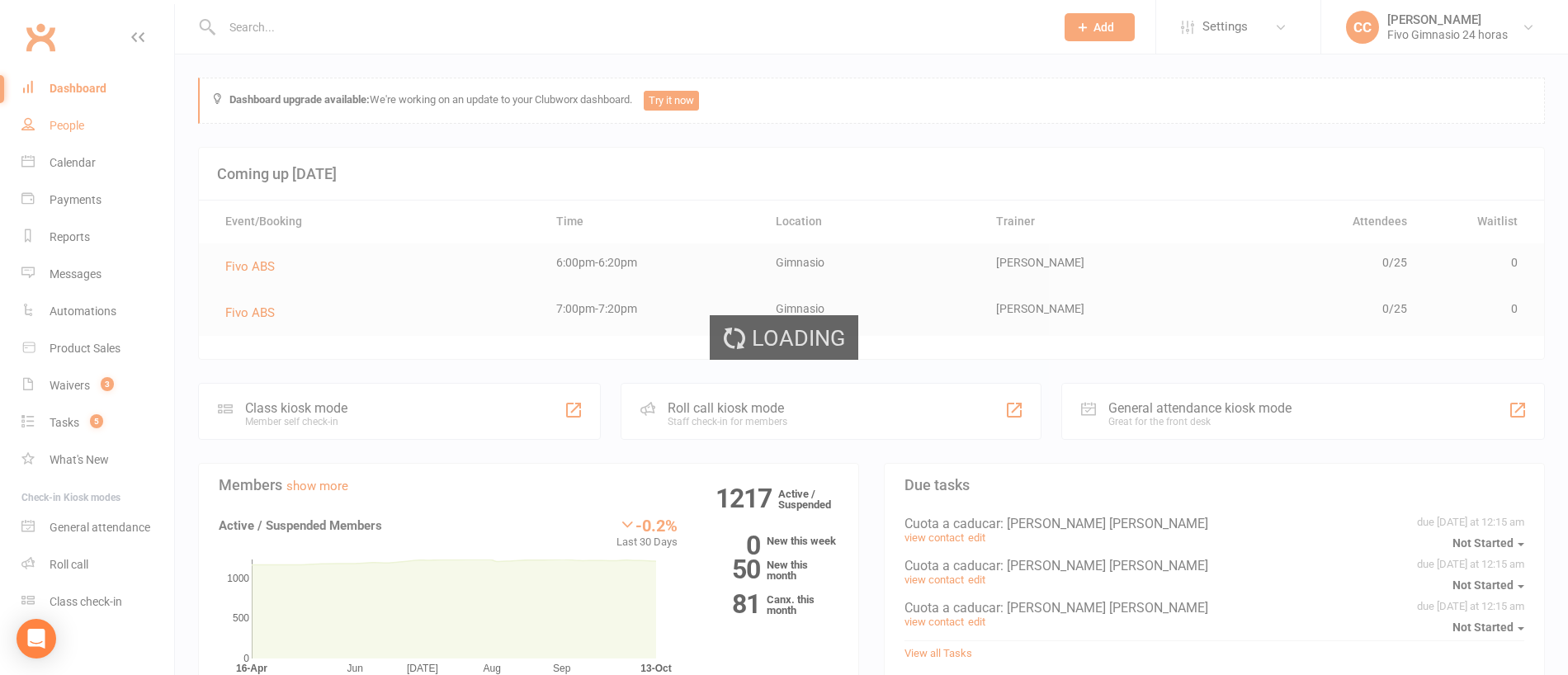
select select "100"
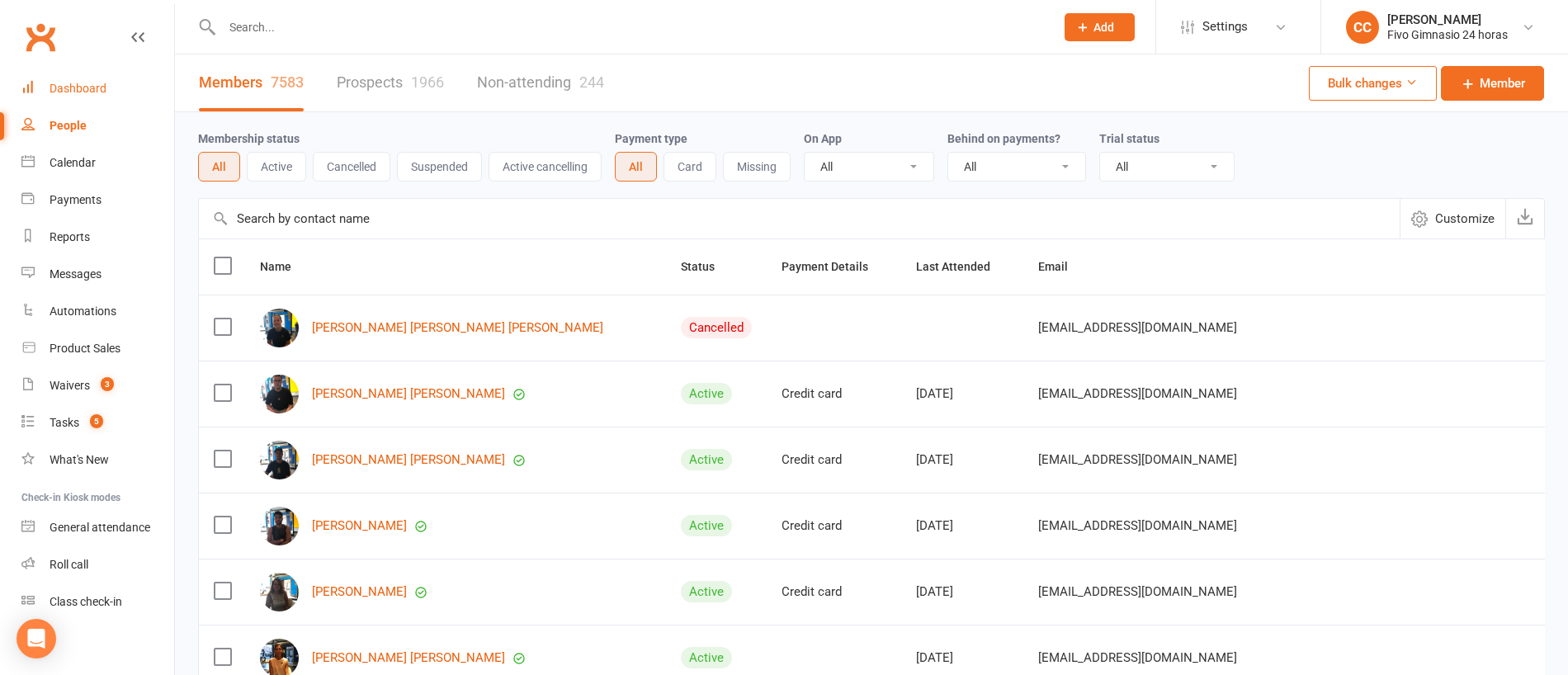
click at [103, 71] on link "Dashboard" at bounding box center [98, 89] width 152 height 38
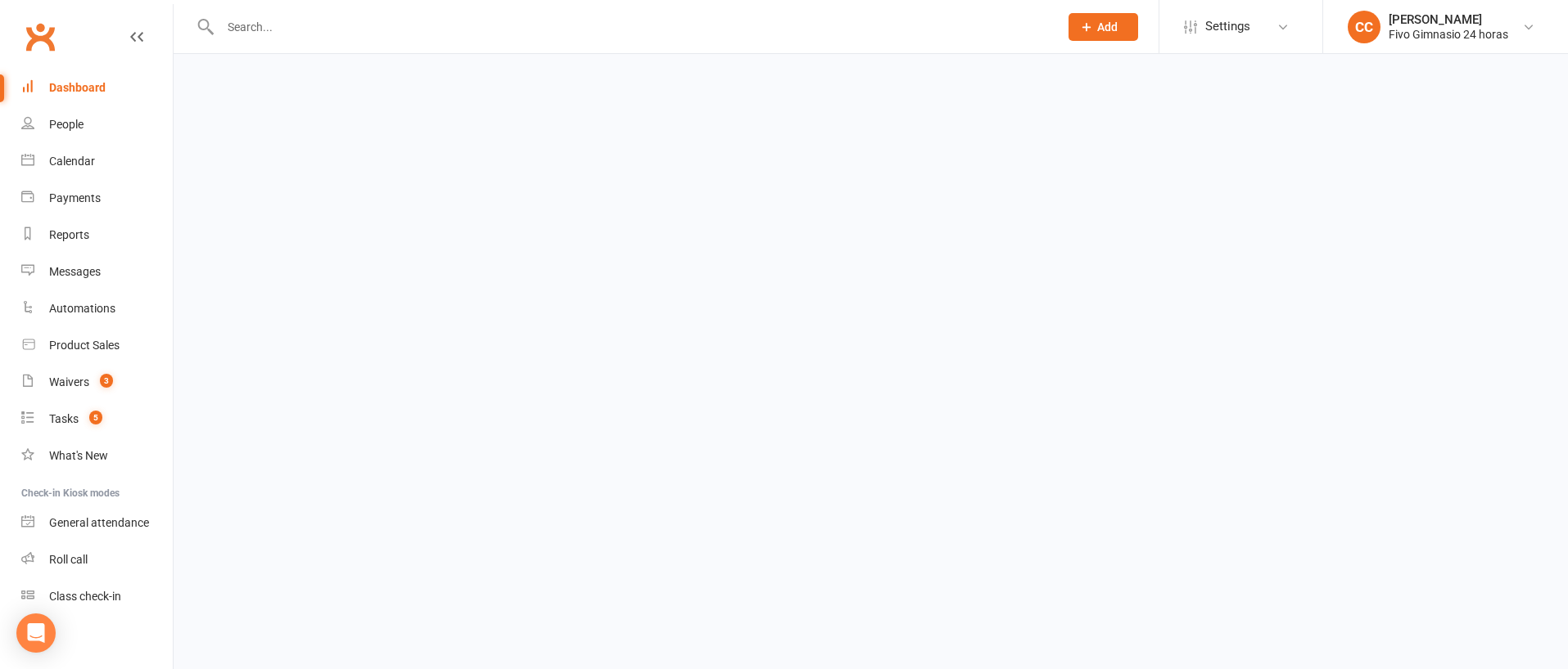
click at [93, 81] on div "Dashboard" at bounding box center [77, 88] width 57 height 13
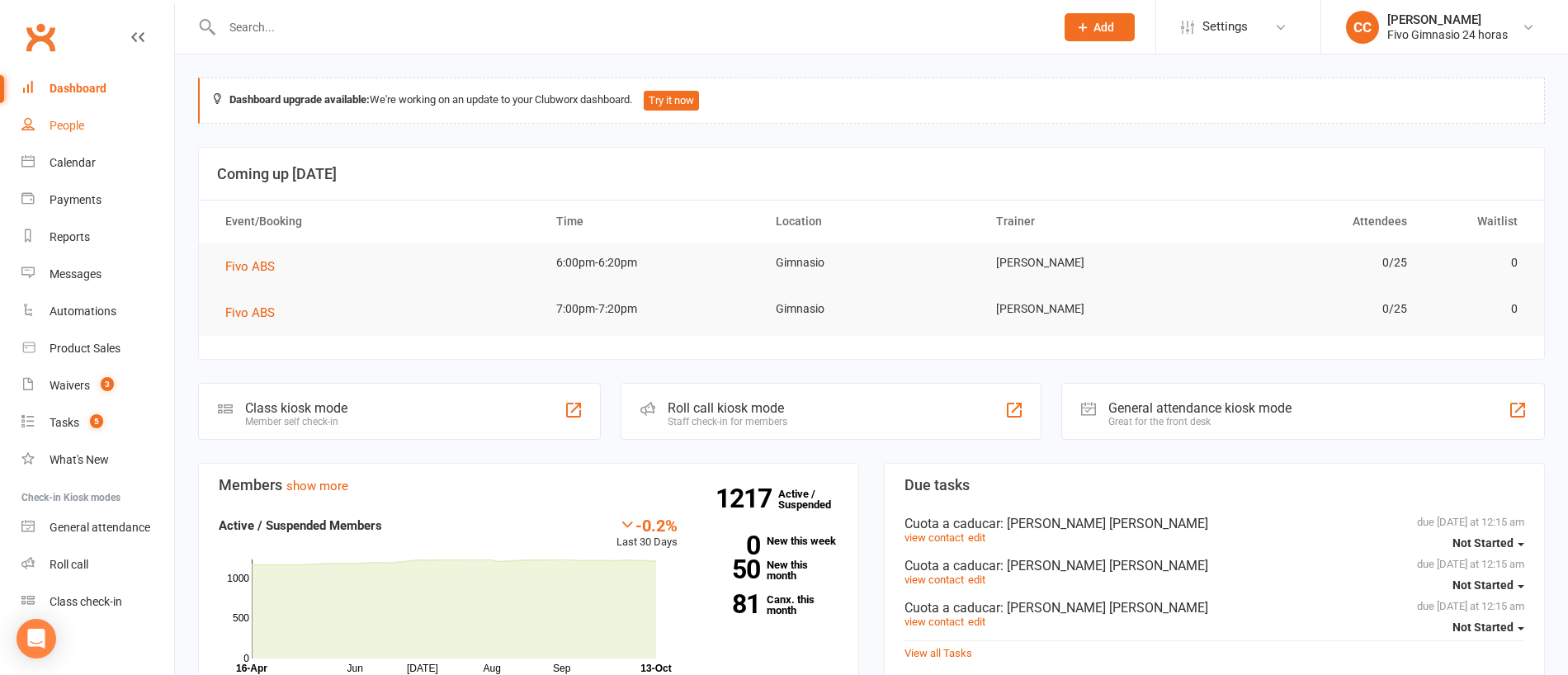
click at [95, 120] on link "People" at bounding box center [98, 126] width 152 height 38
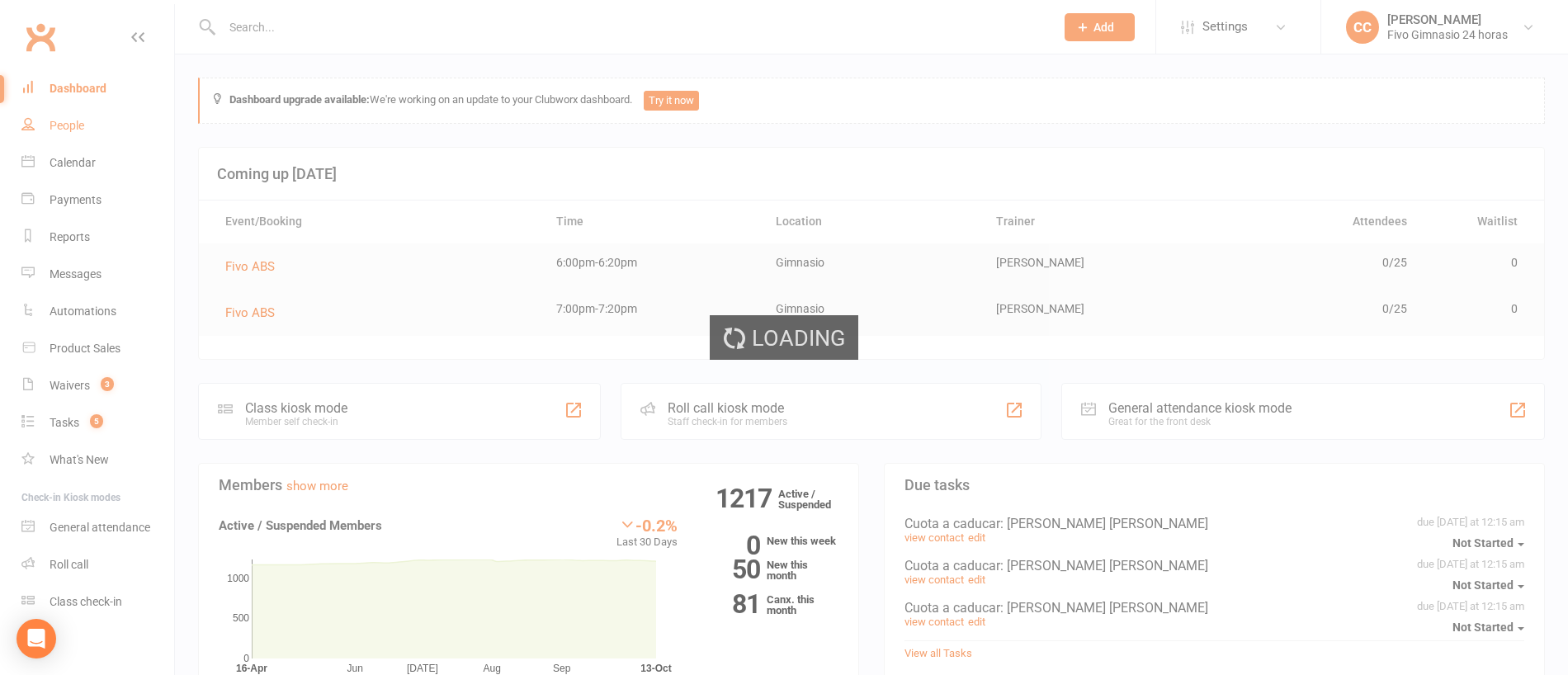
select select "100"
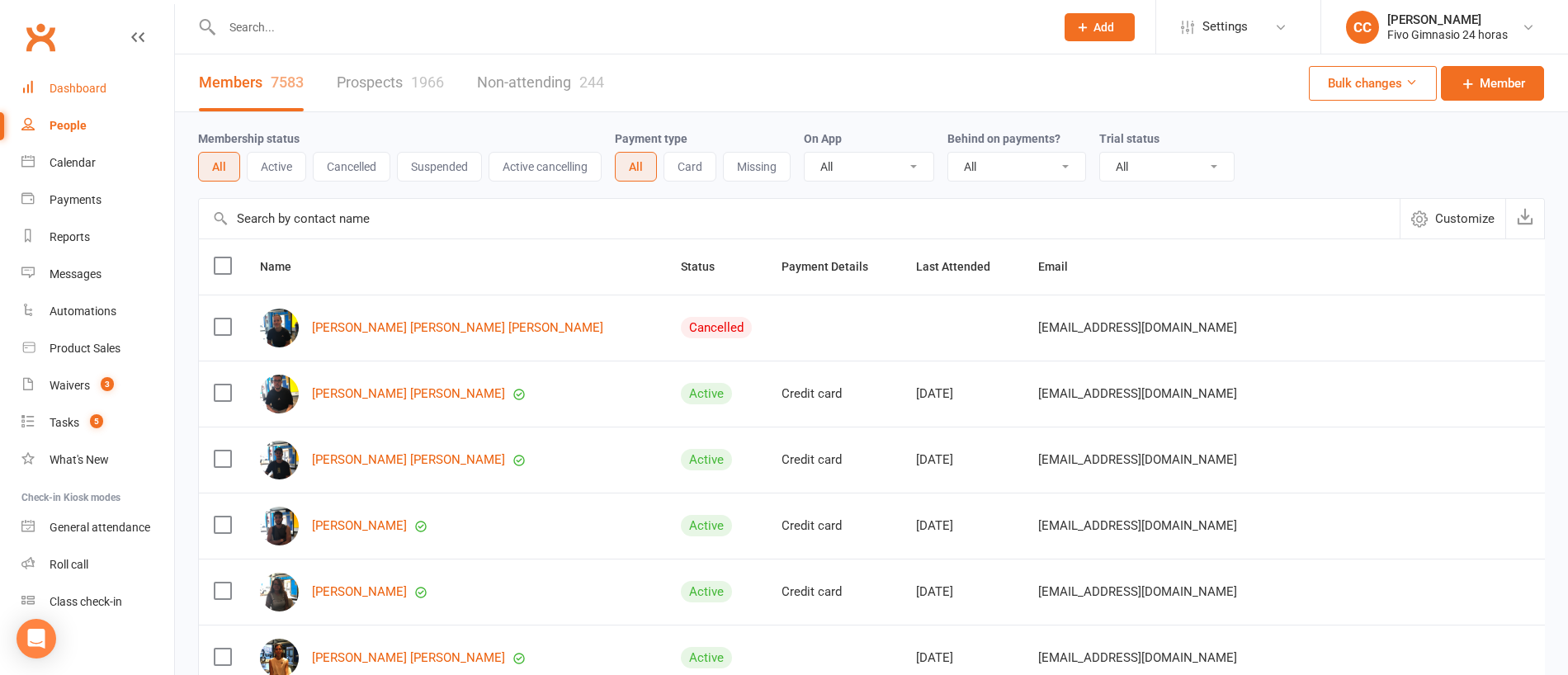
click at [122, 85] on link "Dashboard" at bounding box center [98, 89] width 152 height 38
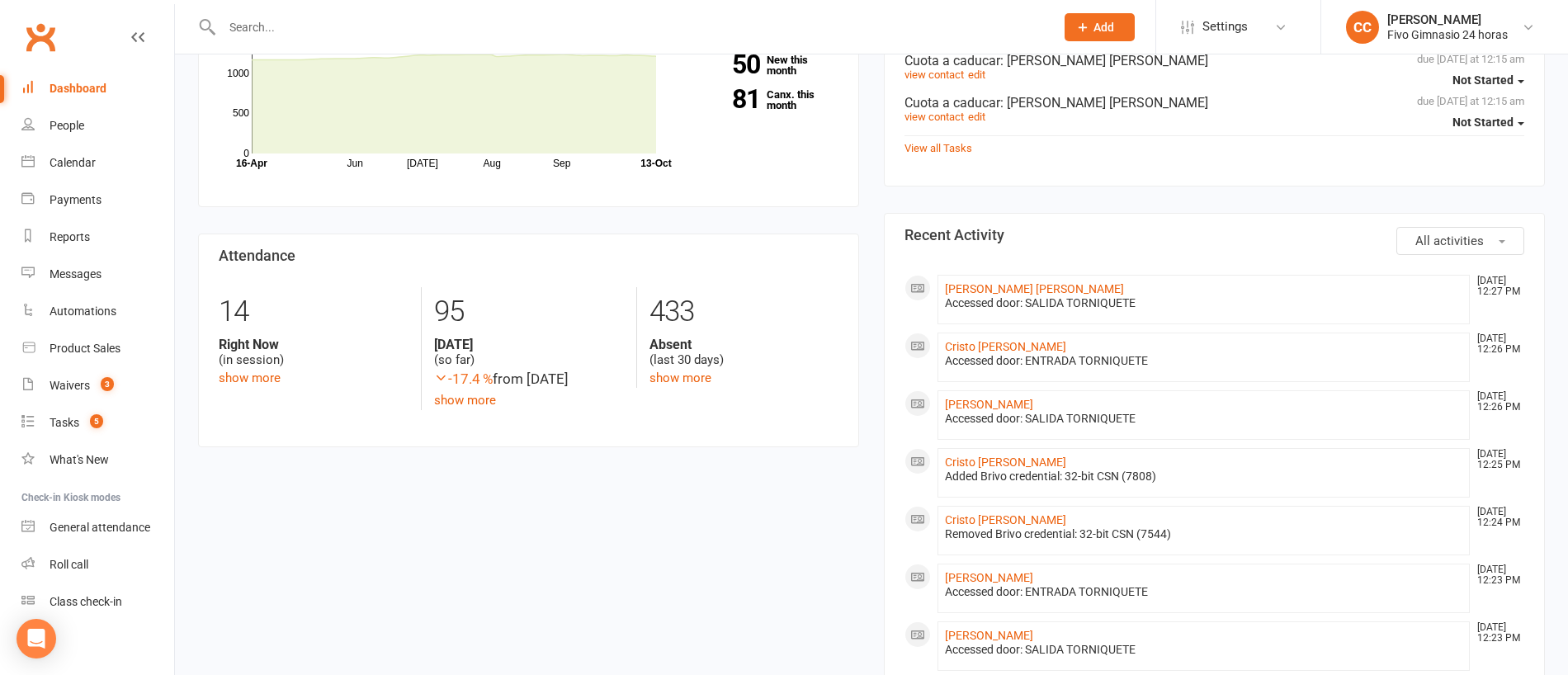
scroll to position [581, 0]
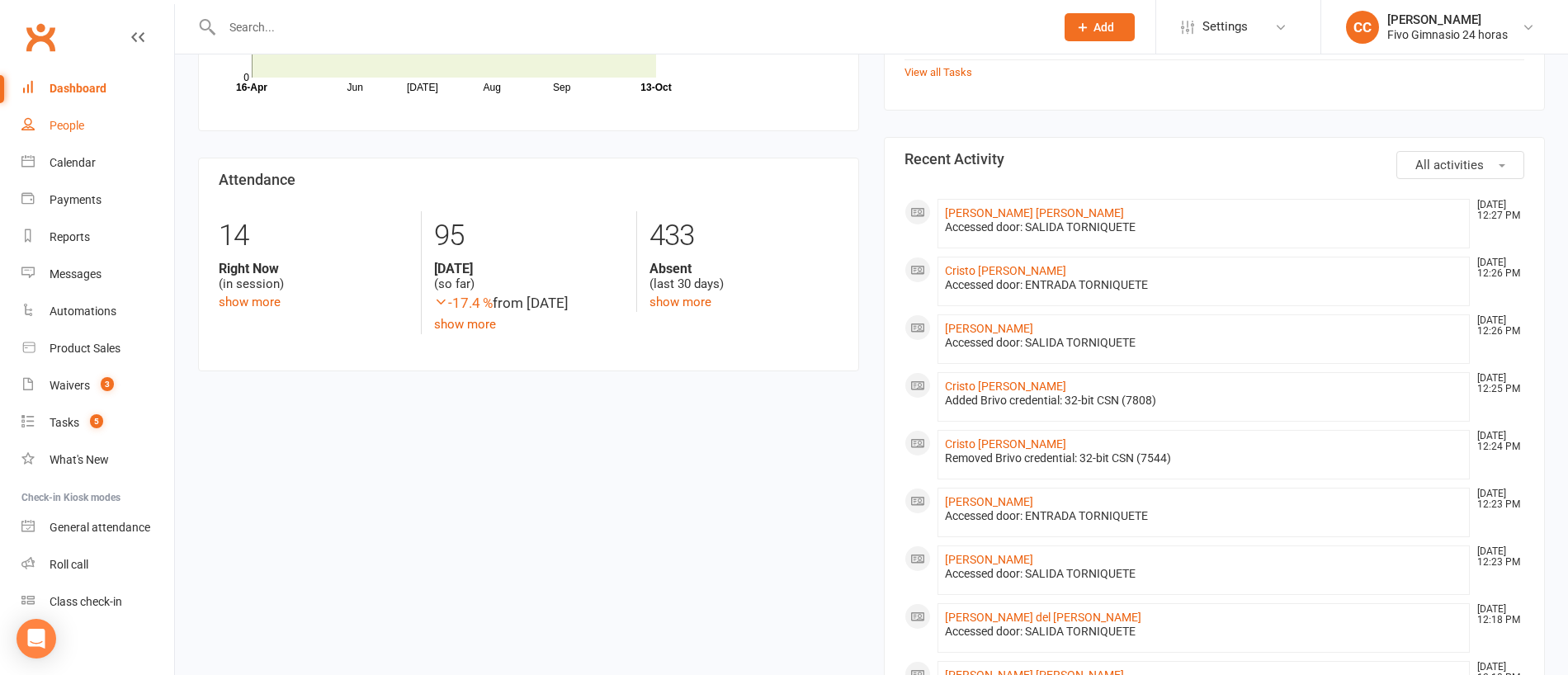
click at [79, 132] on div "People" at bounding box center [67, 125] width 35 height 13
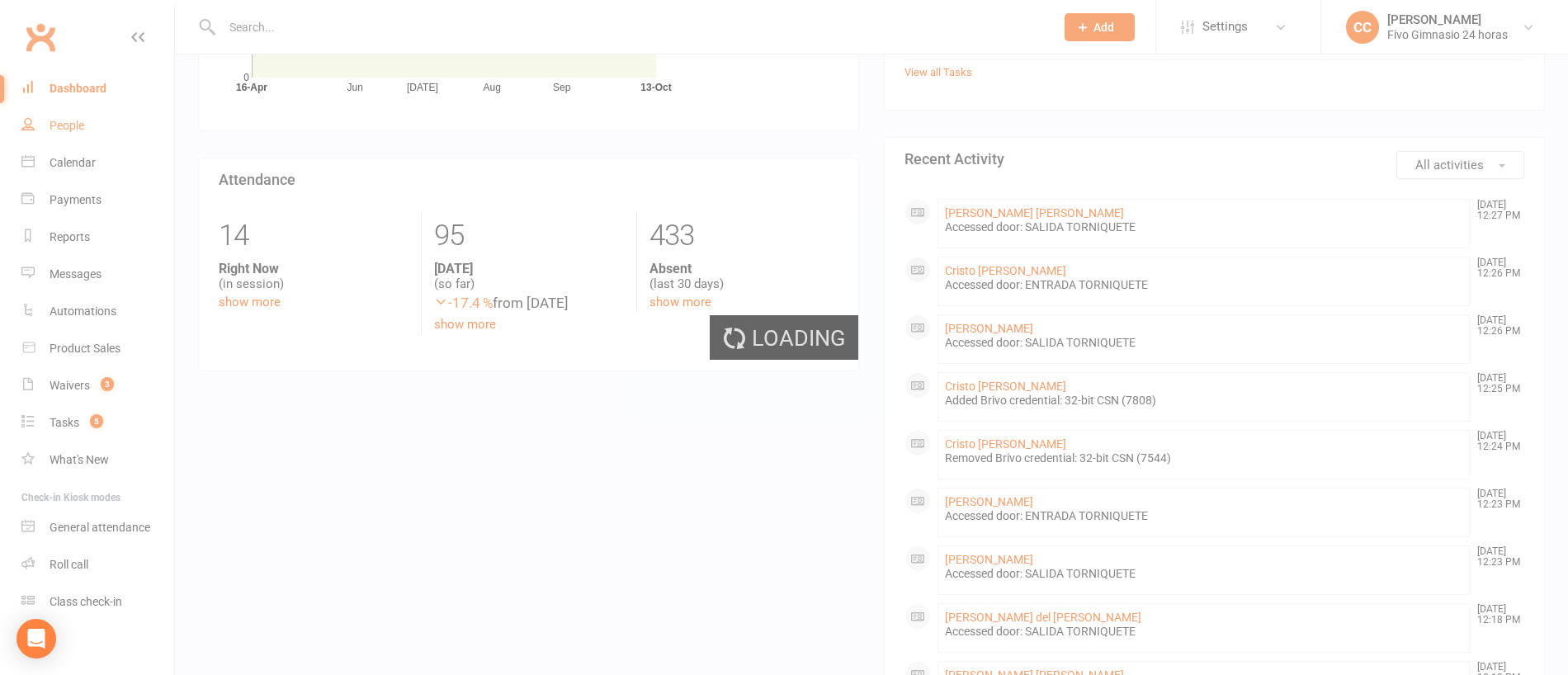
select select "100"
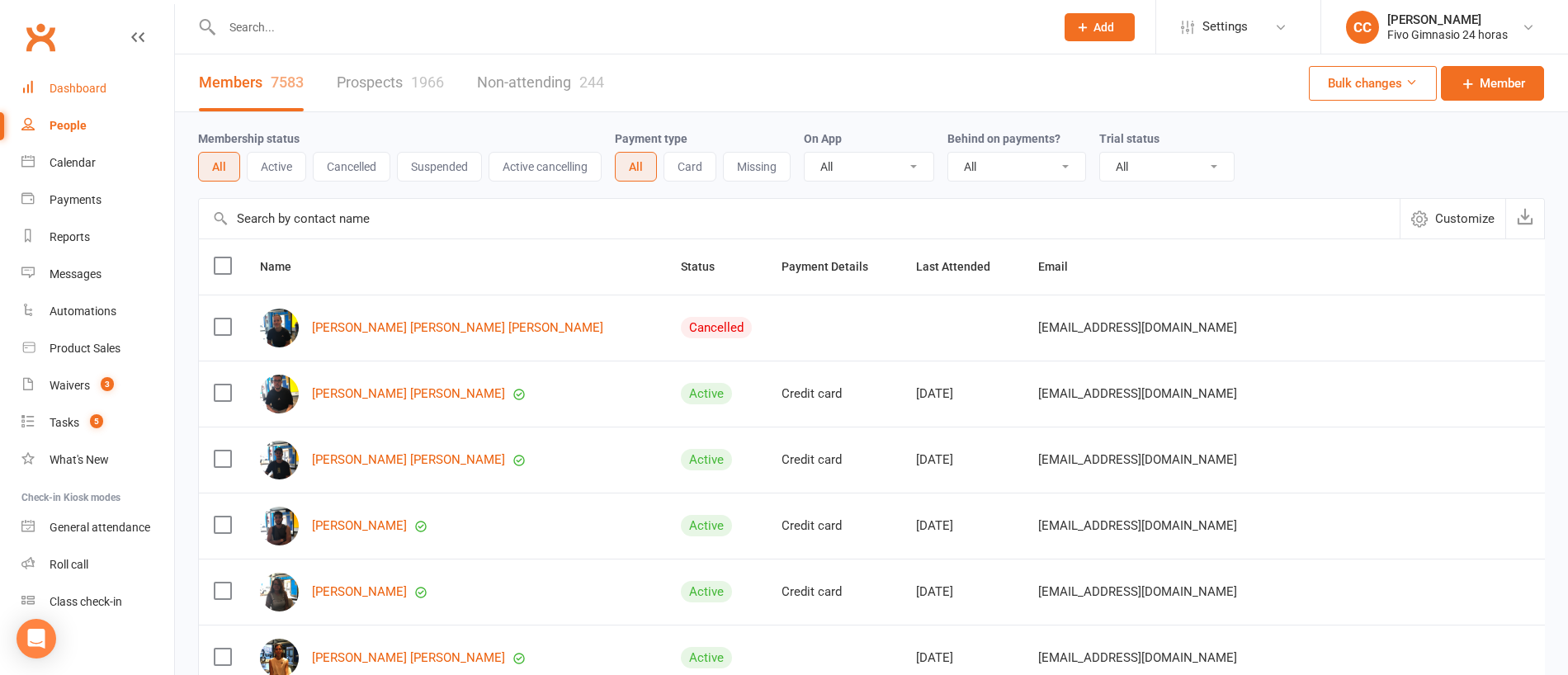
click at [100, 89] on div "Dashboard" at bounding box center [78, 88] width 57 height 13
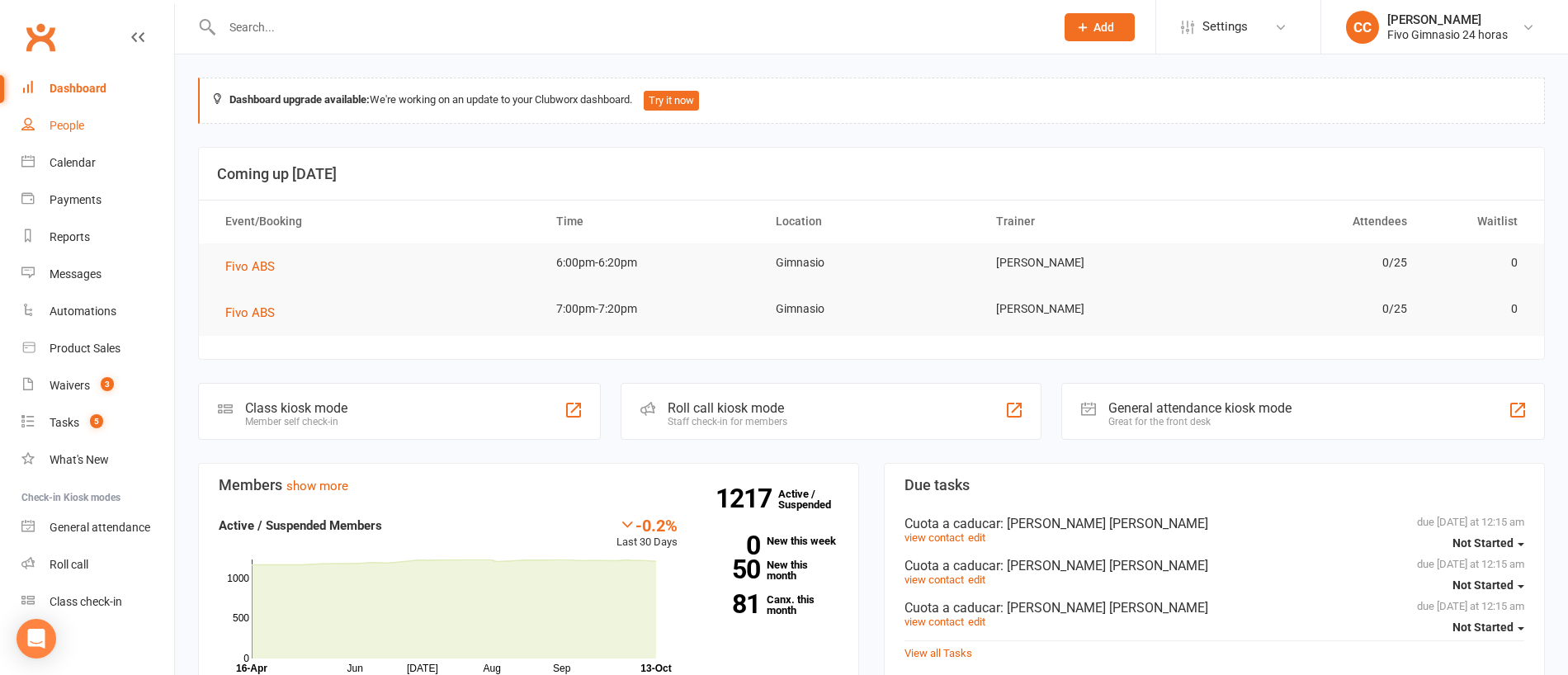
click at [98, 126] on link "People" at bounding box center [98, 126] width 152 height 38
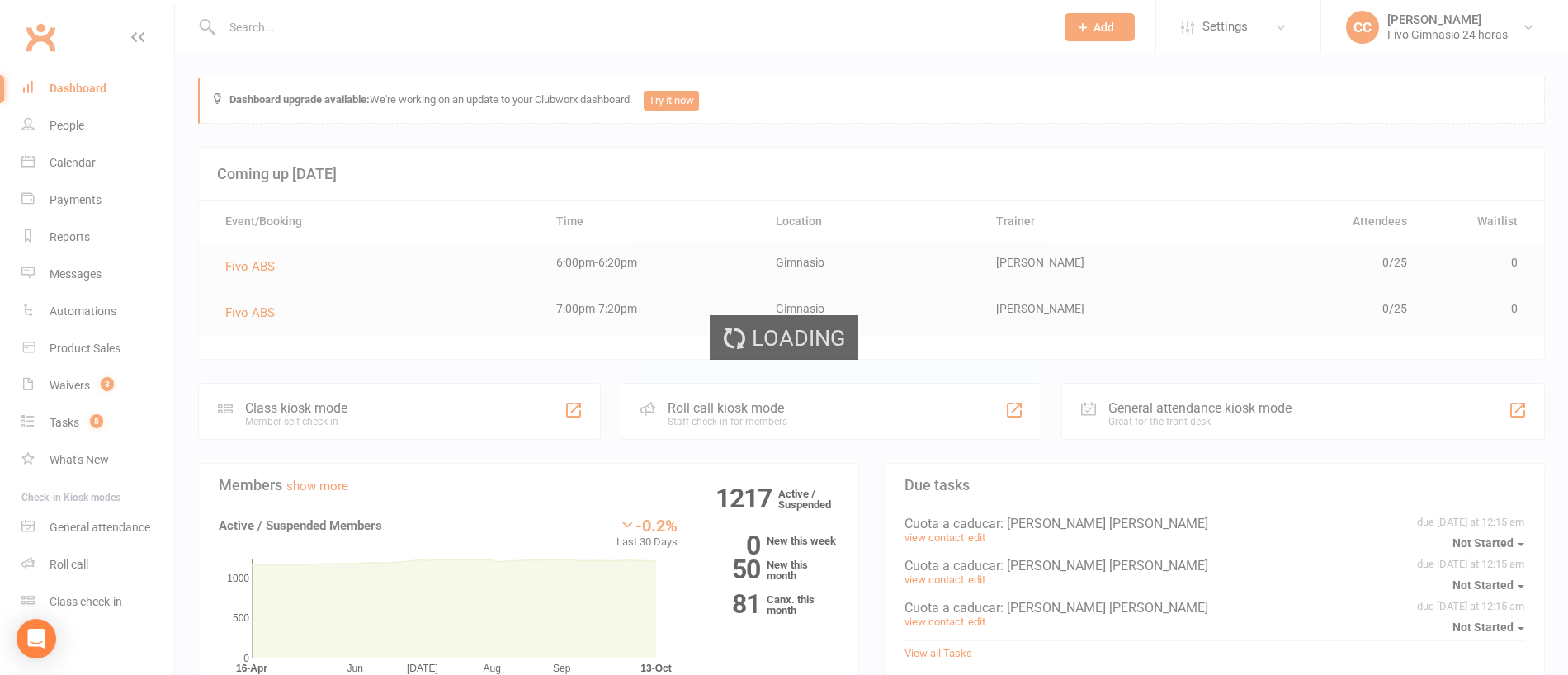
select select "100"
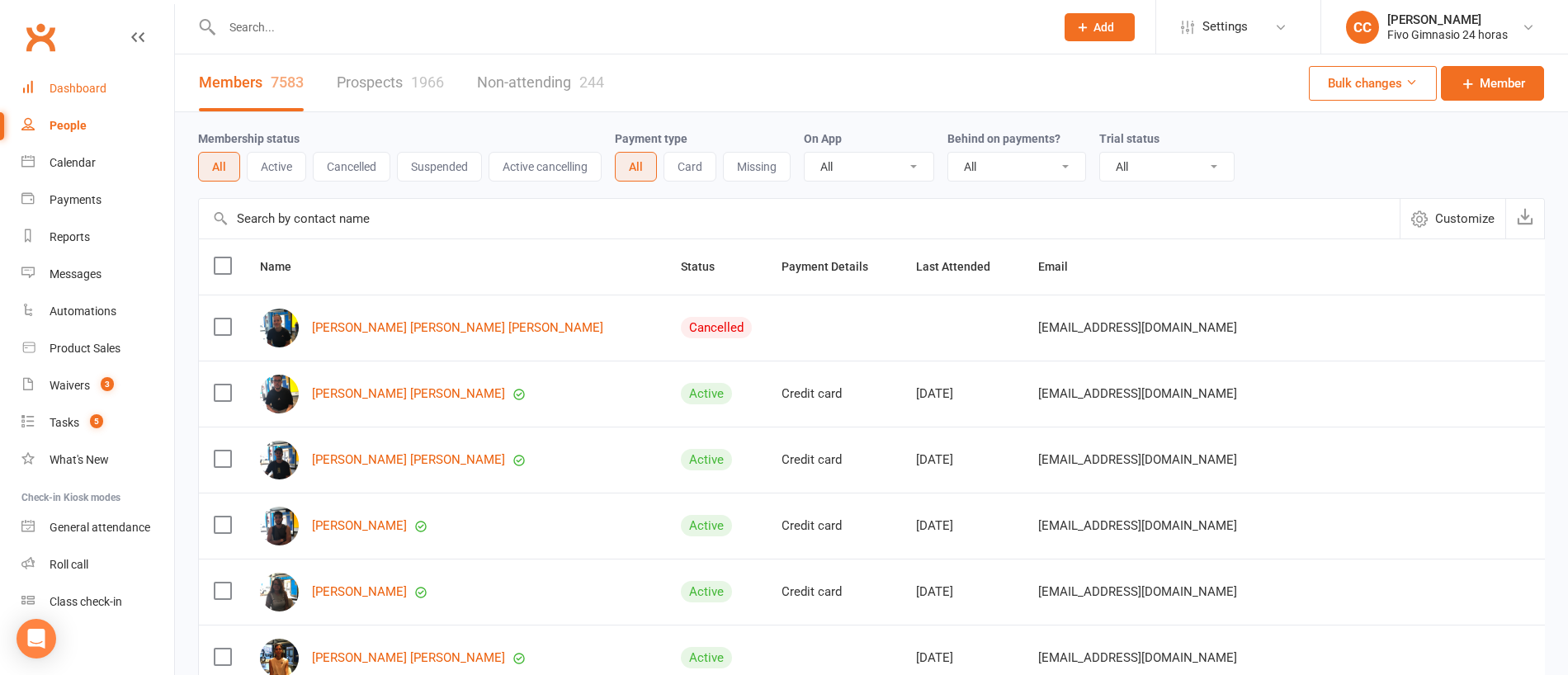
drag, startPoint x: 83, startPoint y: 101, endPoint x: 98, endPoint y: 86, distance: 21.2
click at [84, 100] on link "Dashboard" at bounding box center [98, 89] width 152 height 38
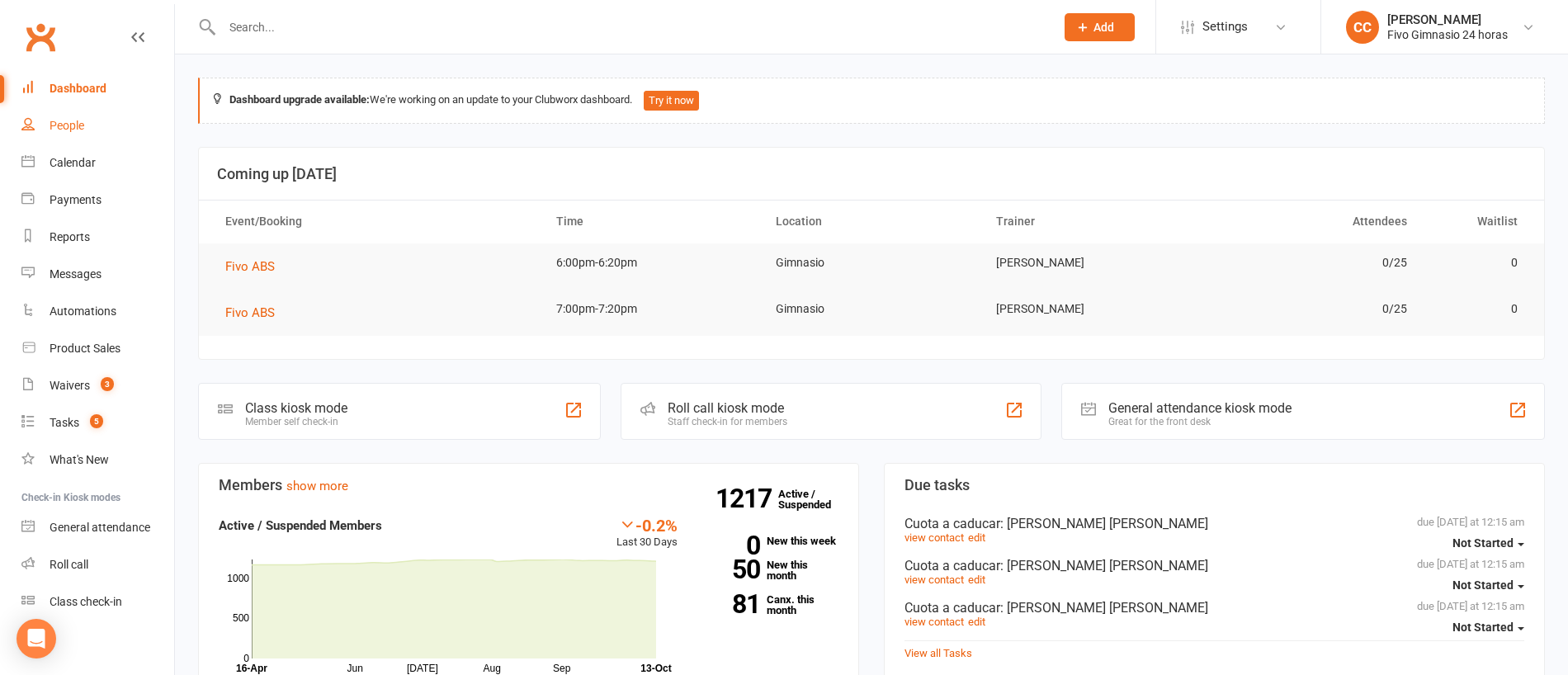
click at [78, 115] on link "People" at bounding box center [98, 126] width 152 height 38
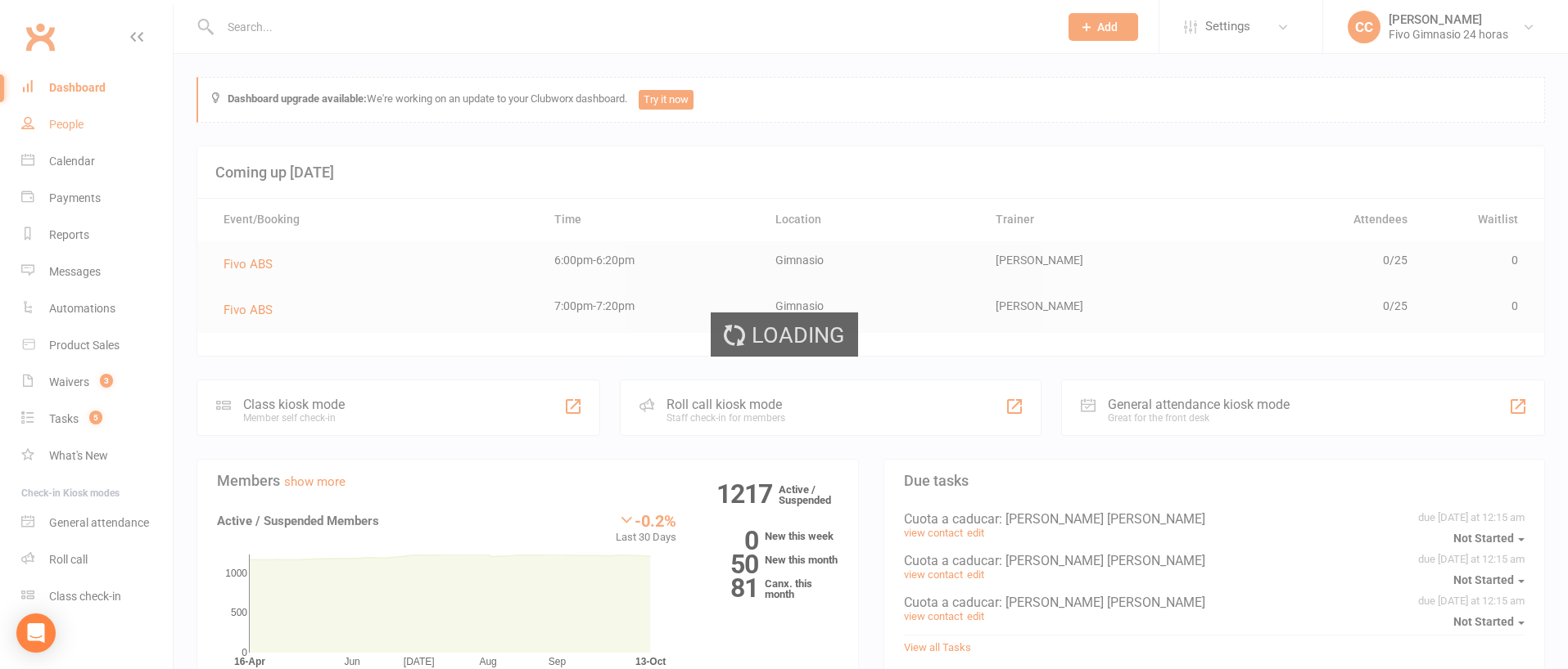
select select "100"
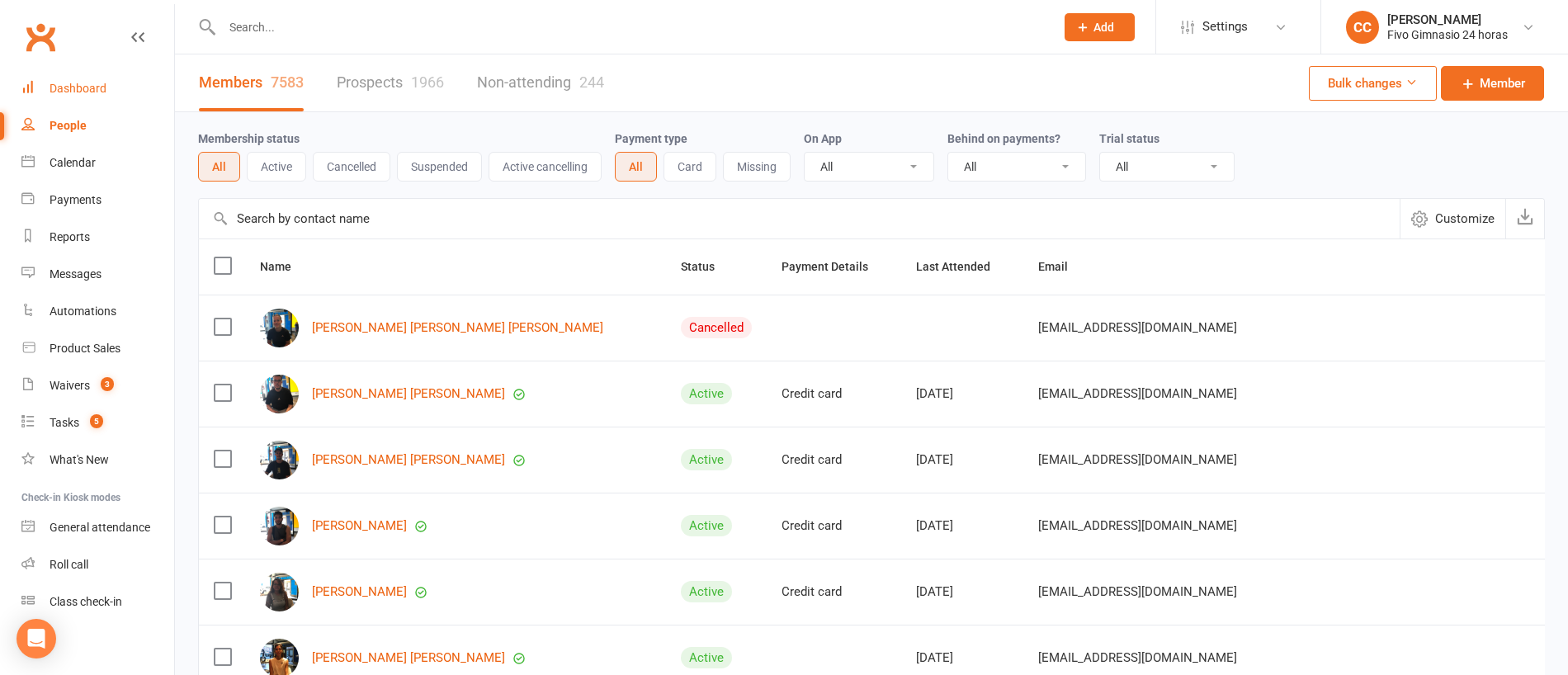
drag, startPoint x: 80, startPoint y: 86, endPoint x: 89, endPoint y: 4, distance: 82.5
click at [80, 87] on div "Dashboard" at bounding box center [78, 88] width 57 height 13
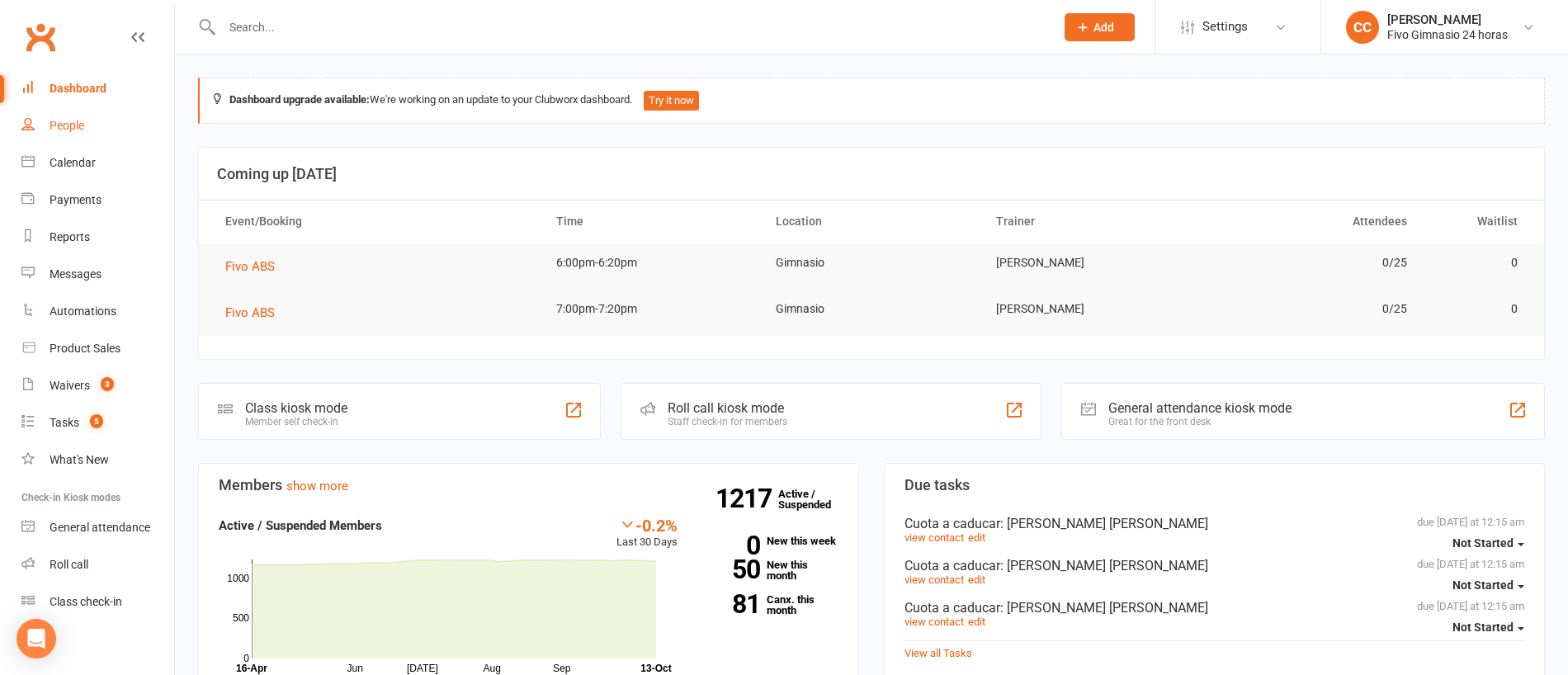
click at [72, 135] on link "People" at bounding box center [98, 126] width 152 height 38
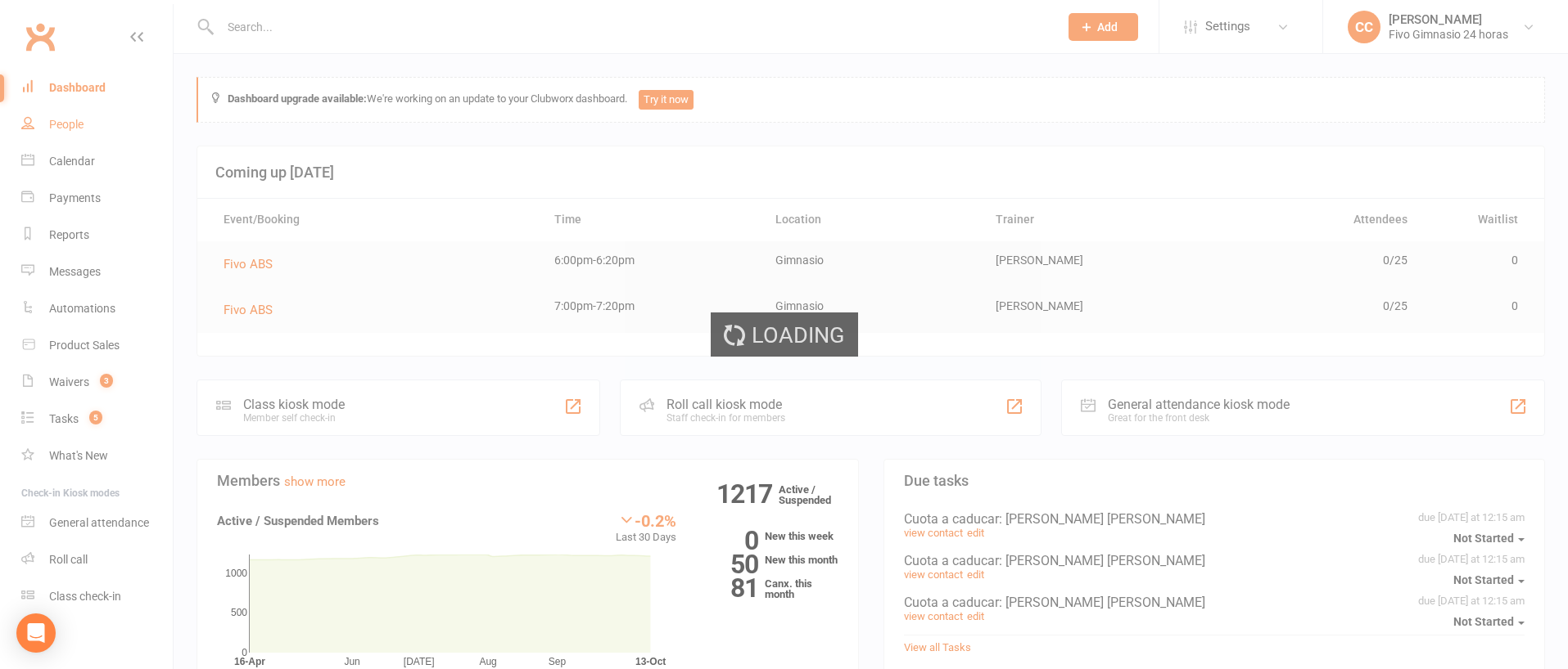
select select "100"
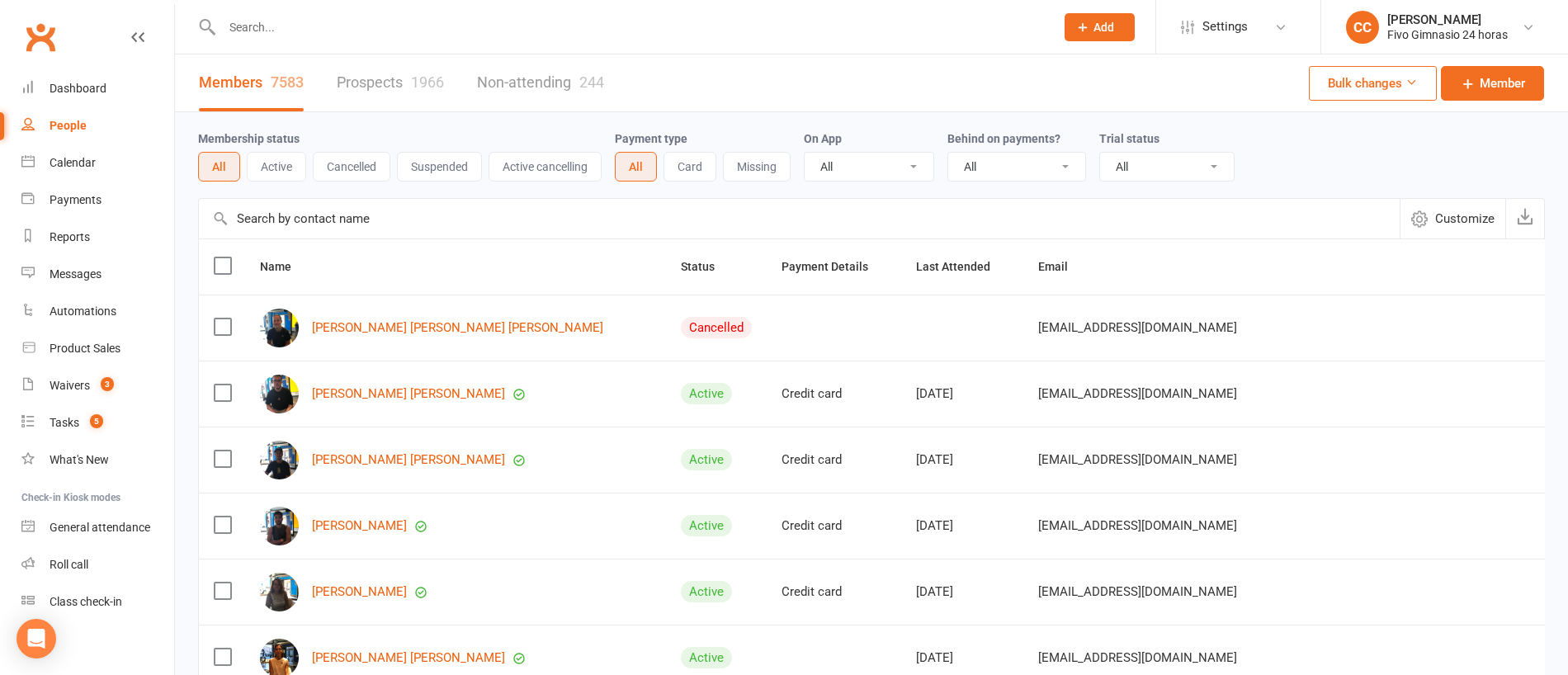
click at [458, 21] on input "text" at bounding box center [630, 27] width 826 height 24
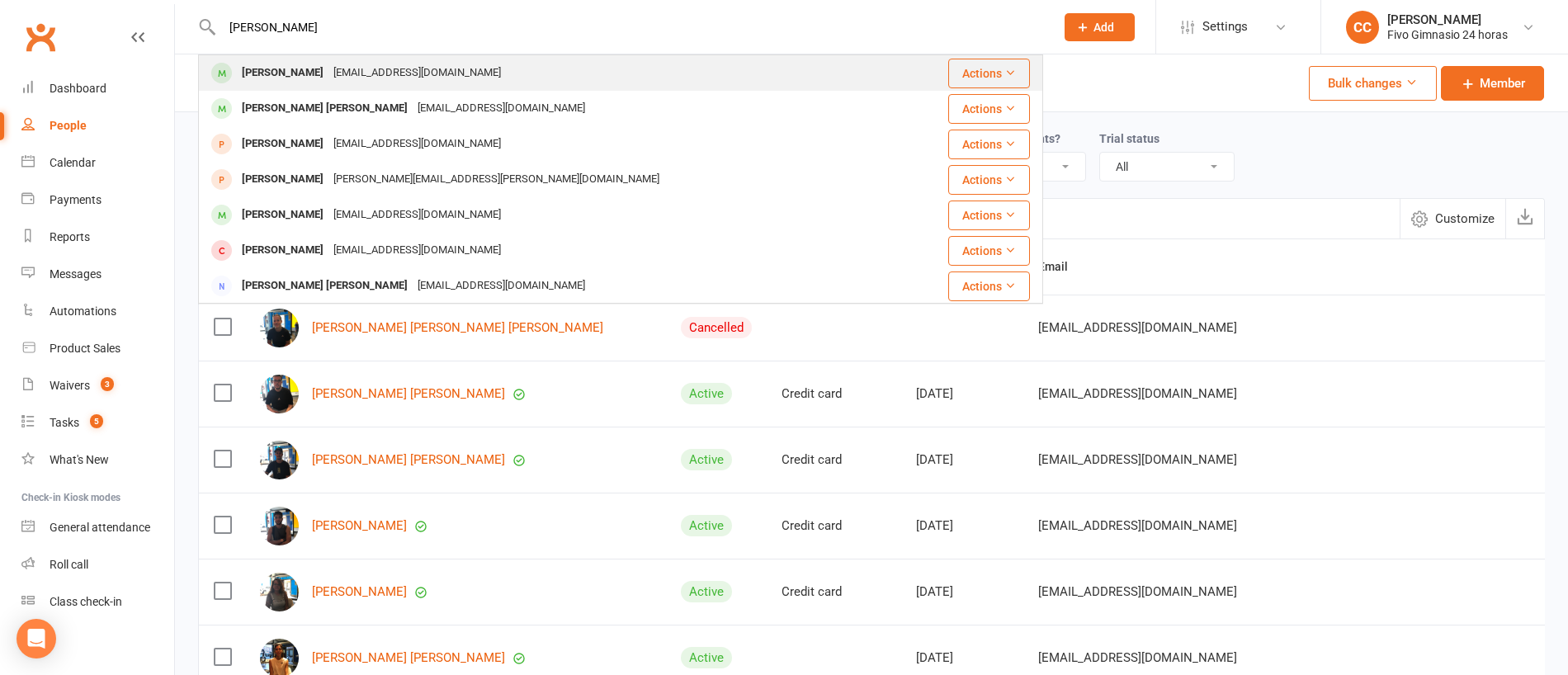
type input "[PERSON_NAME]"
click at [339, 77] on div "[EMAIL_ADDRESS][DOMAIN_NAME]" at bounding box center [416, 72] width 178 height 24
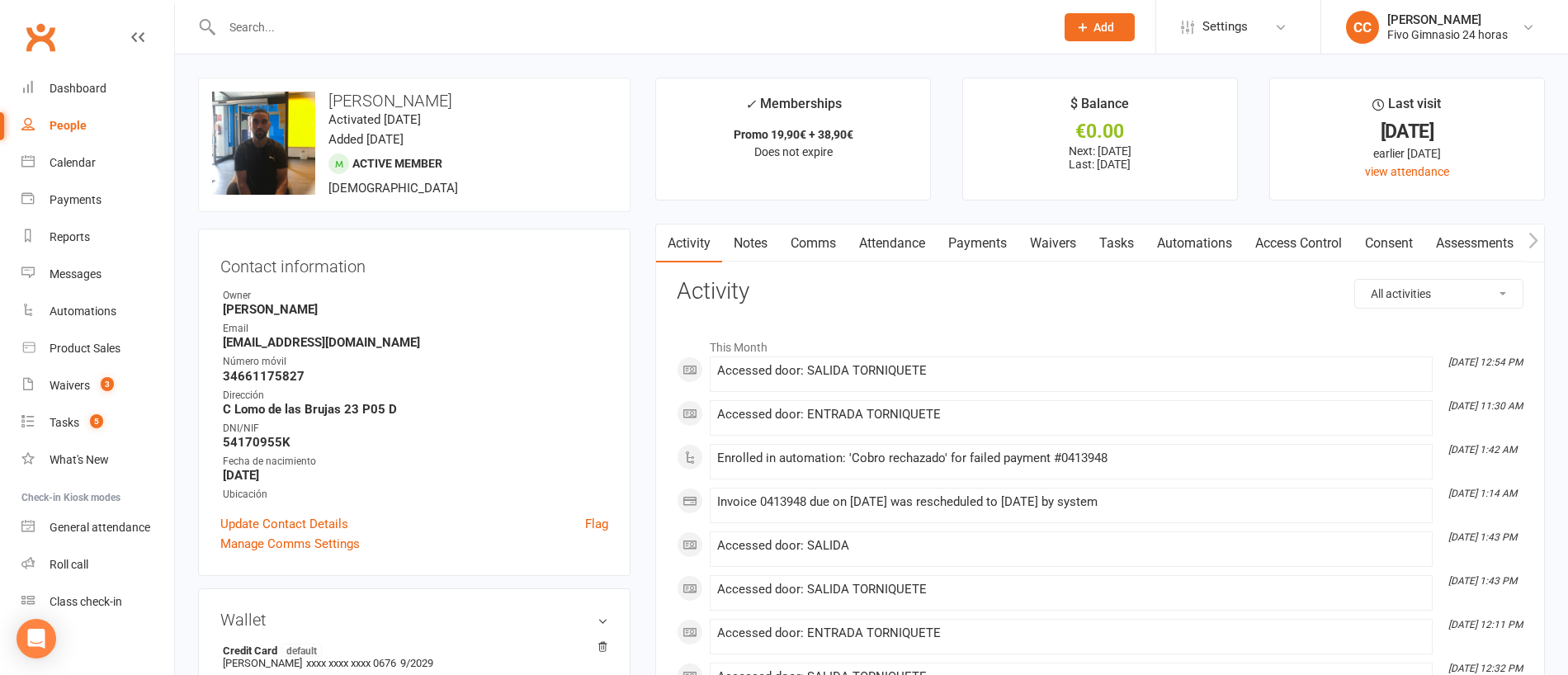
click at [998, 250] on link "Payments" at bounding box center [978, 243] width 82 height 38
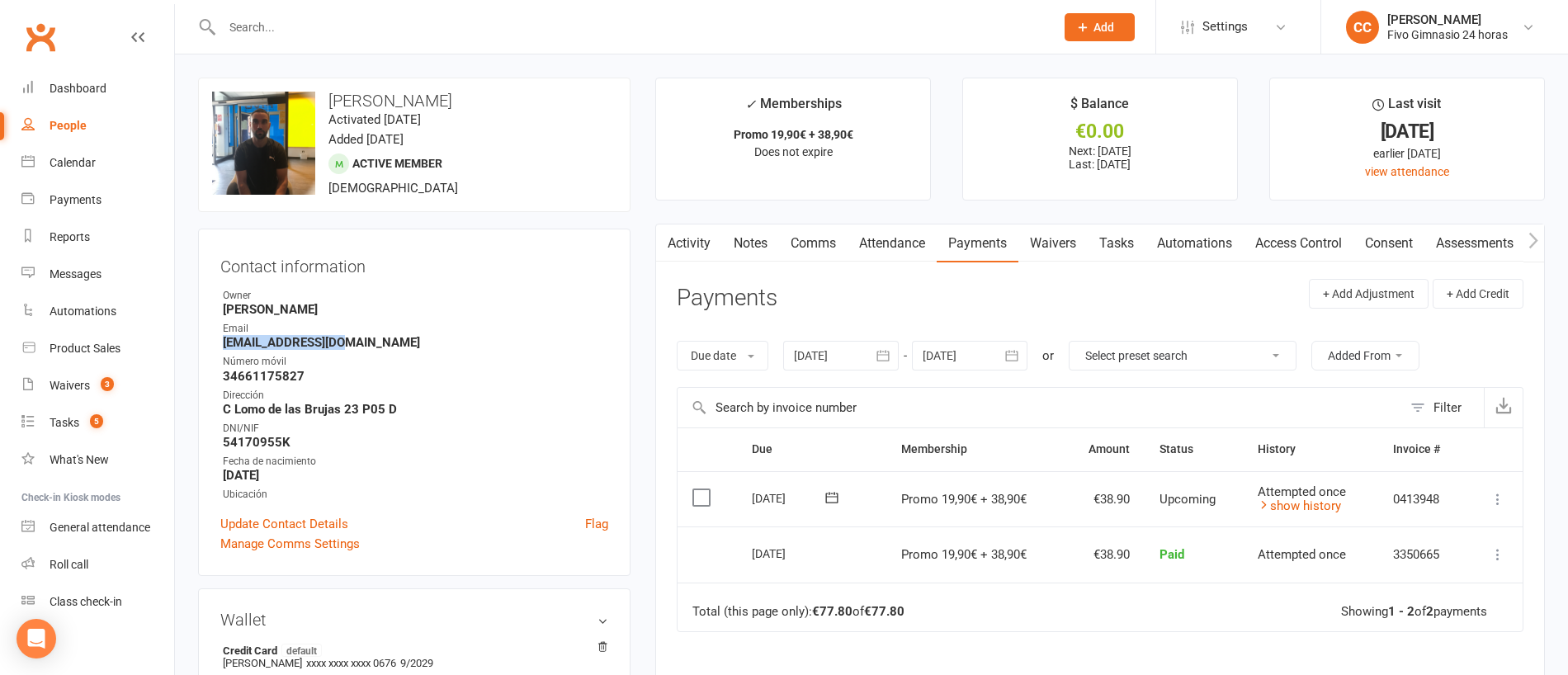
drag, startPoint x: 205, startPoint y: 348, endPoint x: 369, endPoint y: 345, distance: 164.0
click at [369, 345] on div "Contact information Owner [PERSON_NAME] Email [EMAIL_ADDRESS][DOMAIN_NAME] Núme…" at bounding box center [415, 402] width 432 height 348
copy strong "[EMAIL_ADDRESS][DOMAIN_NAME]"
click at [1497, 499] on icon at bounding box center [1498, 499] width 17 height 17
click at [1451, 607] on link "Mark as Paid (Other)" at bounding box center [1409, 597] width 195 height 33
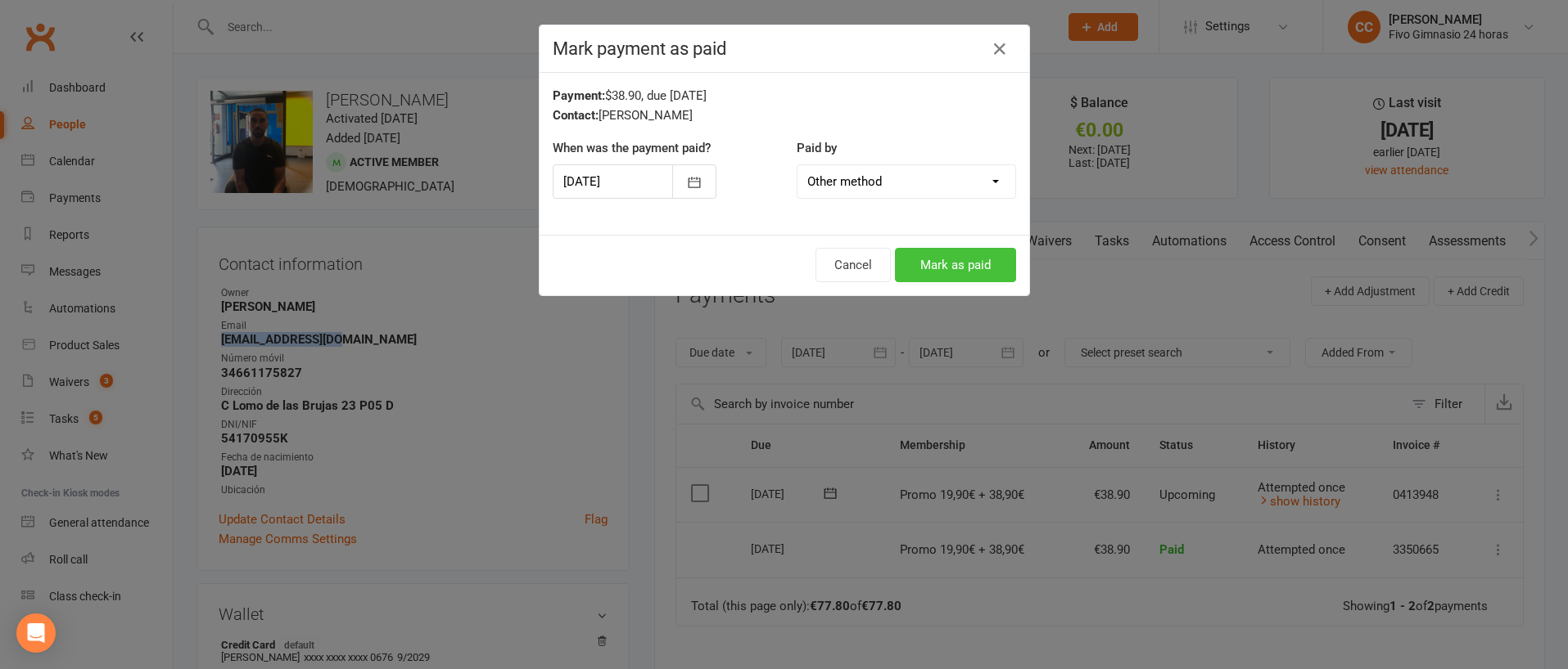
click at [949, 264] on button "Mark as paid" at bounding box center [956, 265] width 121 height 34
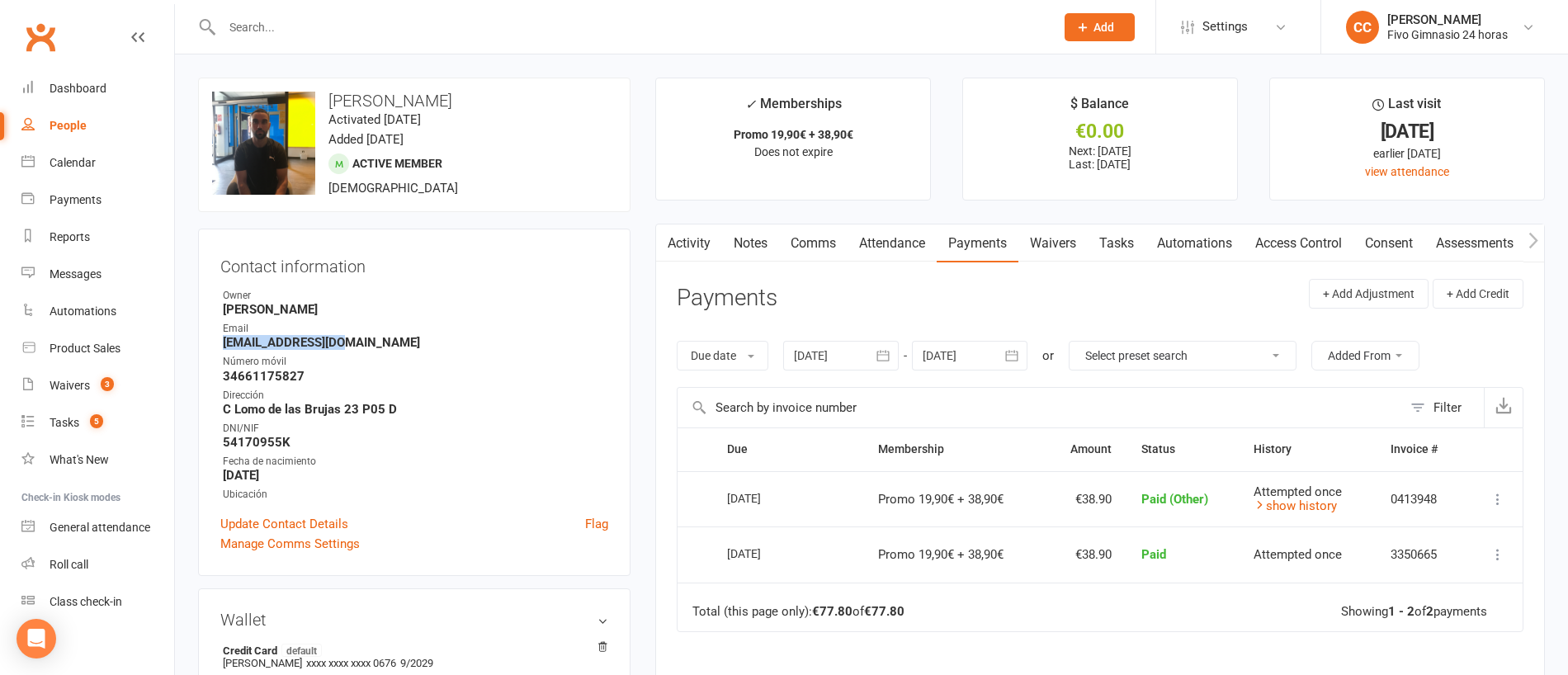
click at [1501, 496] on icon at bounding box center [1498, 499] width 17 height 17
click at [1264, 475] on td "Attempted once show history" at bounding box center [1308, 499] width 137 height 56
click at [1497, 501] on icon at bounding box center [1498, 499] width 17 height 17
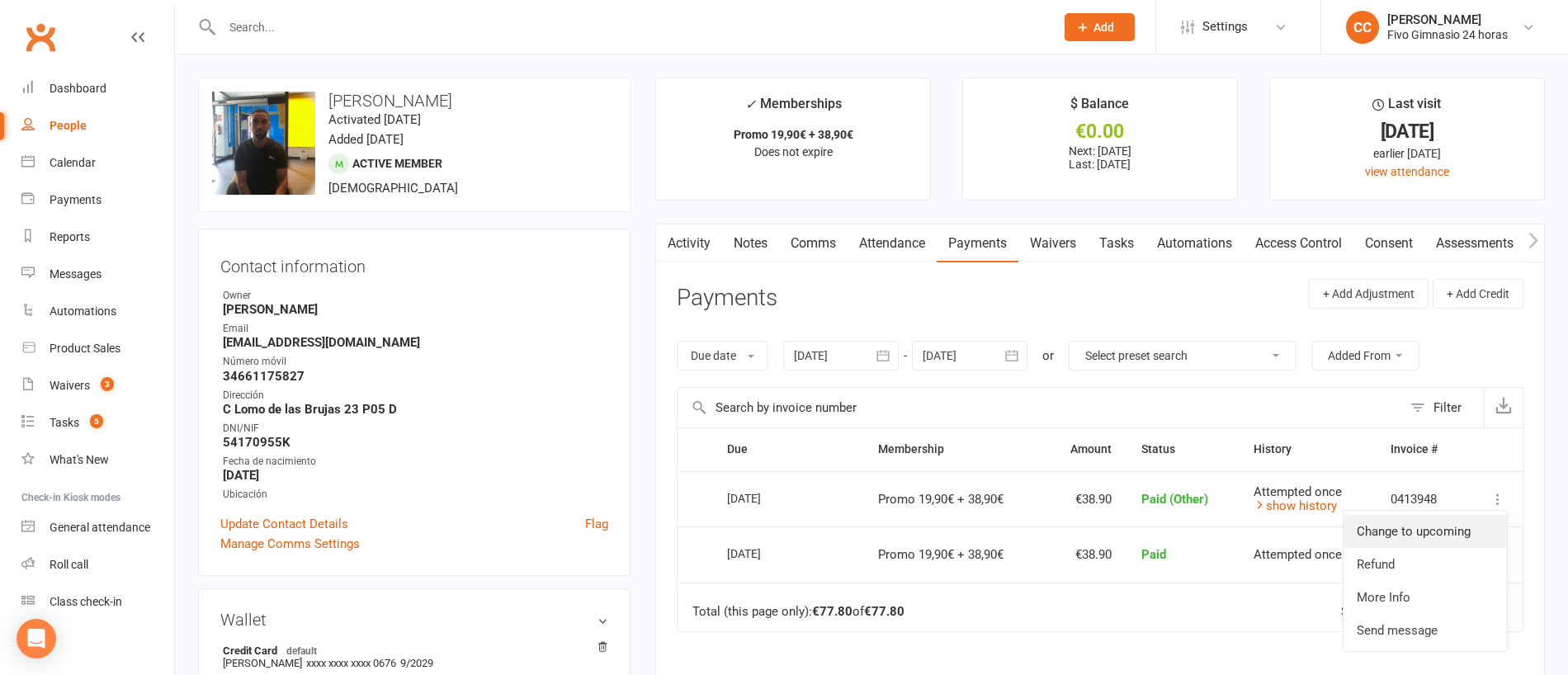
click at [1446, 528] on link "Change to upcoming" at bounding box center [1426, 531] width 164 height 33
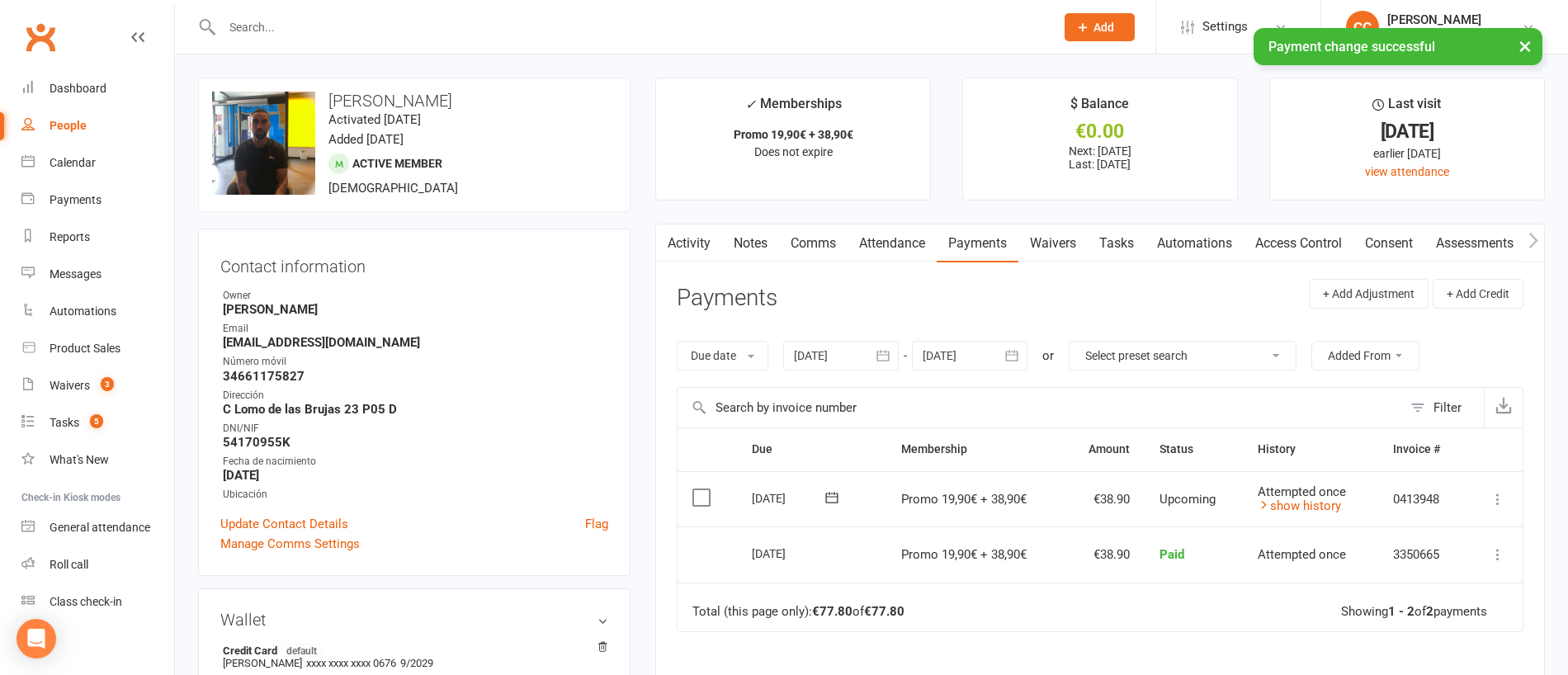
click at [1495, 504] on icon at bounding box center [1498, 499] width 17 height 17
click at [1450, 563] on link "Mark as Paid (POS)" at bounding box center [1409, 564] width 195 height 33
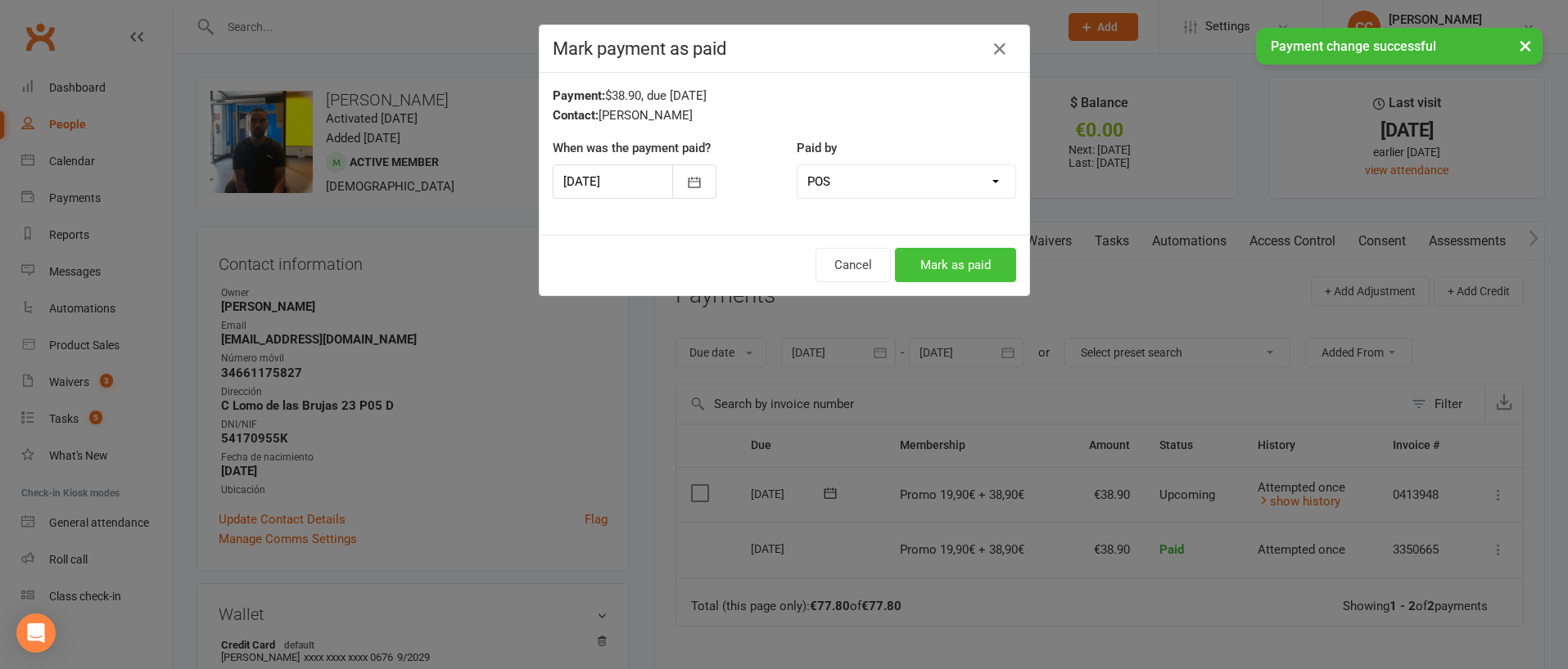
click at [957, 259] on button "Mark as paid" at bounding box center [956, 265] width 121 height 34
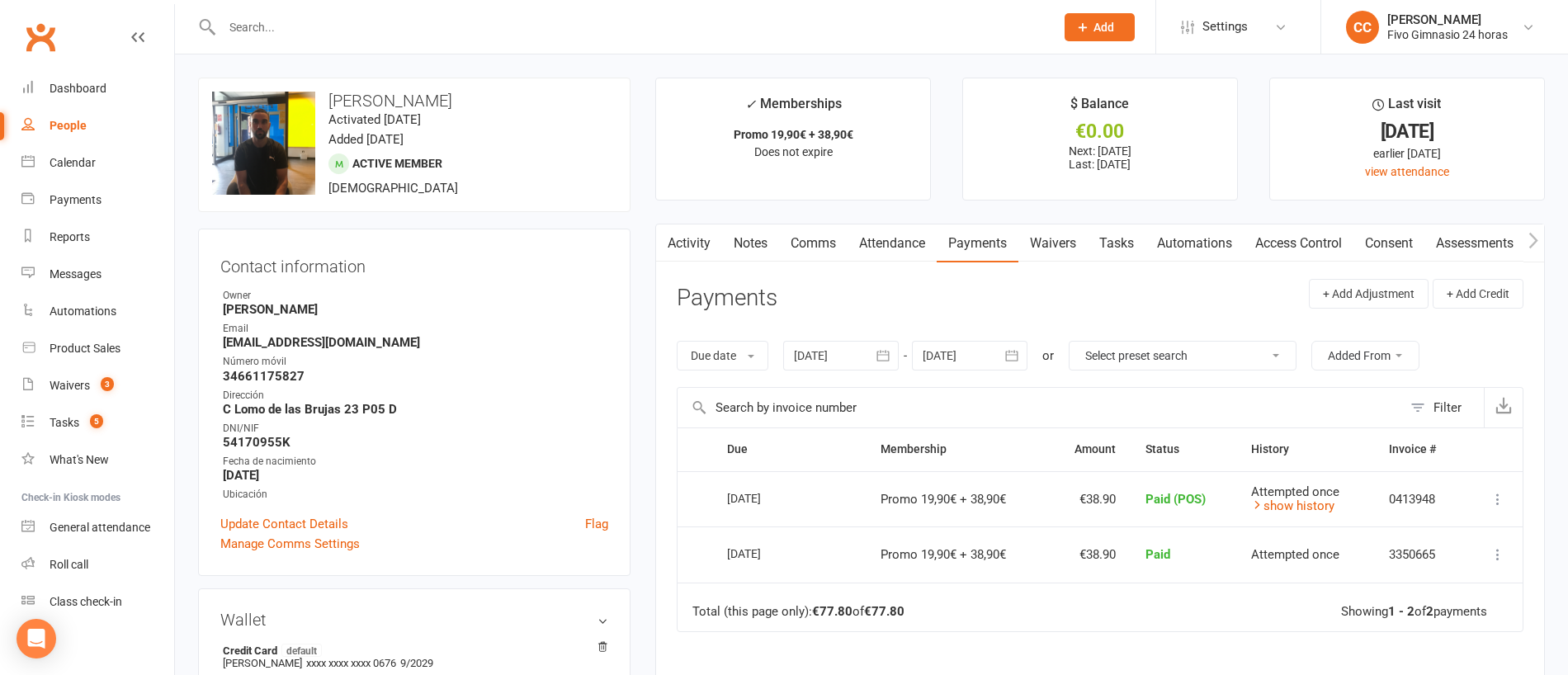
drag, startPoint x: 329, startPoint y: 102, endPoint x: 505, endPoint y: 85, distance: 176.8
click at [505, 85] on div "upload photo change photo [PERSON_NAME] Activated [DATE] Added [DATE] Active me…" at bounding box center [415, 145] width 432 height 134
drag, startPoint x: 332, startPoint y: 98, endPoint x: 491, endPoint y: 95, distance: 159.0
click at [491, 95] on h3 "[PERSON_NAME]" at bounding box center [415, 100] width 404 height 18
copy h3 "[PERSON_NAME]"
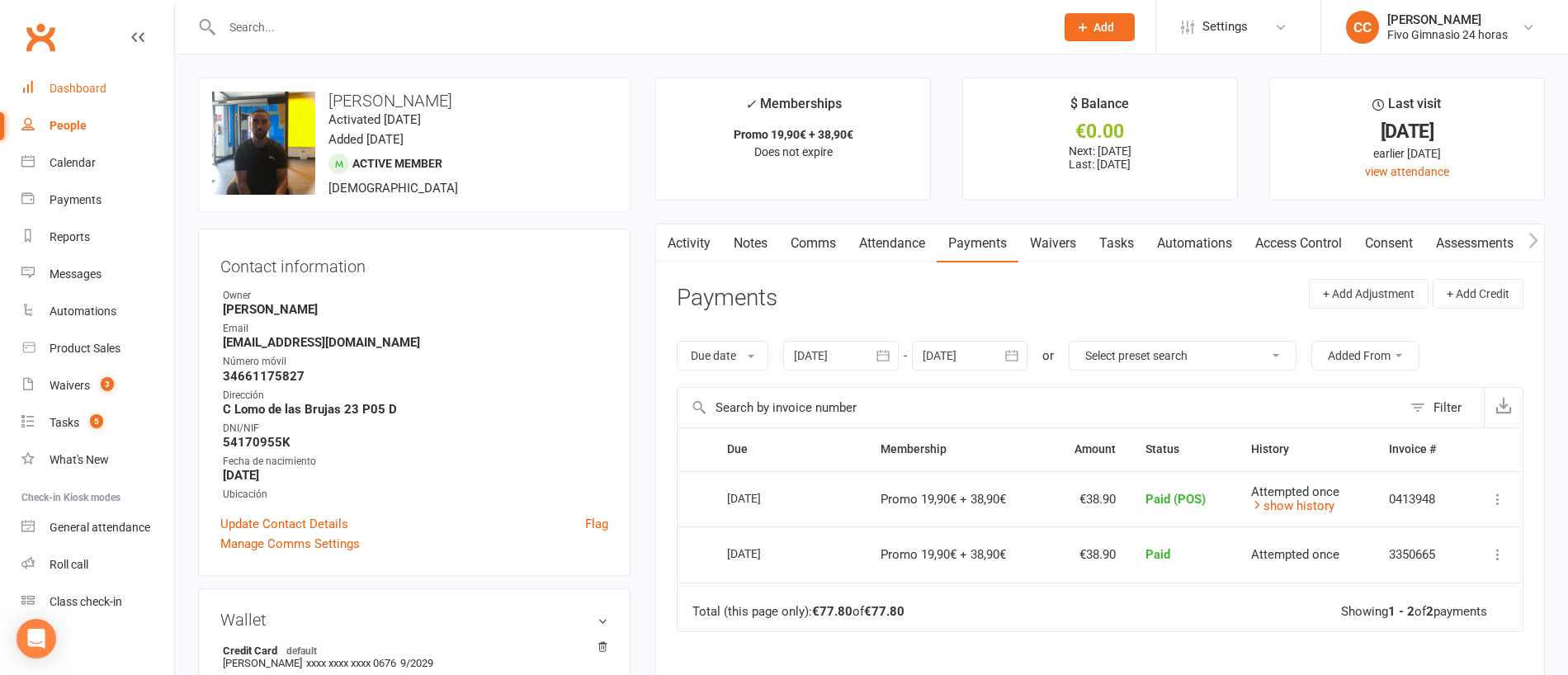
click at [85, 82] on div "Dashboard" at bounding box center [78, 88] width 57 height 13
